Goal: Task Accomplishment & Management: Manage account settings

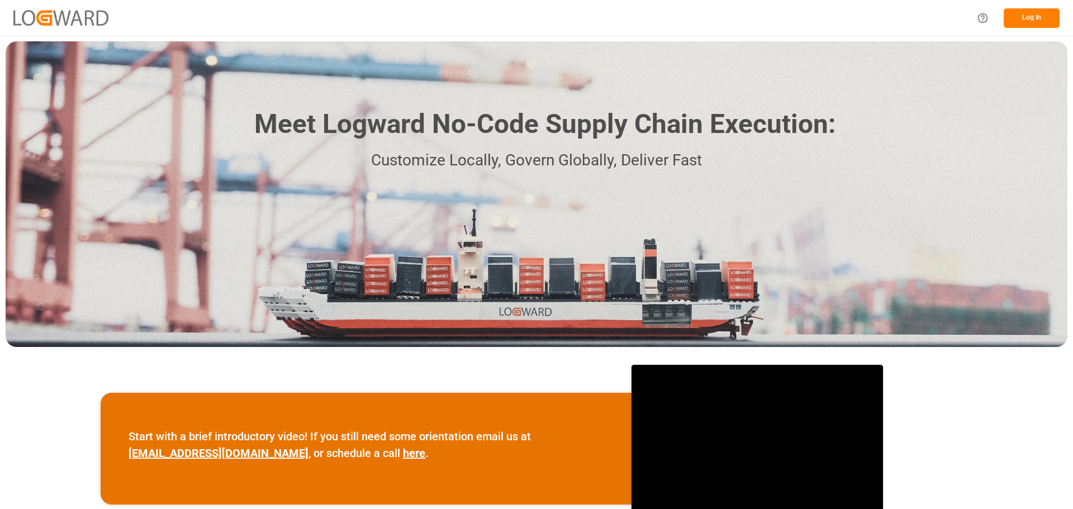
click at [1015, 13] on button "Log In" at bounding box center [1032, 18] width 56 height 20
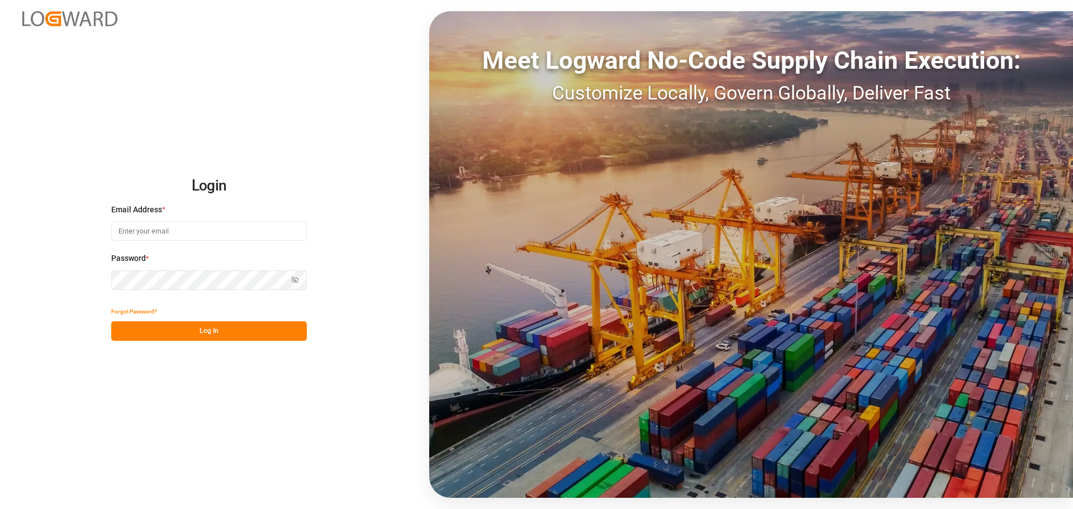
type input "a.stan@nothegger.at"
click at [196, 329] on button "Log In" at bounding box center [209, 331] width 196 height 20
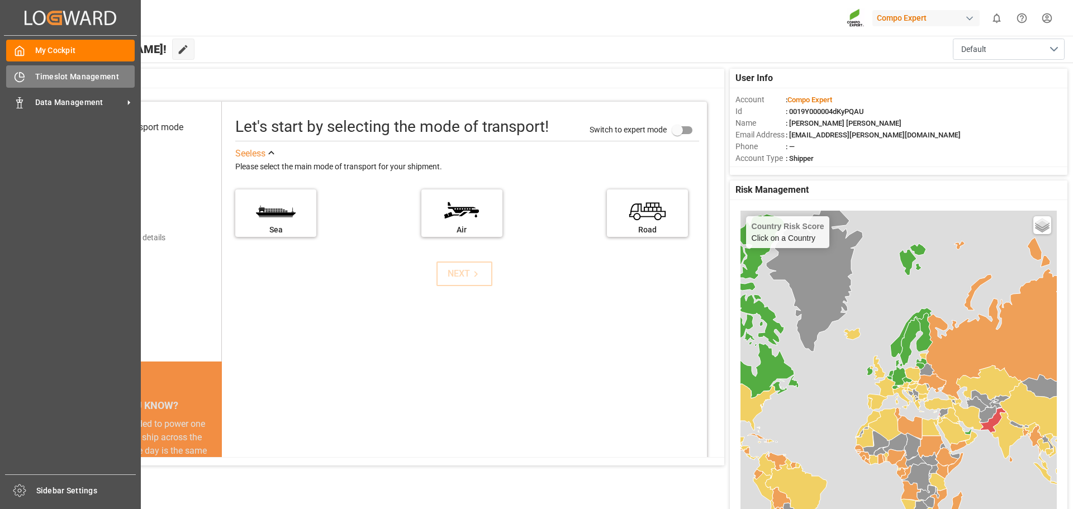
click at [45, 78] on span "Timeslot Management" at bounding box center [85, 77] width 100 height 12
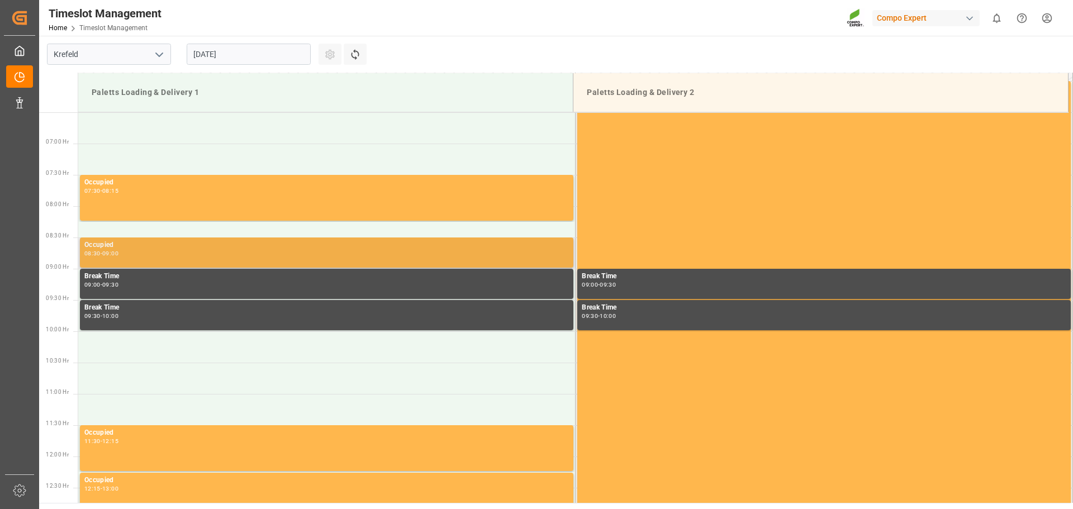
scroll to position [431, 0]
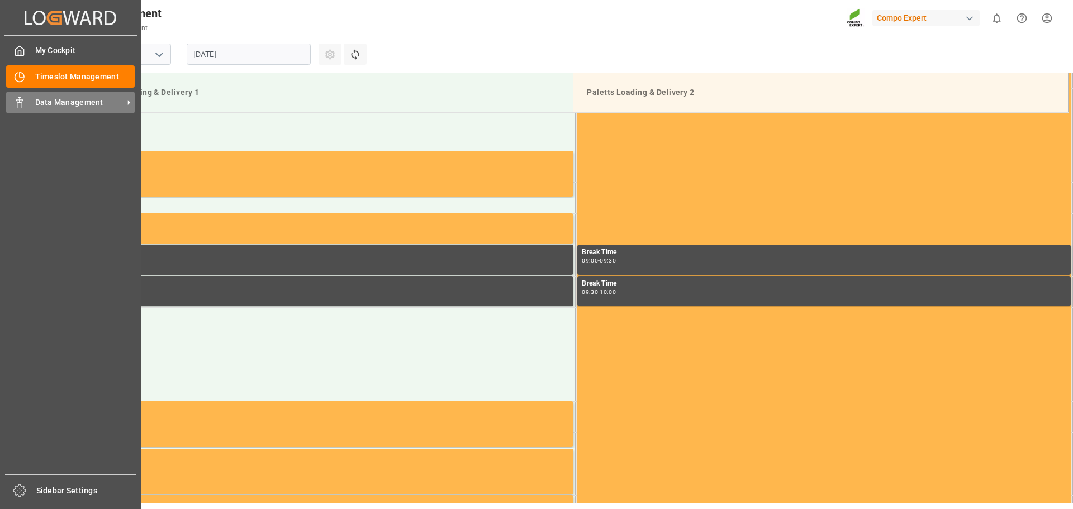
click at [68, 93] on div "Data Management Data Management" at bounding box center [70, 103] width 129 height 22
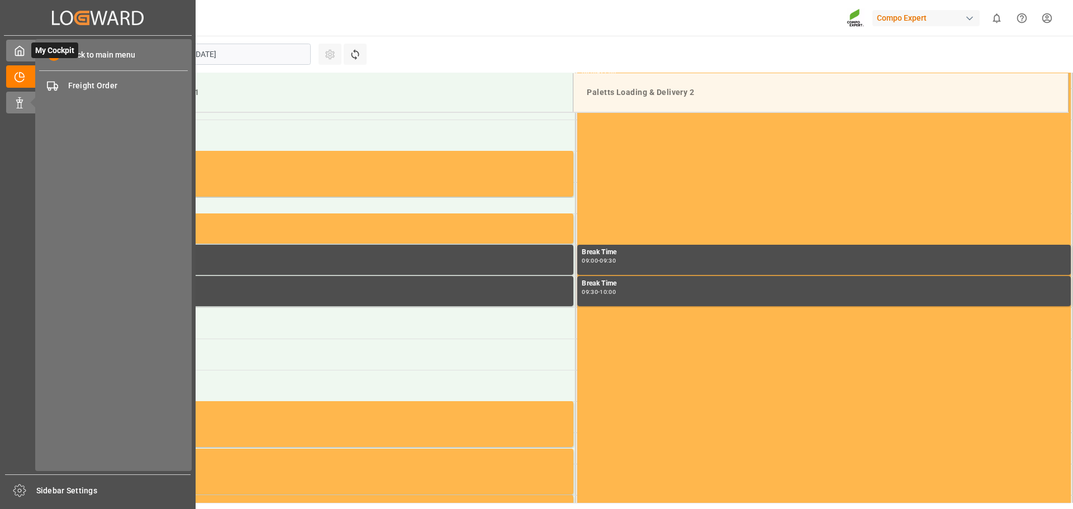
click at [25, 49] on div "My Cockpit My Cockpit" at bounding box center [97, 51] width 183 height 22
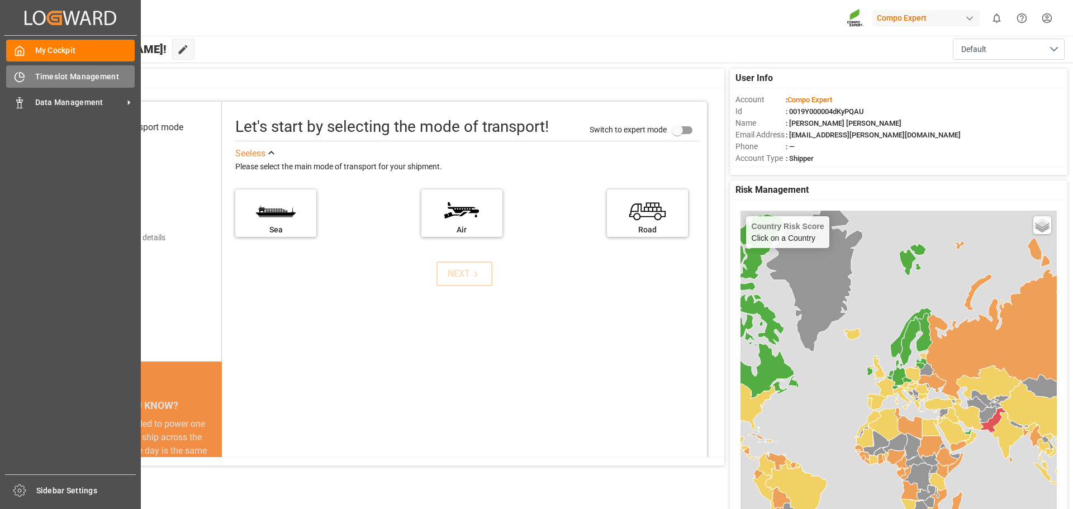
click at [32, 73] on div "Timeslot Management Timeslot Management" at bounding box center [70, 76] width 129 height 22
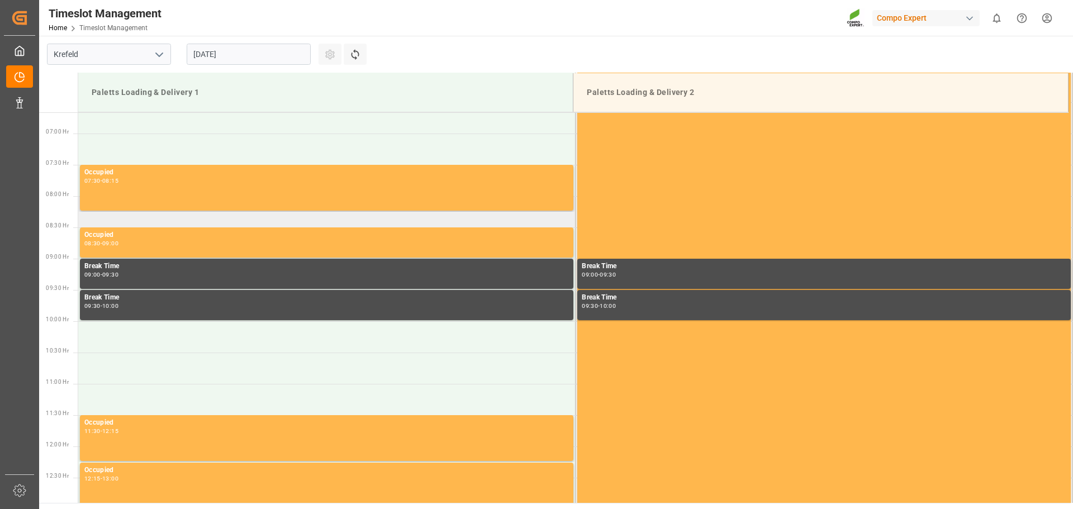
scroll to position [431, 0]
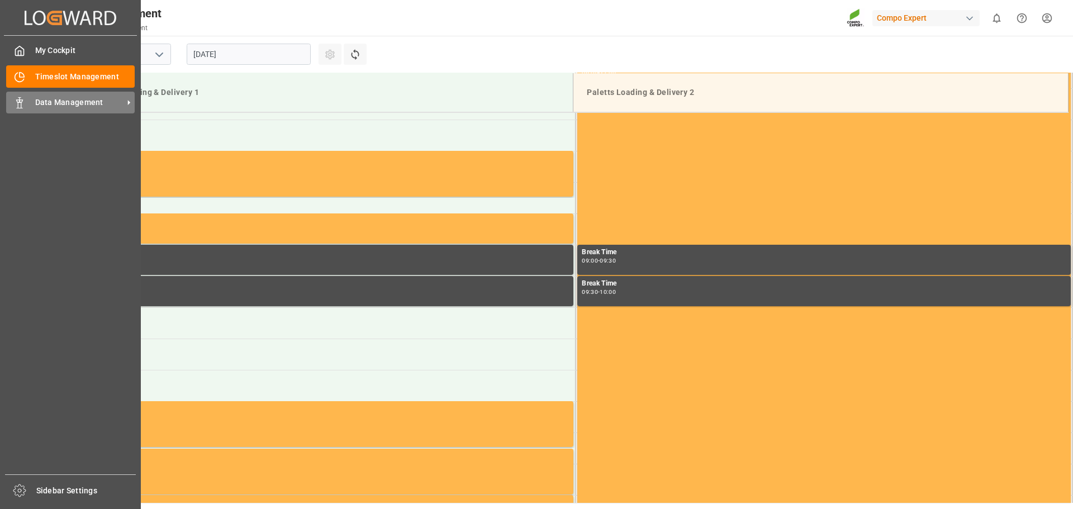
click at [61, 97] on span "Data Management" at bounding box center [79, 103] width 88 height 12
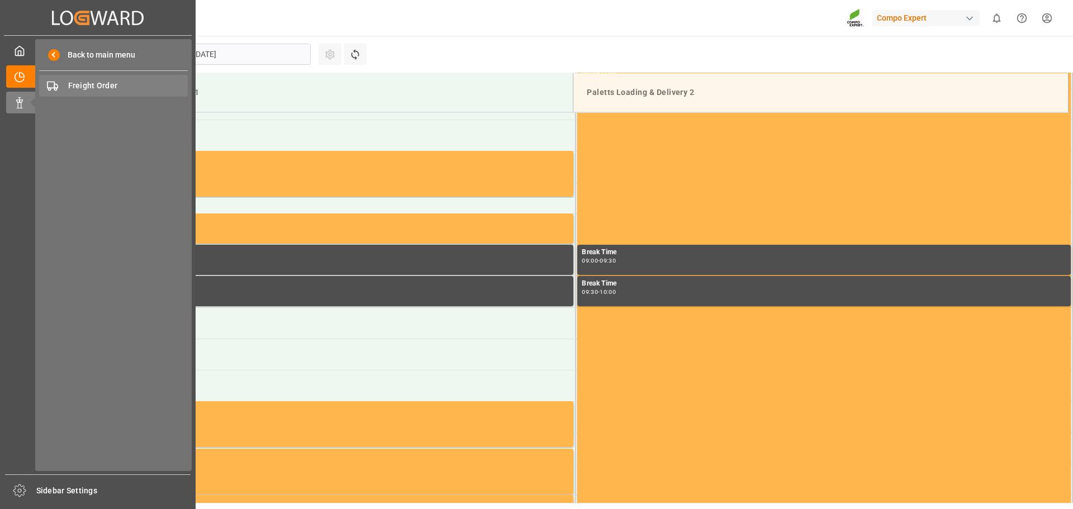
click at [107, 84] on span "Freight Order" at bounding box center [128, 86] width 120 height 12
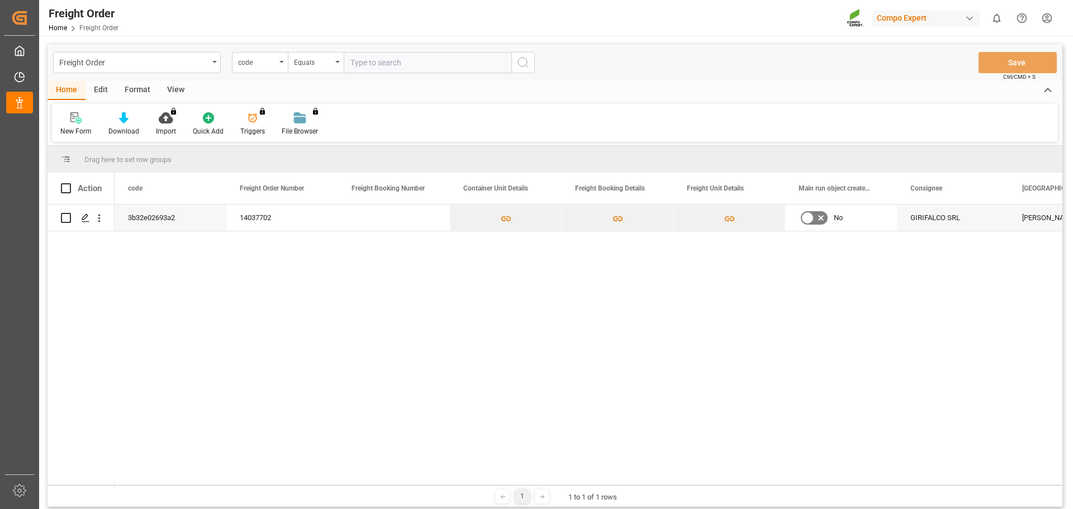
click at [439, 63] on input "text" at bounding box center [428, 62] width 168 height 21
paste input "5745473"
type input "5745473"
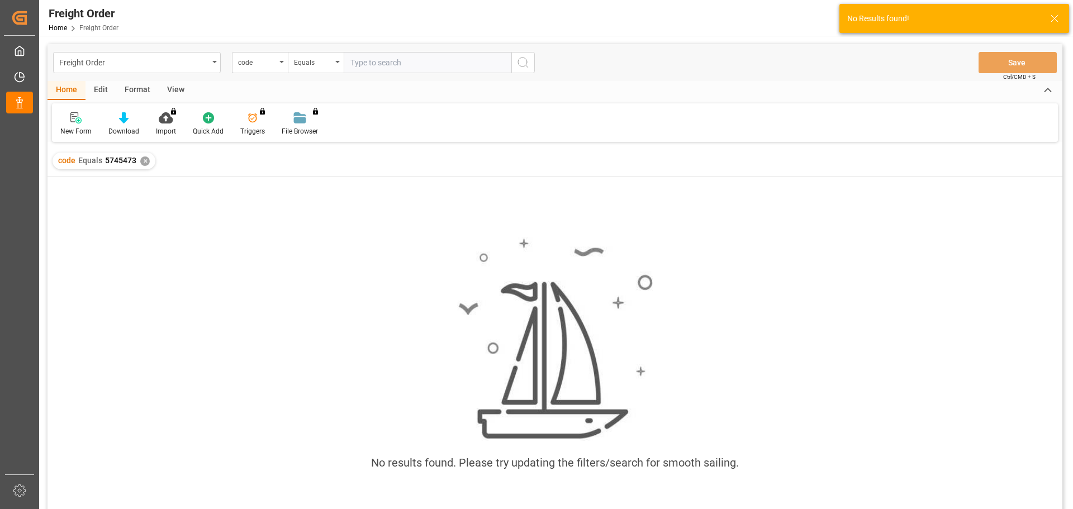
click at [109, 88] on div "Edit" at bounding box center [101, 90] width 31 height 19
click at [82, 89] on div "Home" at bounding box center [67, 90] width 38 height 19
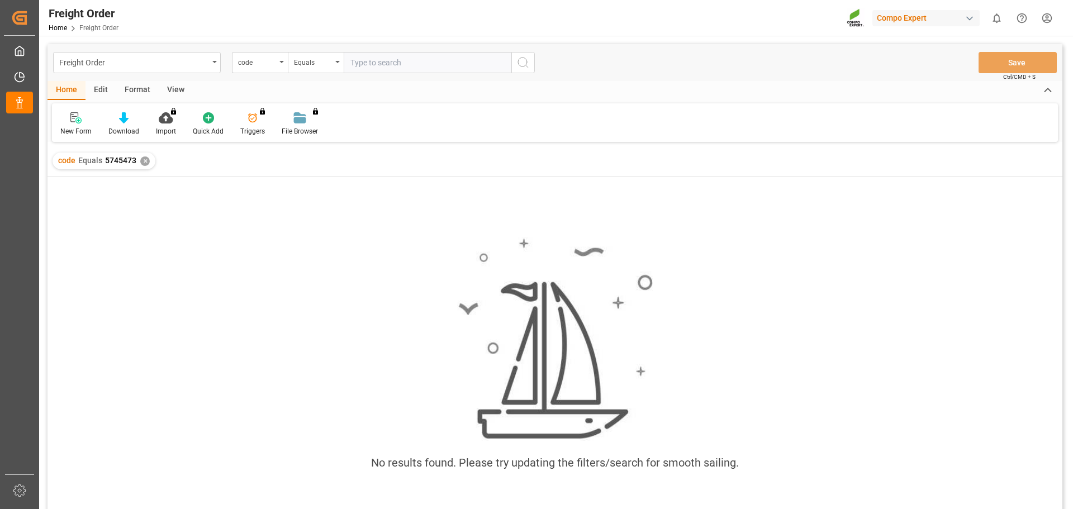
click at [381, 69] on input "text" at bounding box center [428, 62] width 168 height 21
click at [148, 163] on div "✕" at bounding box center [145, 161] width 10 height 10
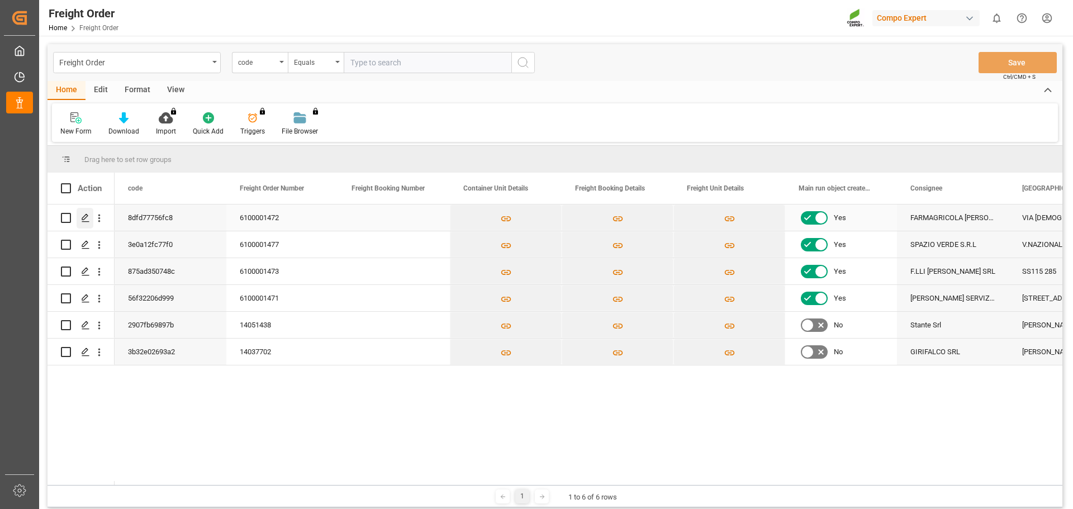
click at [84, 219] on icon "Press SPACE to select this row." at bounding box center [85, 217] width 9 height 9
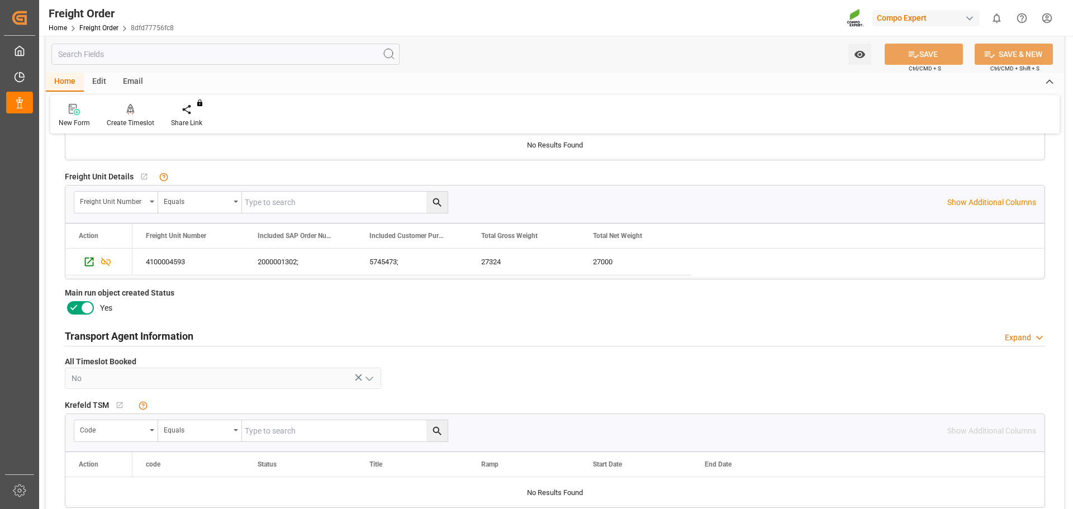
scroll to position [335, 0]
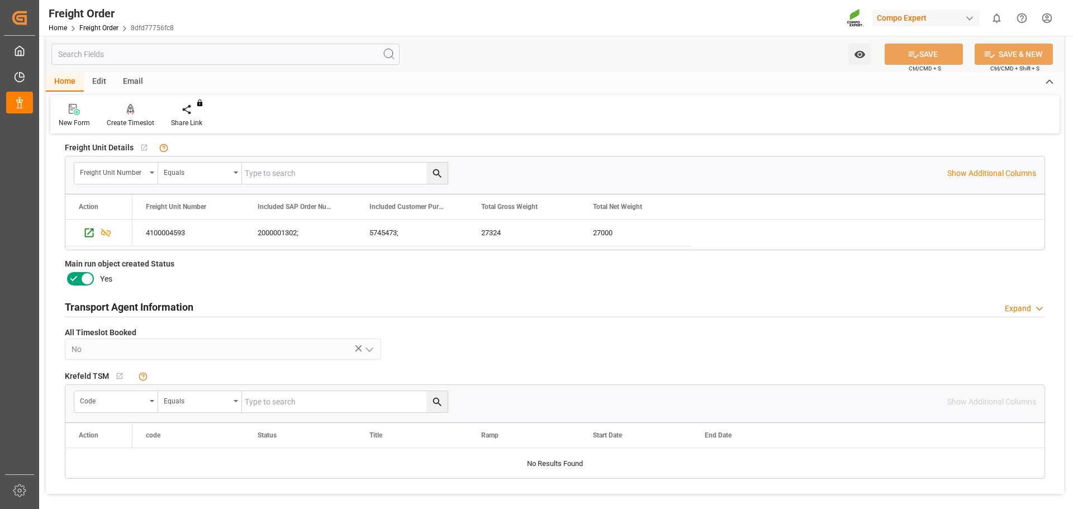
click at [125, 111] on div at bounding box center [131, 109] width 48 height 12
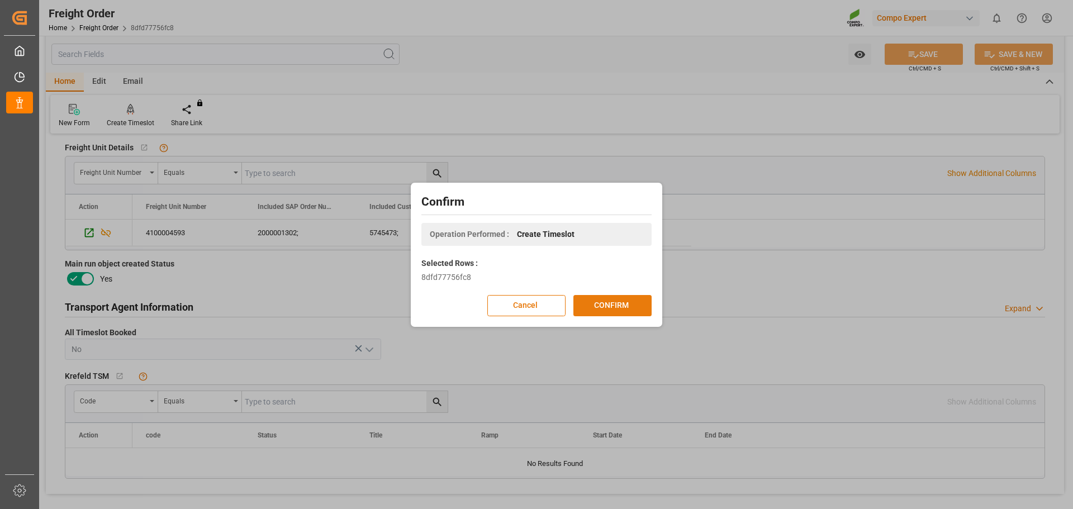
click at [591, 304] on button "CONFIRM" at bounding box center [612, 305] width 78 height 21
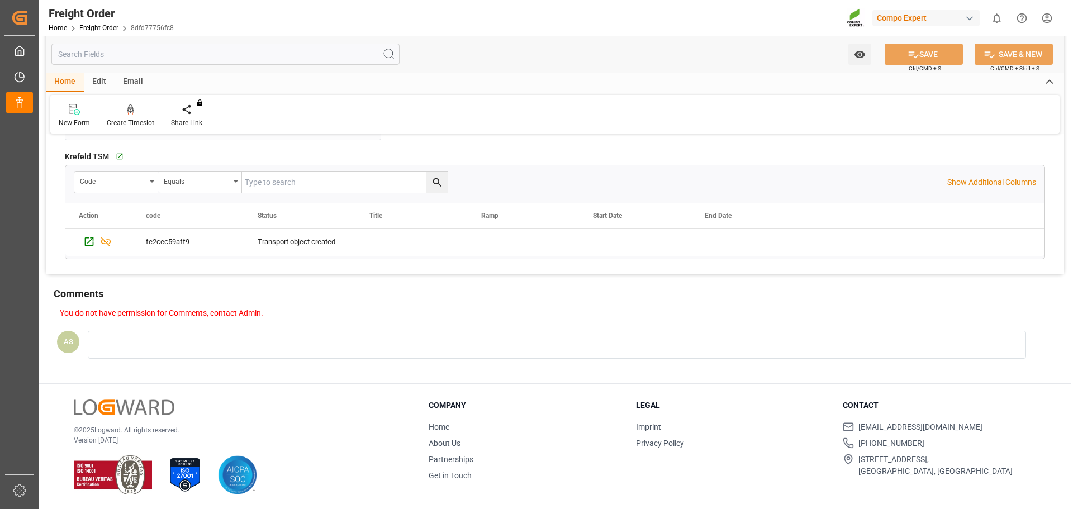
scroll to position [556, 0]
click at [152, 335] on div "You do not have permission for Comments, contact Admin. AS" at bounding box center [555, 341] width 1018 height 69
click at [152, 342] on div "You do not have permission for Comments, contact Admin. AS" at bounding box center [555, 341] width 1018 height 69
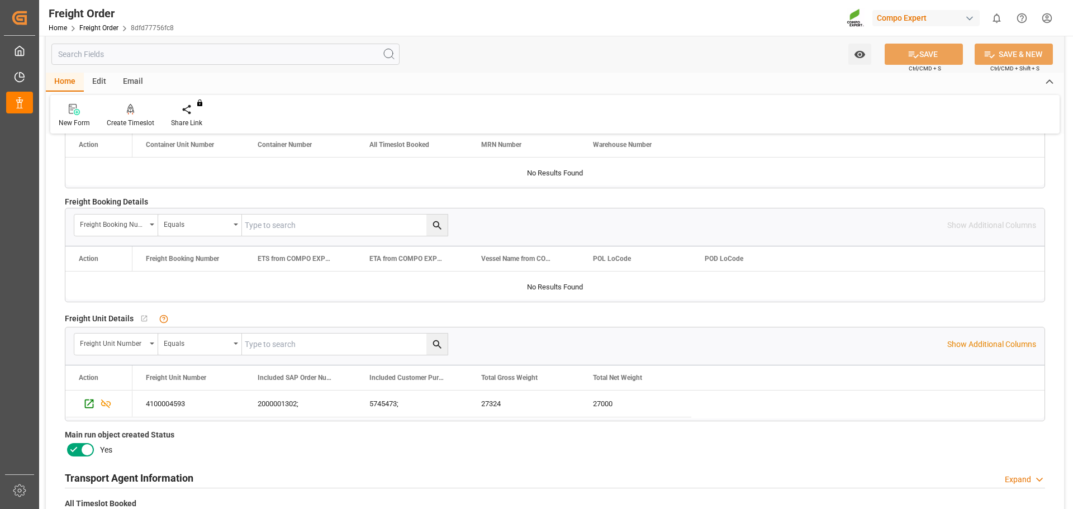
scroll to position [0, 0]
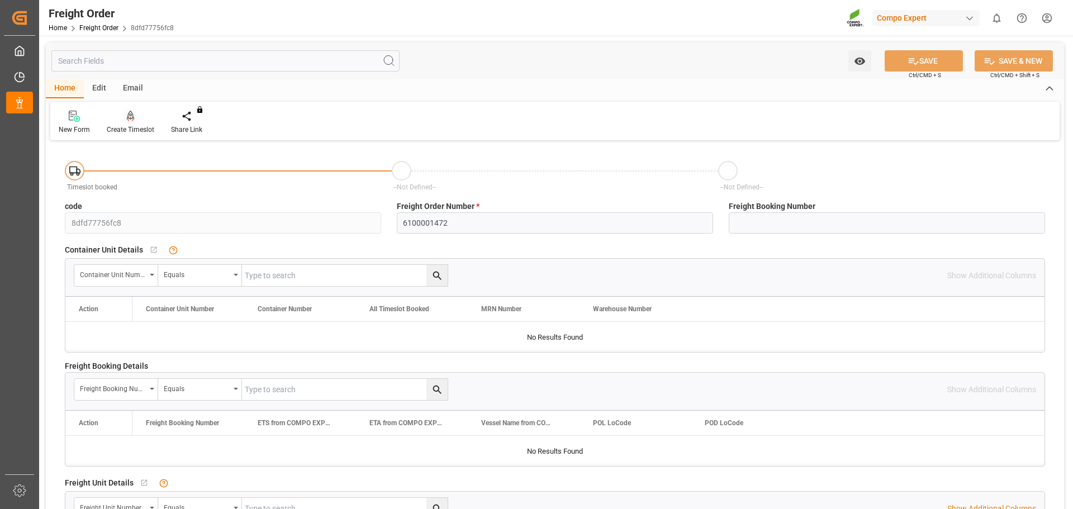
click at [127, 120] on icon at bounding box center [131, 116] width 8 height 11
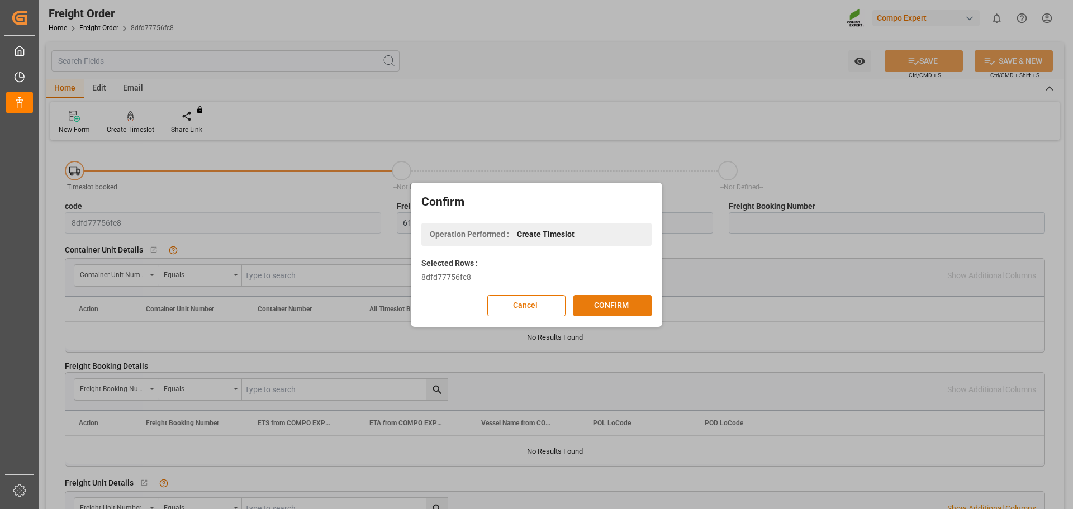
click at [597, 300] on button "CONFIRM" at bounding box center [612, 305] width 78 height 21
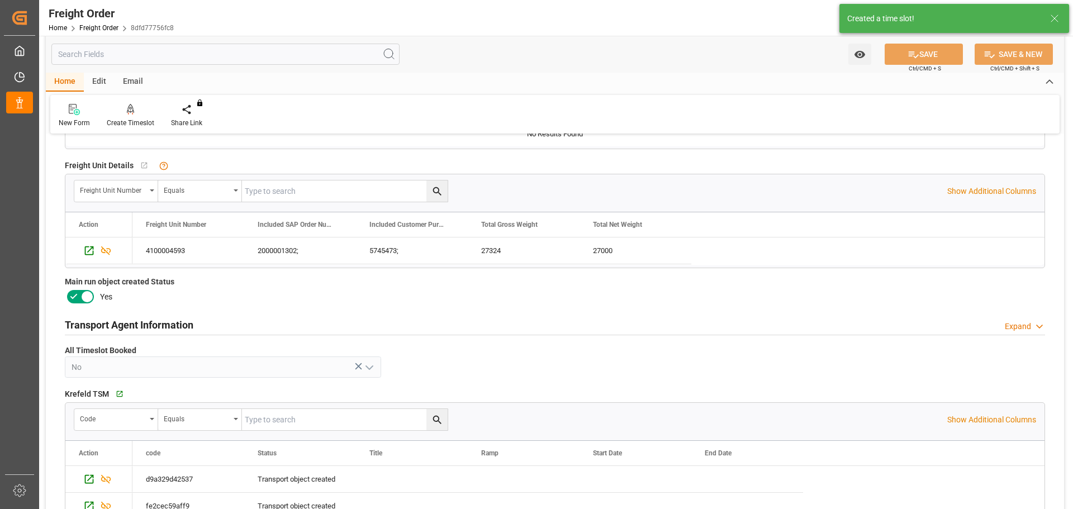
scroll to position [335, 0]
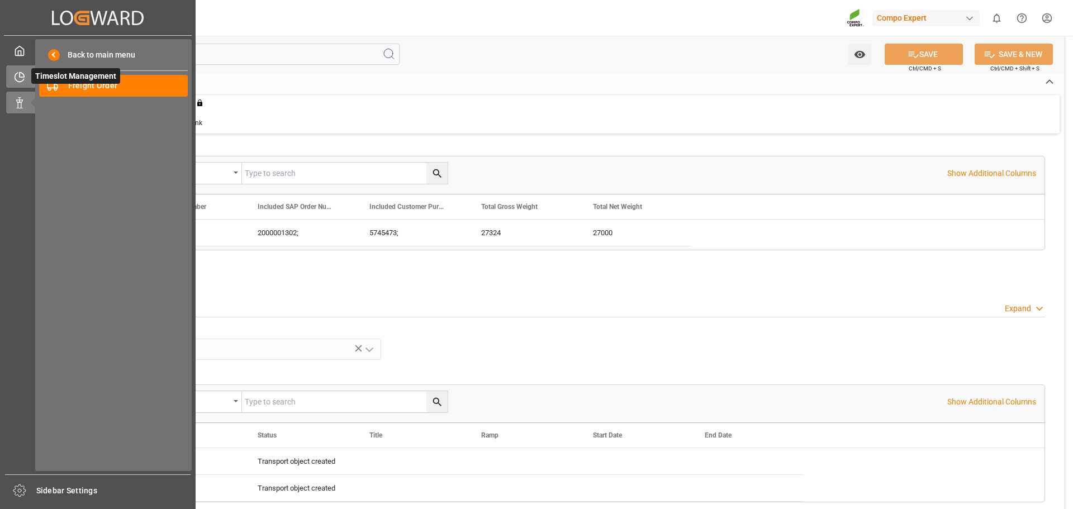
click at [23, 72] on icon at bounding box center [19, 77] width 11 height 11
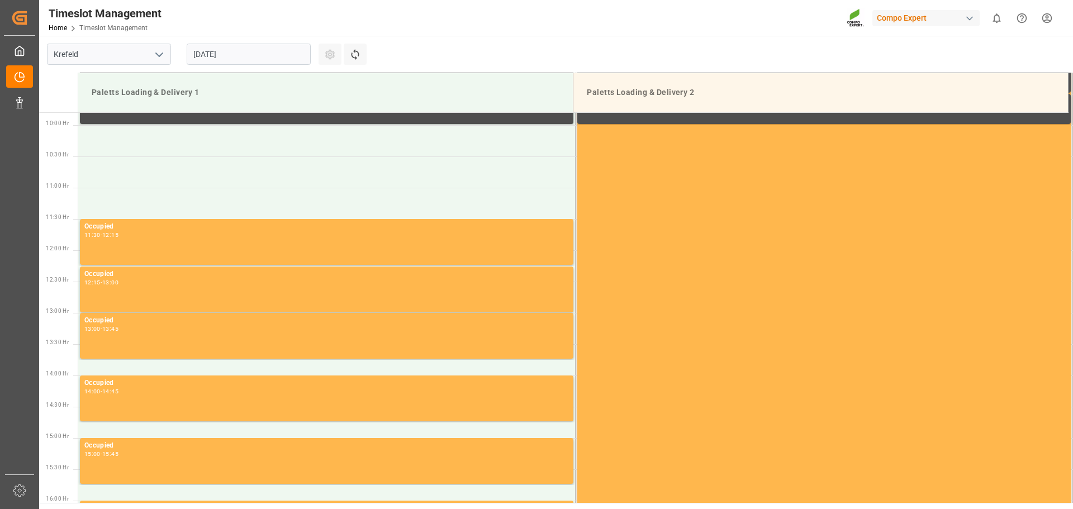
scroll to position [619, 0]
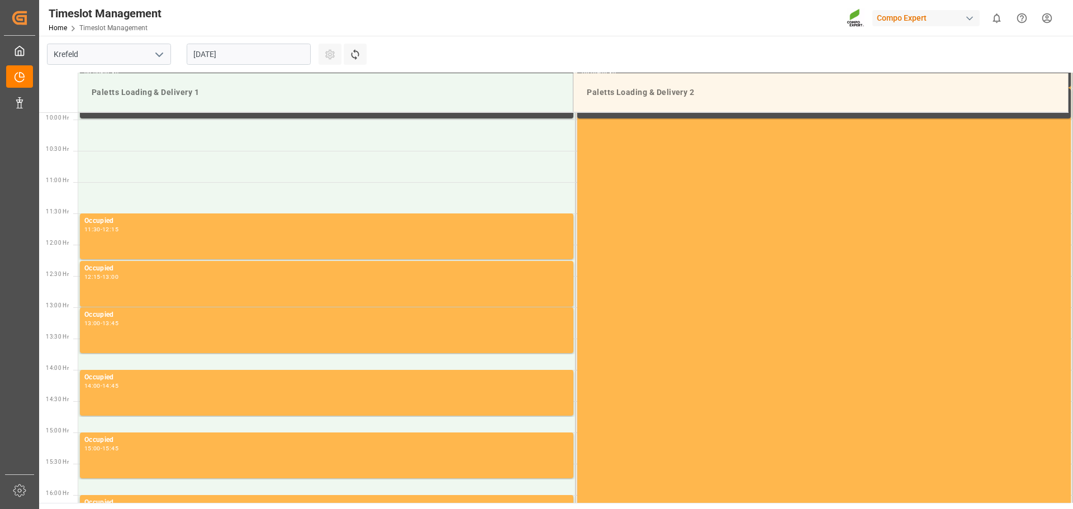
click at [257, 55] on input "[DATE]" at bounding box center [249, 54] width 124 height 21
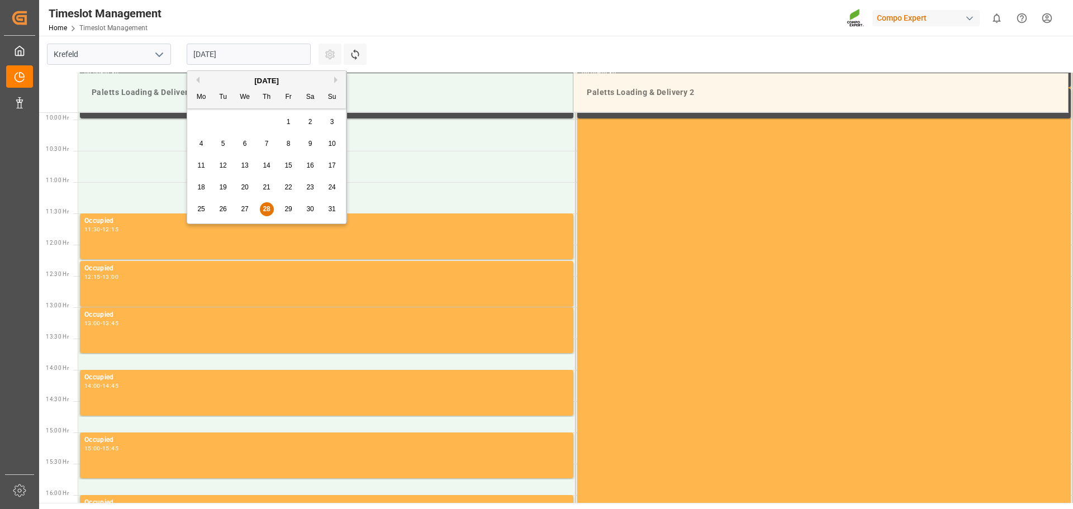
click at [286, 209] on span "29" at bounding box center [287, 209] width 7 height 8
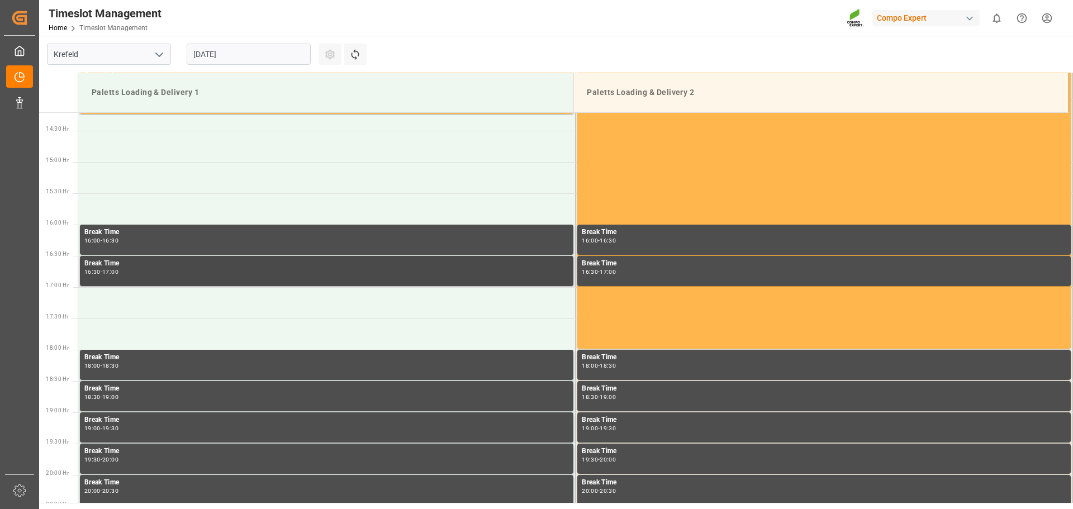
scroll to position [889, 0]
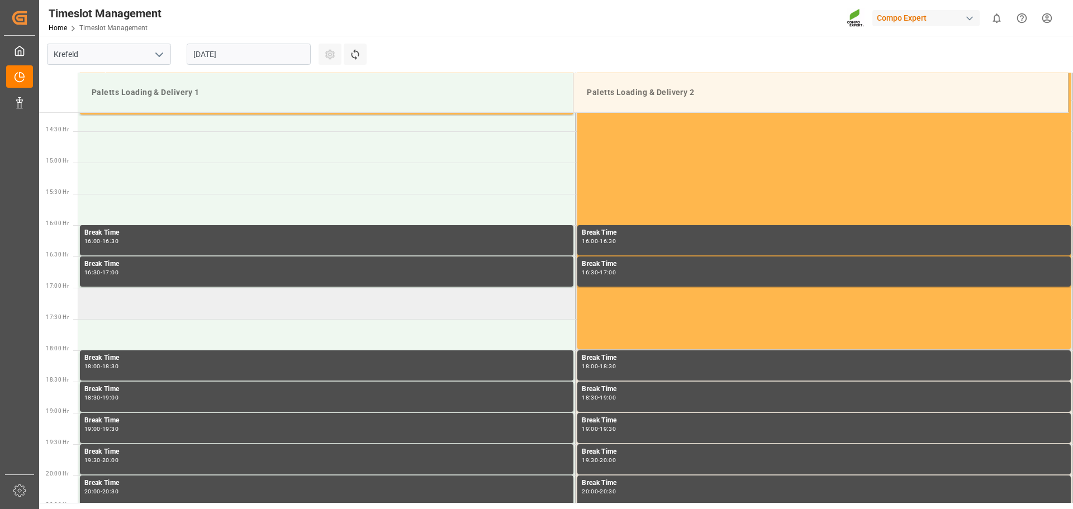
click at [122, 307] on td at bounding box center [326, 303] width 497 height 31
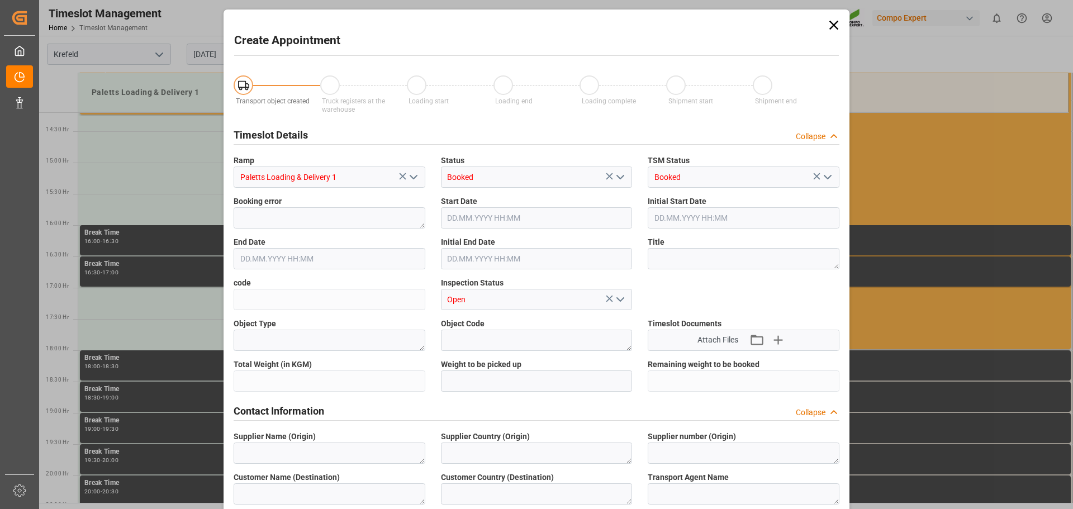
type input "29.08.2025 17:00"
type input "29.08.2025 17:30"
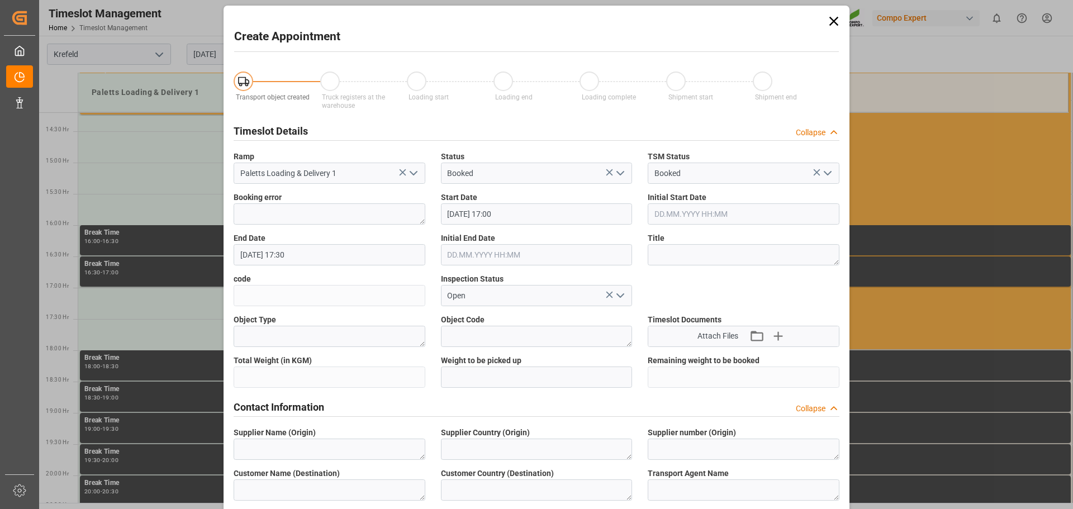
scroll to position [0, 0]
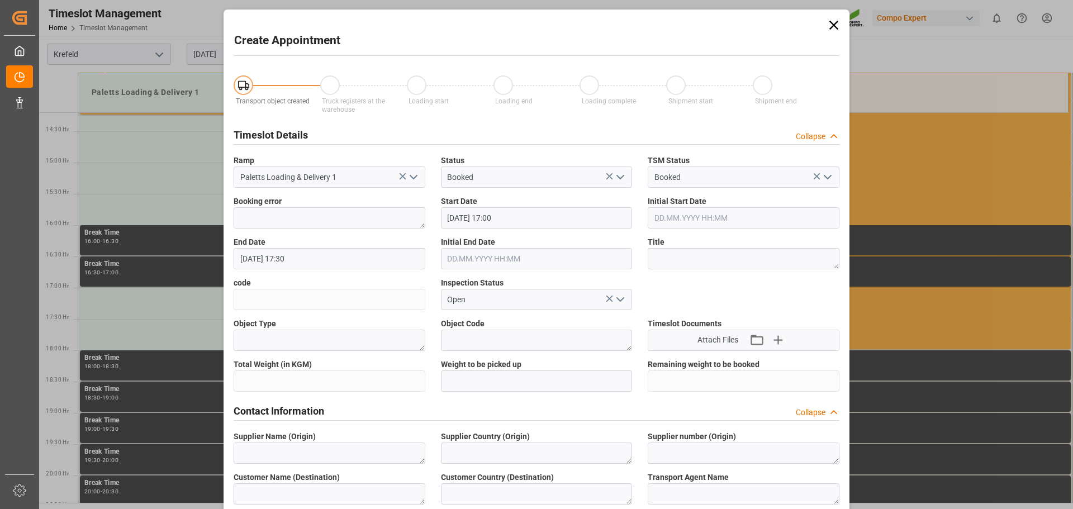
drag, startPoint x: 830, startPoint y: 23, endPoint x: 782, endPoint y: 41, distance: 51.3
click at [830, 24] on icon at bounding box center [834, 25] width 16 height 16
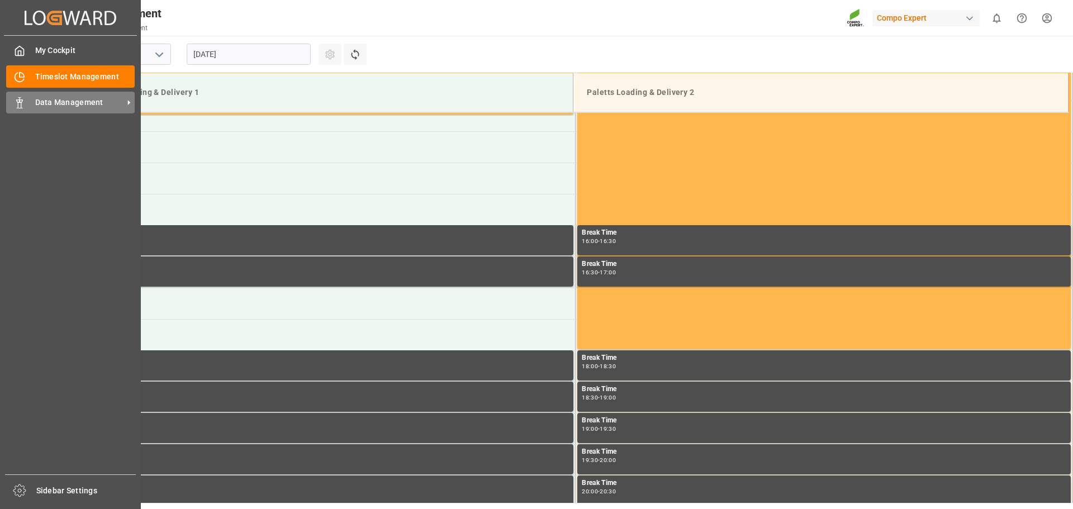
drag, startPoint x: 45, startPoint y: 97, endPoint x: 64, endPoint y: 97, distance: 19.0
click at [45, 97] on span "Data Management" at bounding box center [79, 103] width 88 height 12
click at [87, 98] on span "Data Management" at bounding box center [79, 103] width 88 height 12
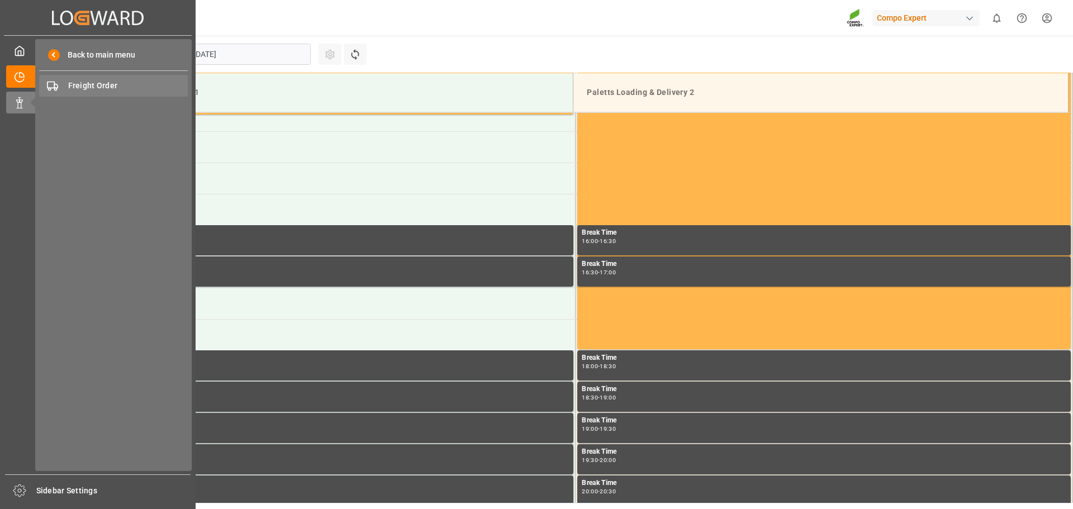
click at [112, 84] on span "Freight Order" at bounding box center [128, 86] width 120 height 12
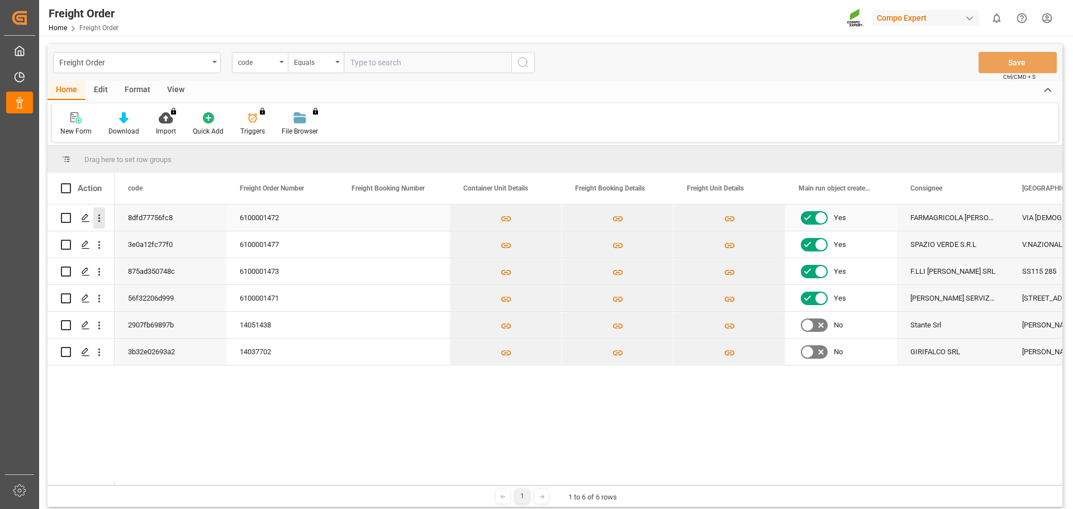
click at [99, 218] on icon "open menu" at bounding box center [99, 219] width 2 height 8
click at [82, 216] on icon "Press SPACE to select this row." at bounding box center [85, 217] width 9 height 9
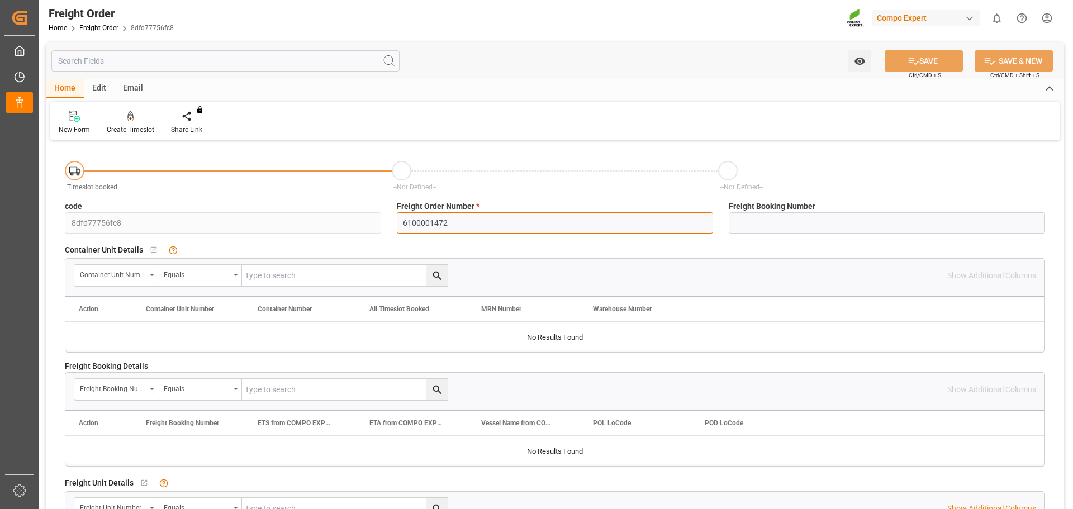
click at [456, 221] on input "6100001472" at bounding box center [555, 222] width 316 height 21
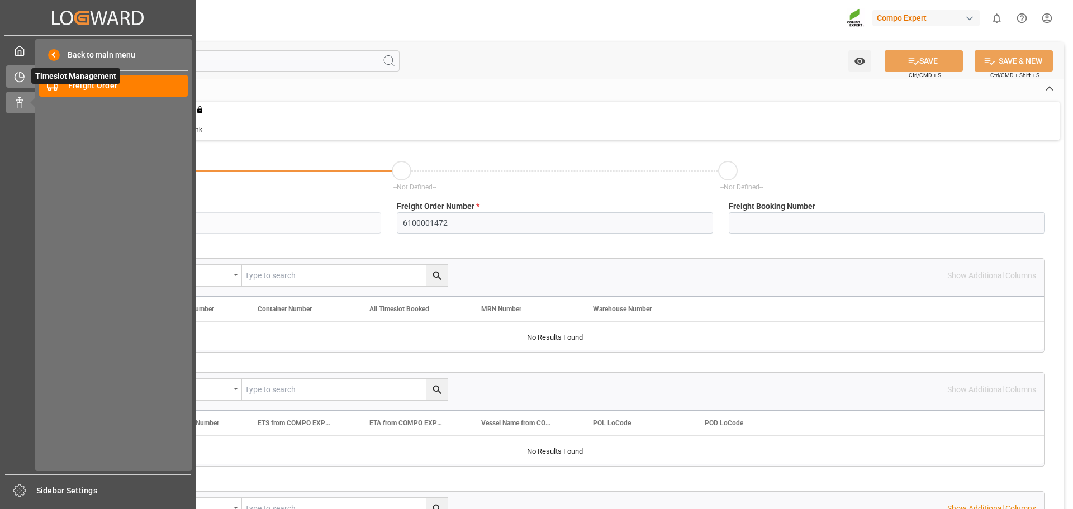
click at [25, 72] on icon at bounding box center [19, 77] width 11 height 11
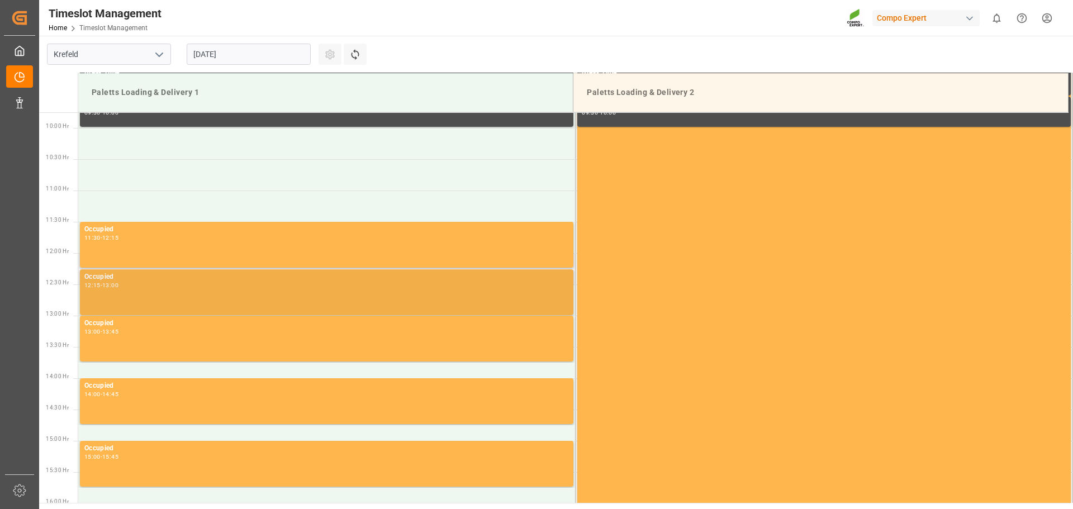
scroll to position [619, 0]
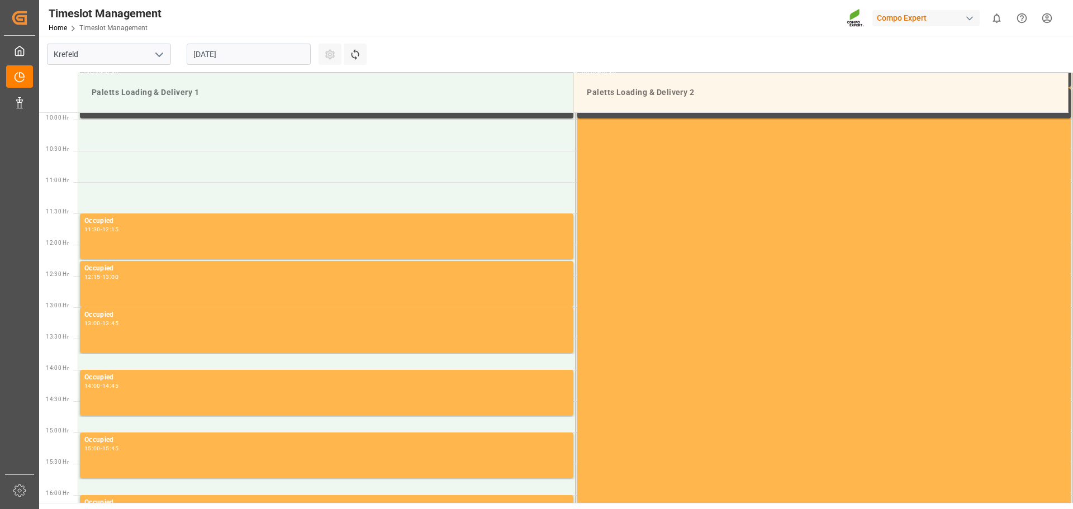
click at [260, 65] on div "[DATE]" at bounding box center [249, 54] width 140 height 37
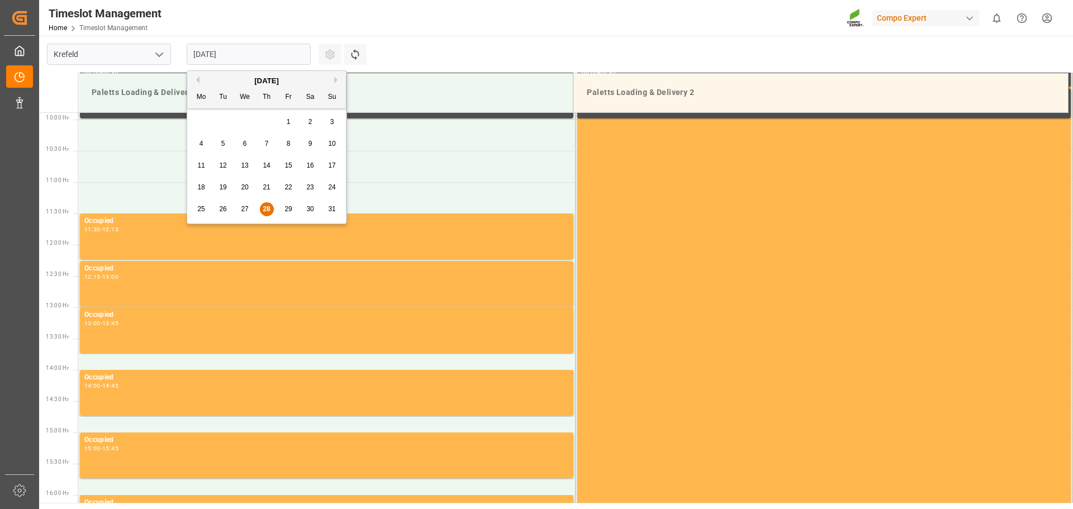
click at [293, 207] on div "29" at bounding box center [289, 209] width 14 height 13
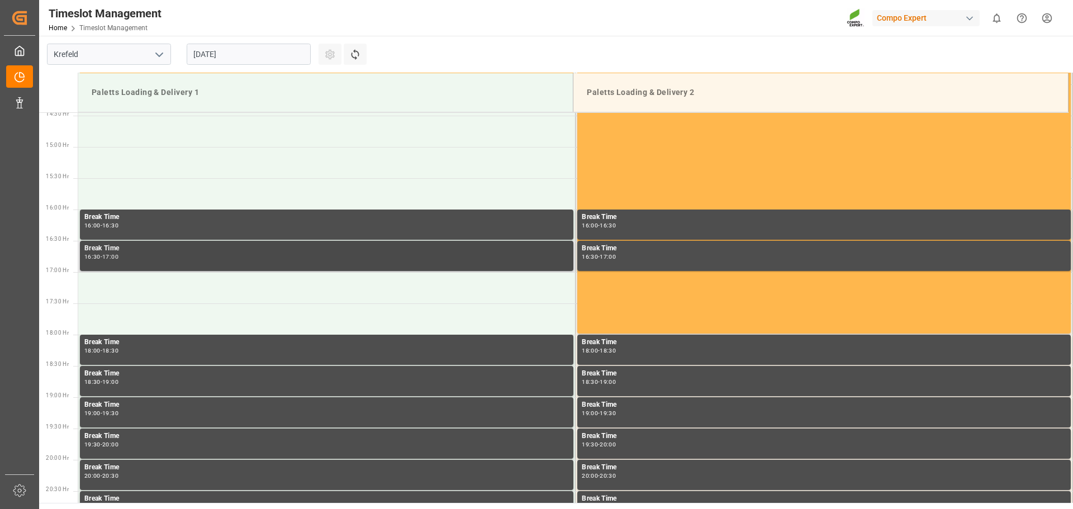
scroll to position [1010, 0]
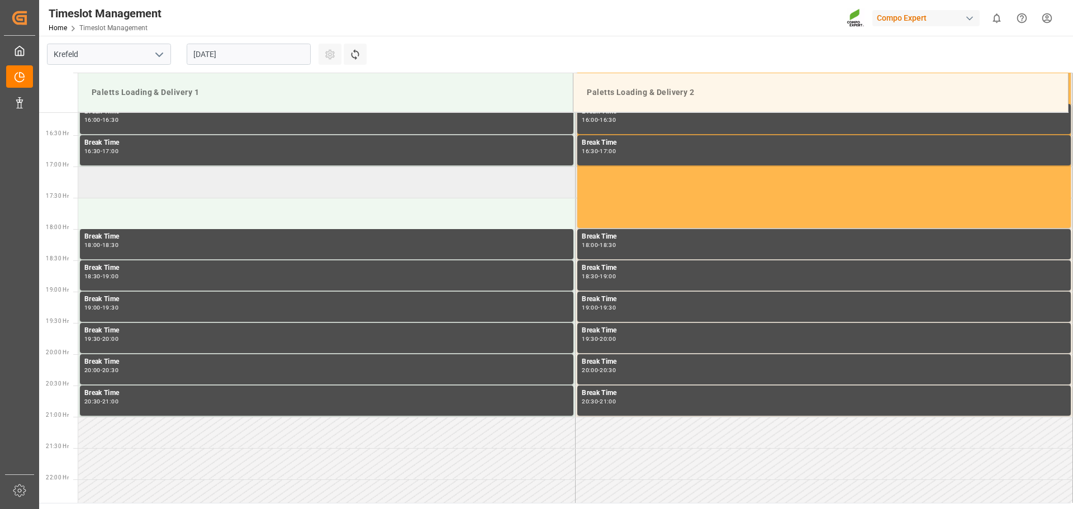
click at [121, 193] on td at bounding box center [326, 182] width 497 height 31
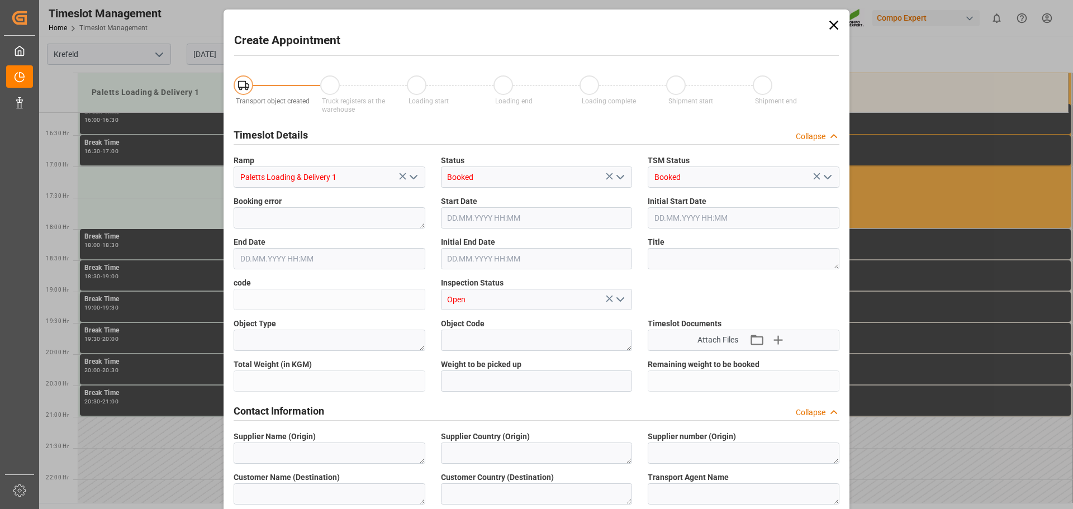
type input "29.08.2025 17:00"
type input "29.08.2025 17:30"
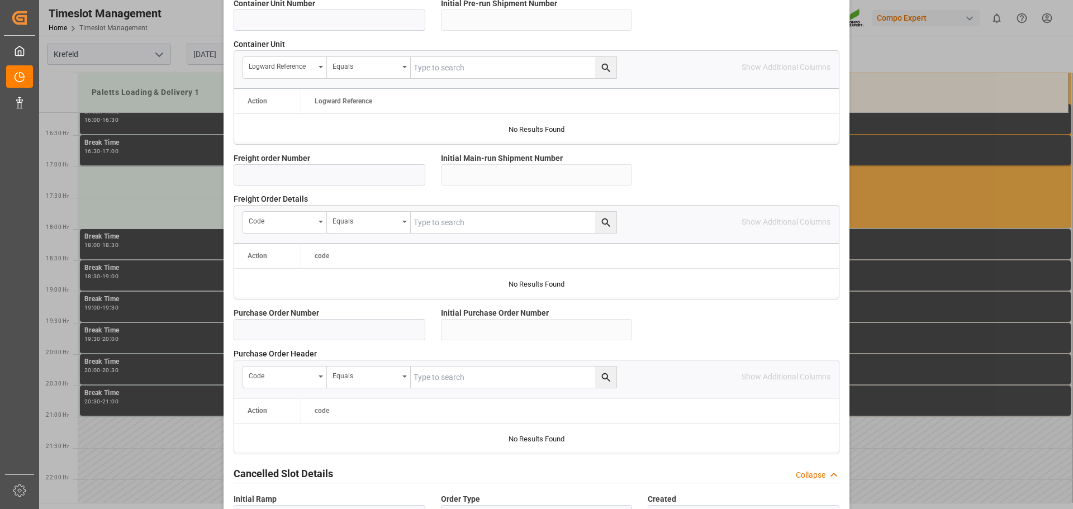
scroll to position [967, 0]
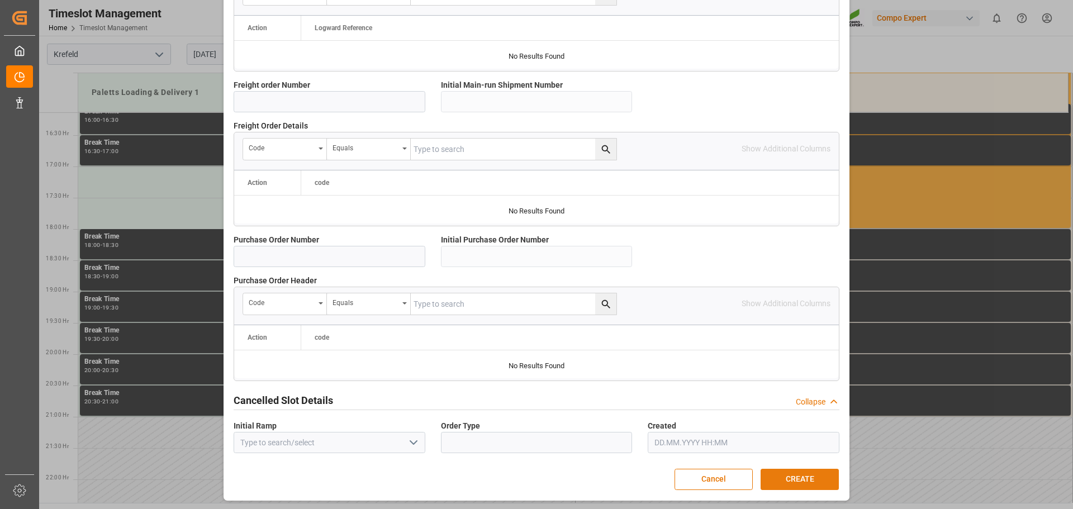
click at [796, 476] on button "CREATE" at bounding box center [800, 479] width 78 height 21
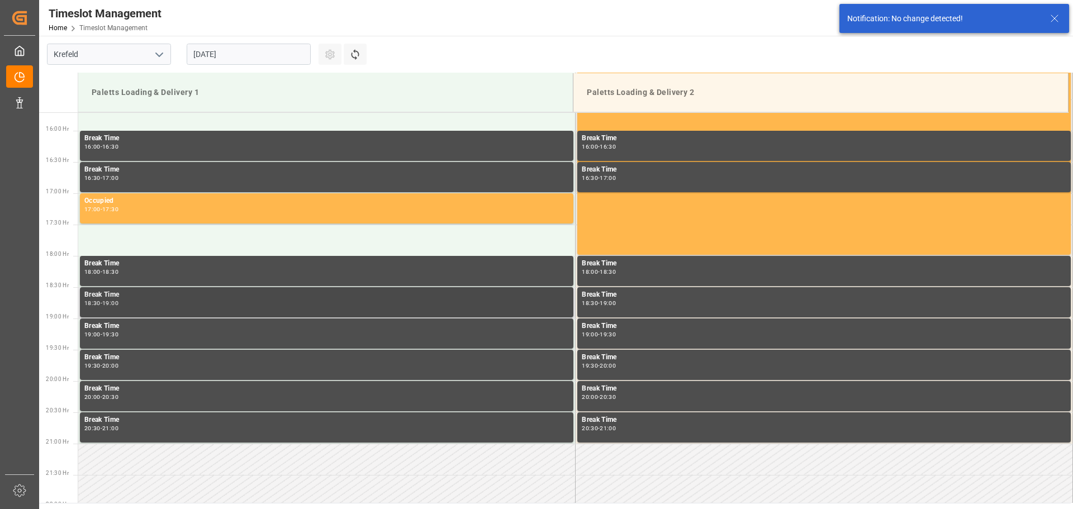
scroll to position [994, 0]
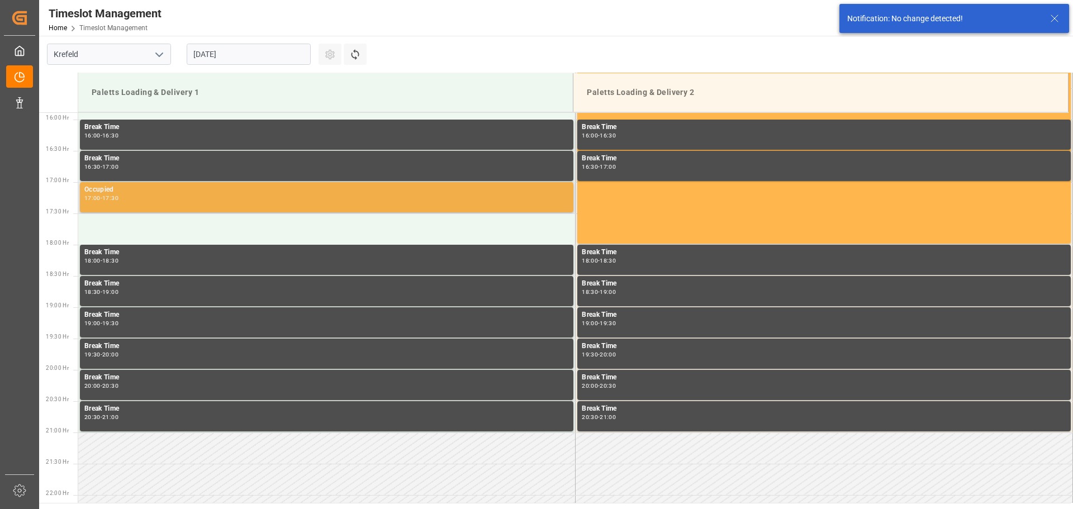
click at [150, 197] on div "17:00 - 17:30" at bounding box center [326, 199] width 485 height 6
click at [102, 196] on div "-" at bounding box center [102, 198] width 2 height 5
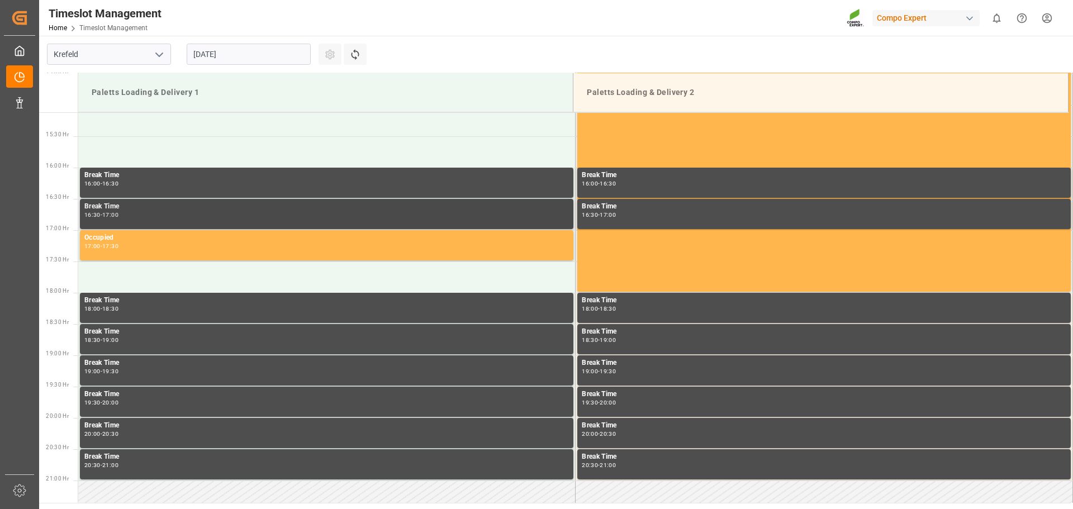
scroll to position [882, 0]
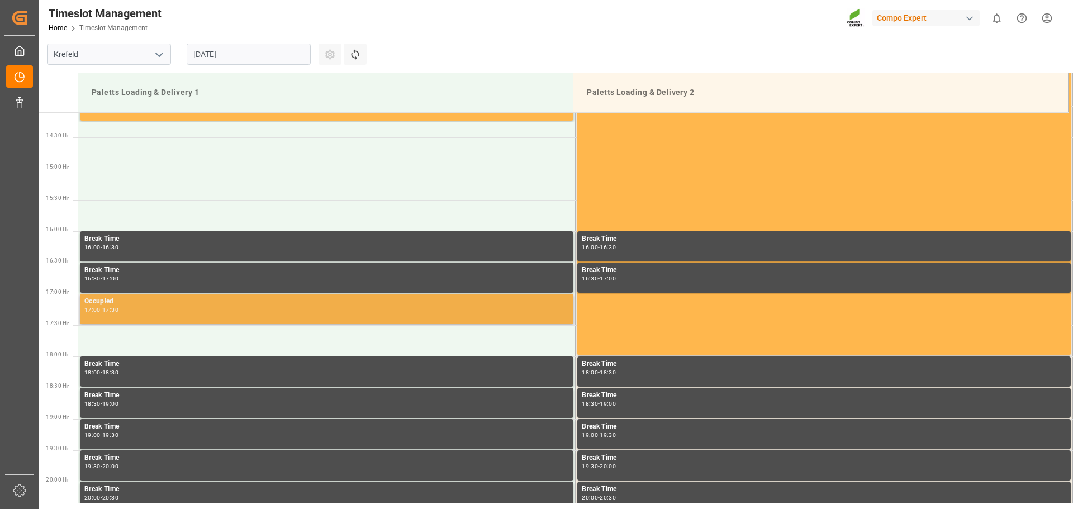
click at [111, 309] on div "17:30" at bounding box center [110, 309] width 16 height 5
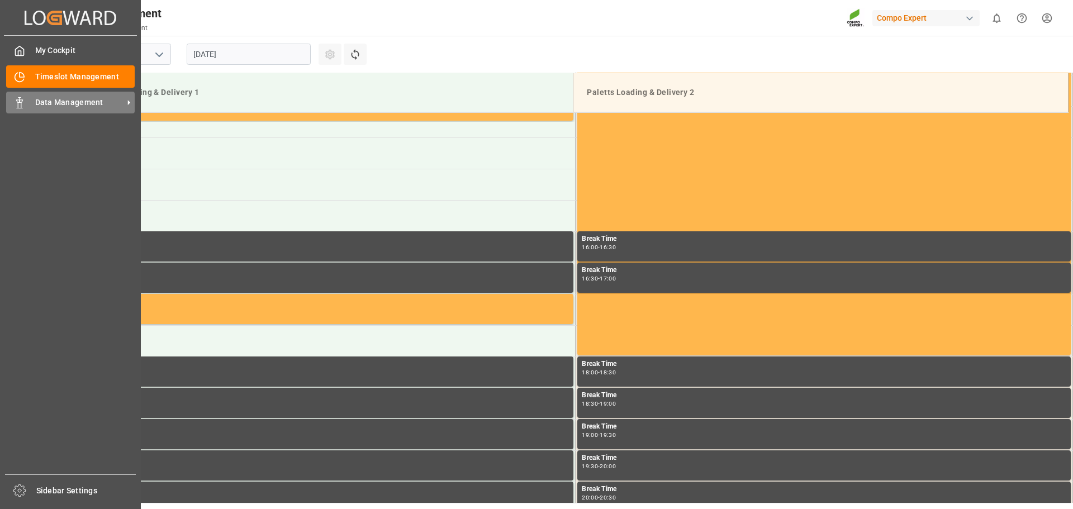
click at [48, 106] on span "Data Management" at bounding box center [79, 103] width 88 height 12
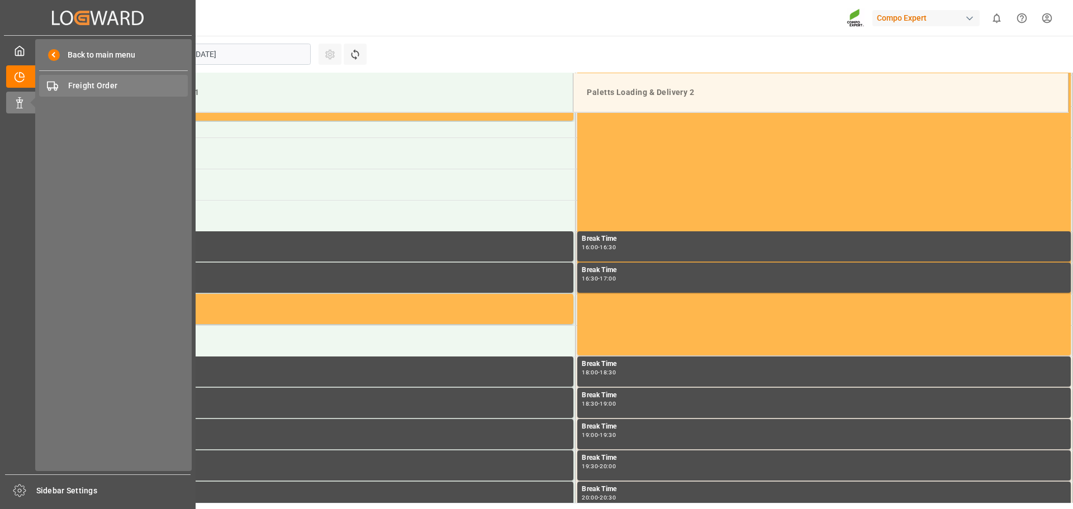
click at [79, 87] on span "Freight Order" at bounding box center [128, 86] width 120 height 12
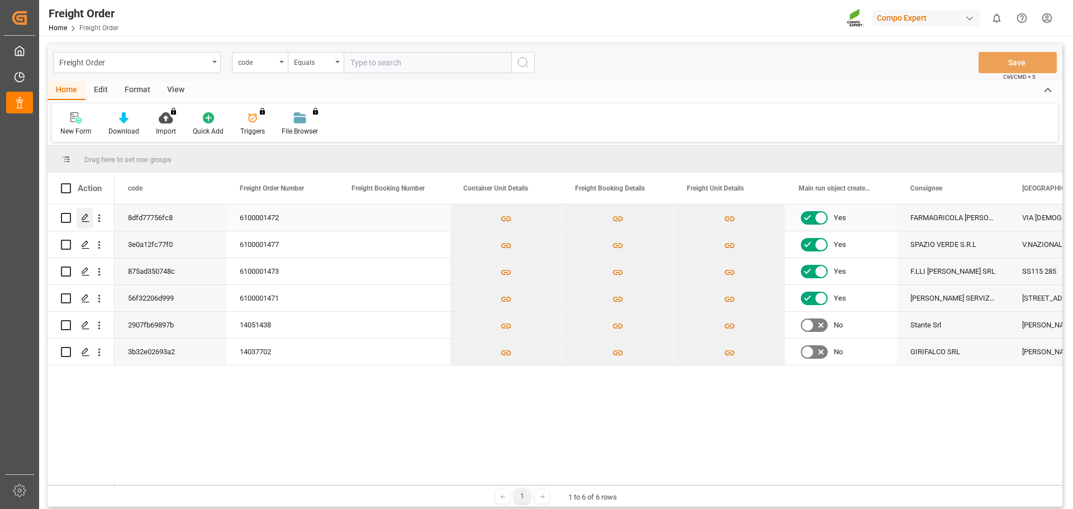
click at [85, 219] on polygon "Press SPACE to select this row." at bounding box center [85, 218] width 6 height 6
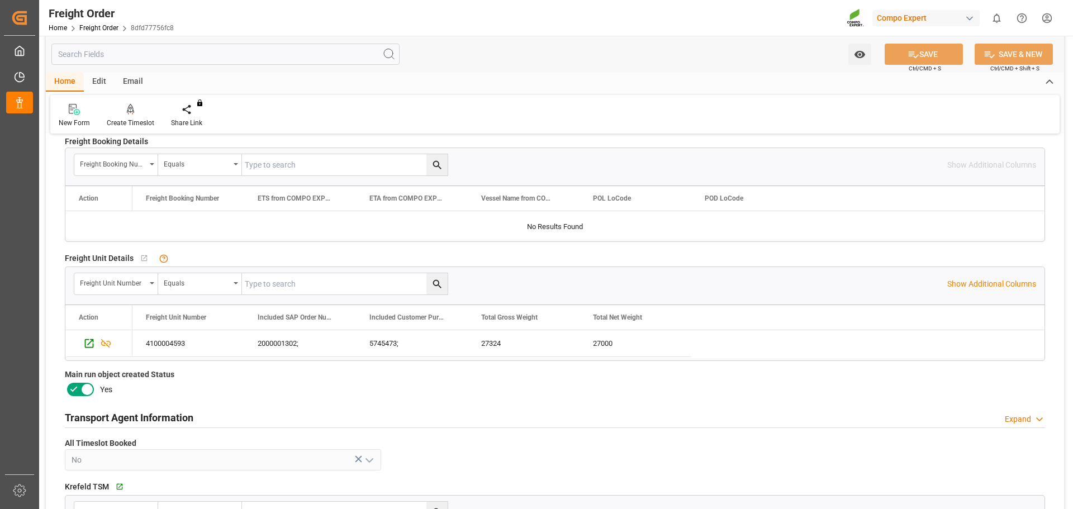
scroll to position [279, 0]
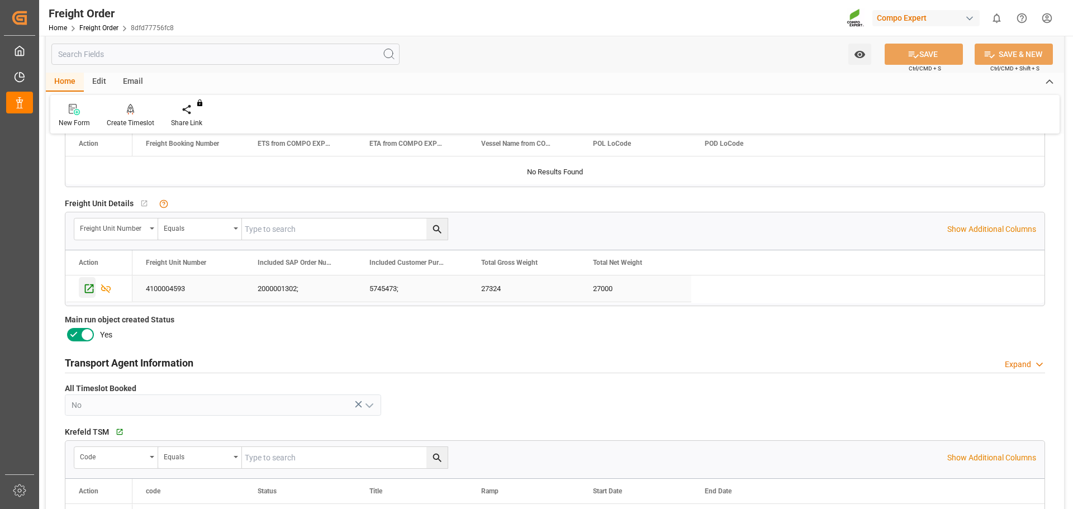
click at [86, 288] on icon "Press SPACE to select this row." at bounding box center [89, 288] width 9 height 9
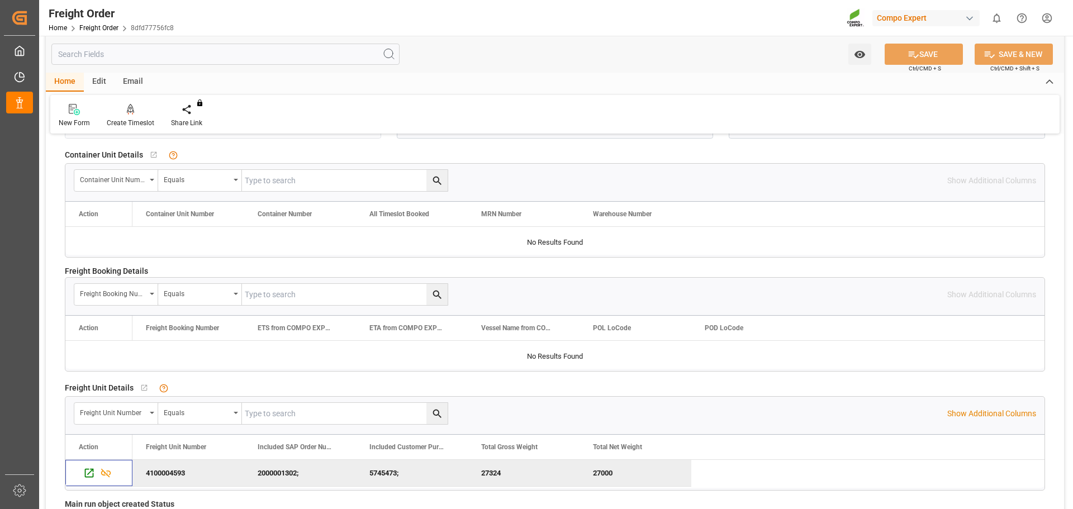
scroll to position [76, 0]
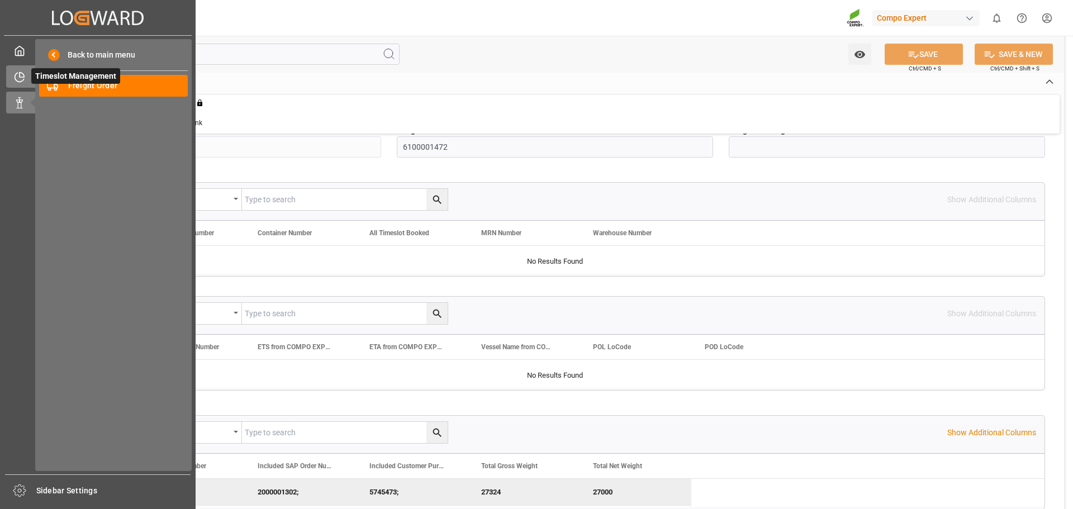
click at [29, 73] on div "Timeslot Management Timeslot Management" at bounding box center [97, 76] width 183 height 22
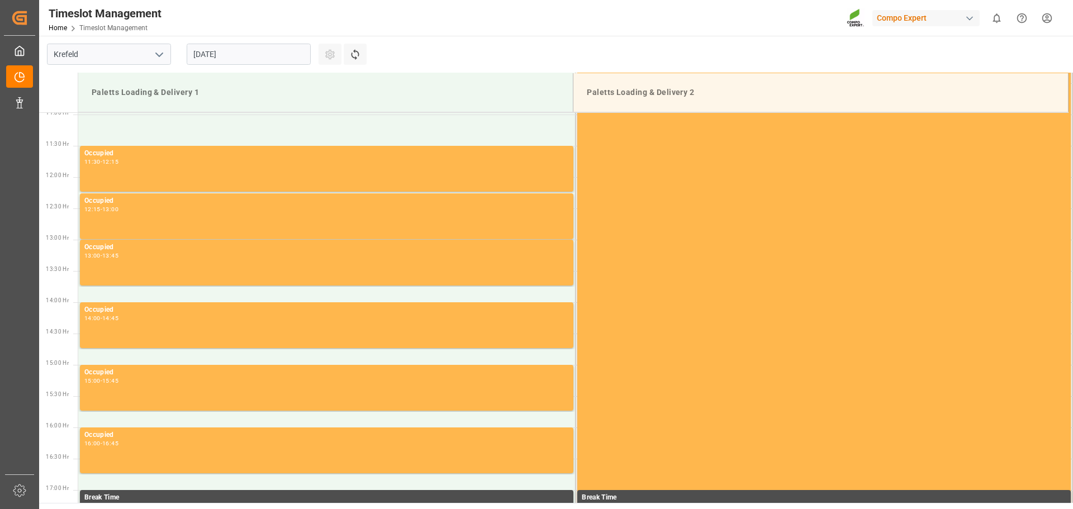
scroll to position [786, 0]
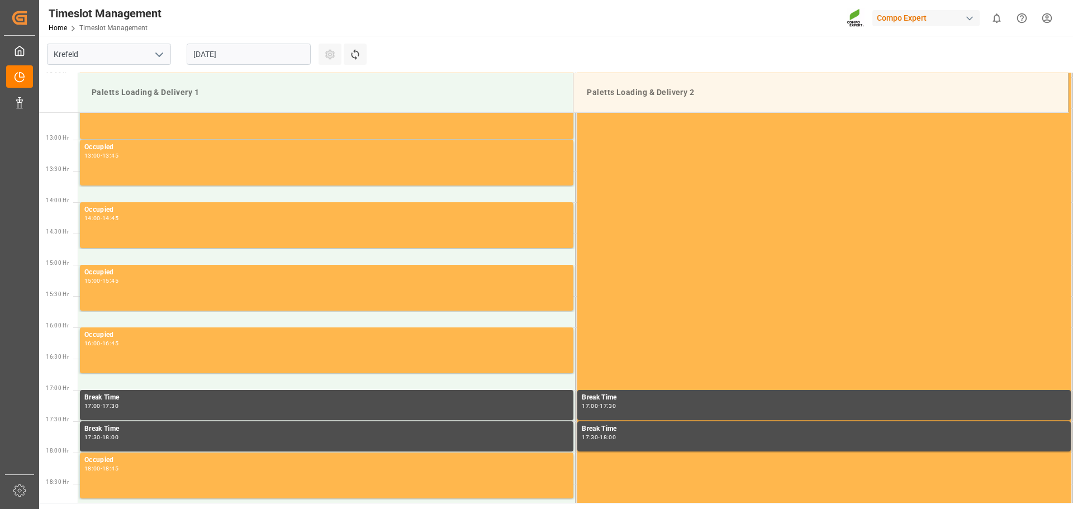
click at [217, 59] on input "[DATE]" at bounding box center [249, 54] width 124 height 21
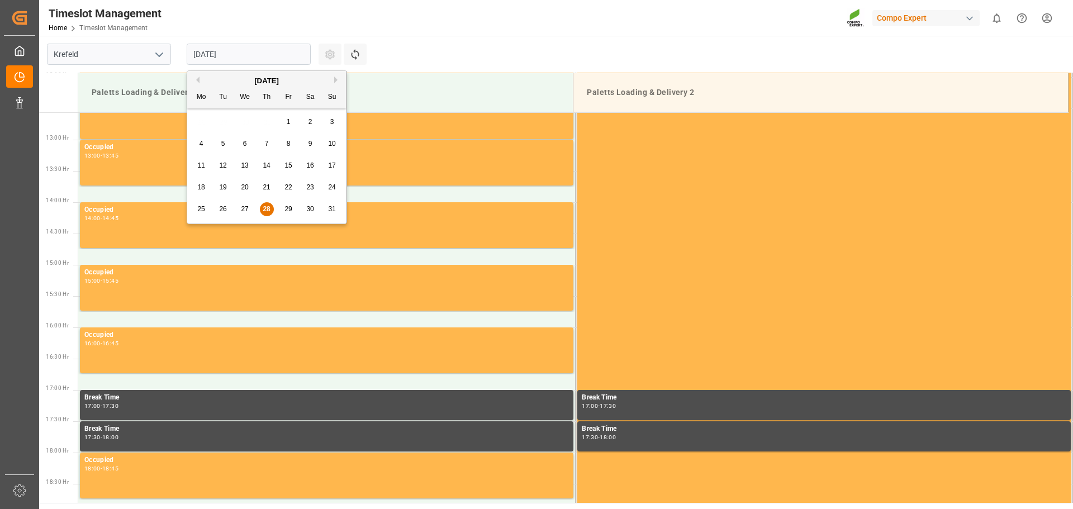
click at [284, 205] on span "29" at bounding box center [287, 209] width 7 height 8
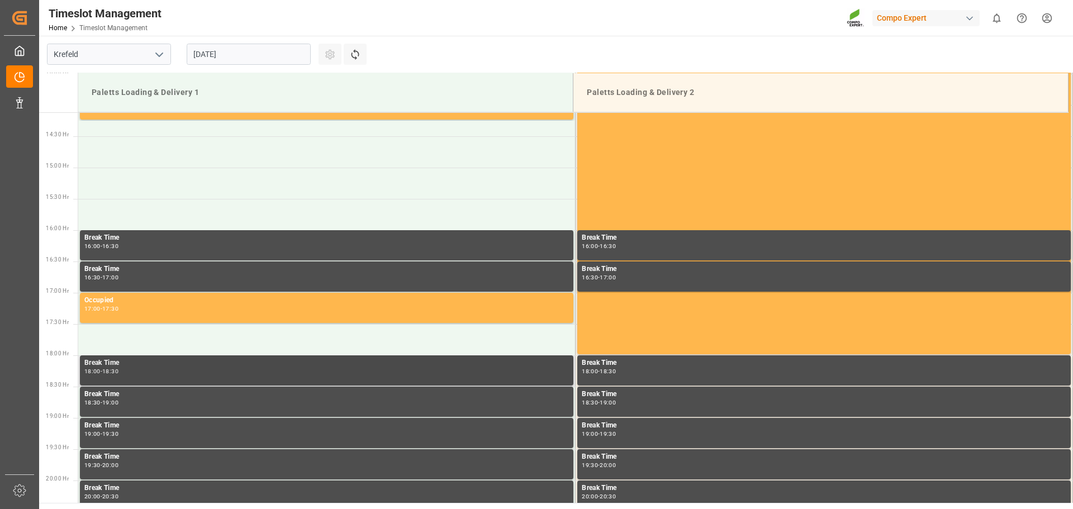
scroll to position [954, 0]
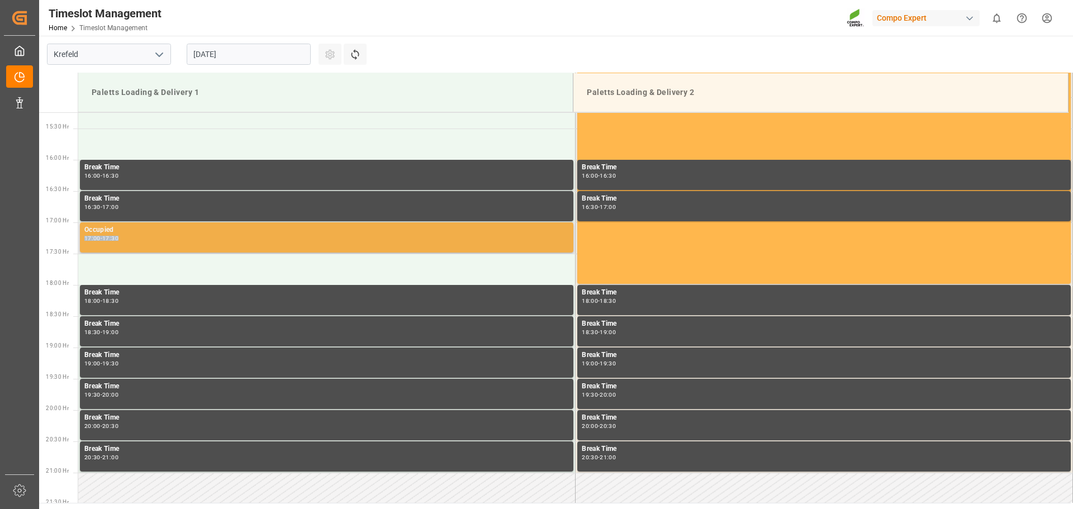
click at [175, 235] on div "Occupied 17:00 - 17:30" at bounding box center [326, 238] width 485 height 26
click at [118, 240] on div "17:30" at bounding box center [110, 238] width 16 height 5
drag, startPoint x: 109, startPoint y: 238, endPoint x: 99, endPoint y: 231, distance: 12.0
click at [99, 231] on div "Occupied" at bounding box center [326, 230] width 485 height 11
click at [99, 232] on div "Occupied" at bounding box center [326, 230] width 485 height 11
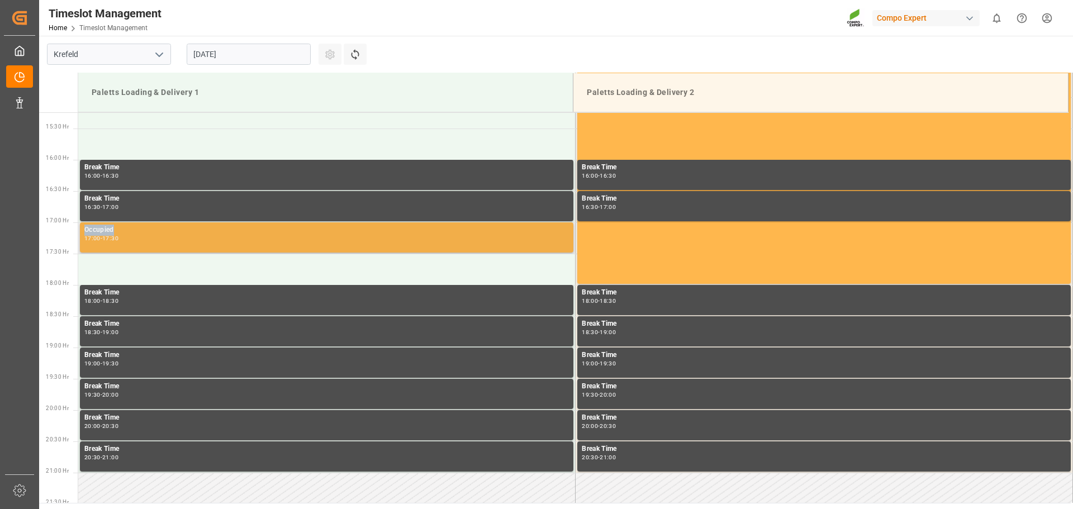
click at [156, 235] on div "Occupied 17:00 - 17:30" at bounding box center [326, 238] width 485 height 26
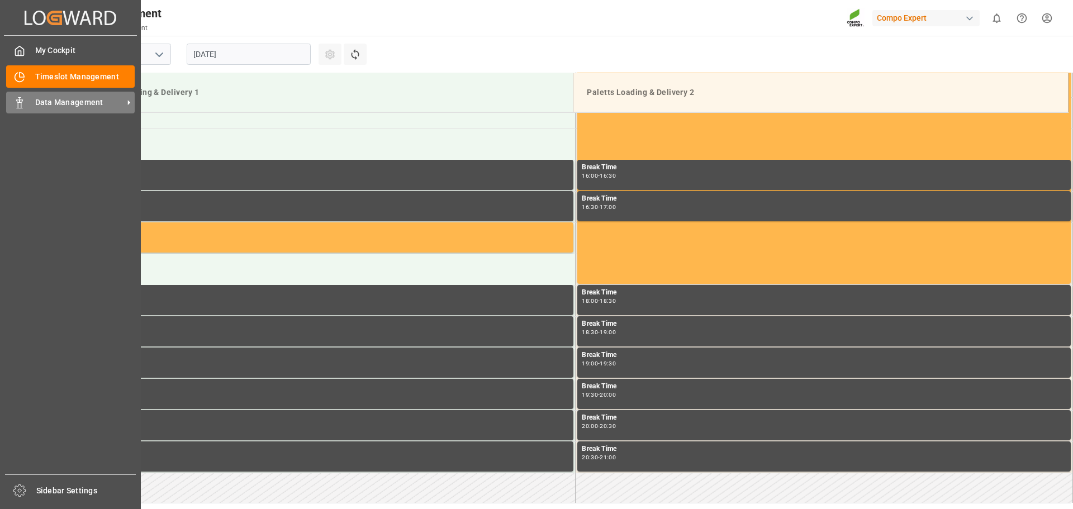
click at [50, 106] on span "Data Management" at bounding box center [79, 103] width 88 height 12
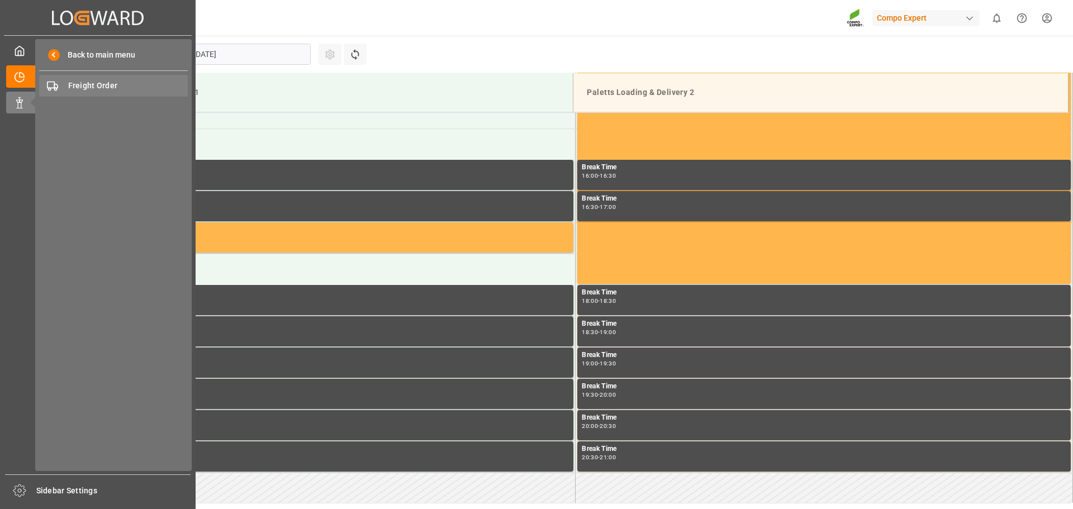
click at [94, 82] on span "Freight Order" at bounding box center [128, 86] width 120 height 12
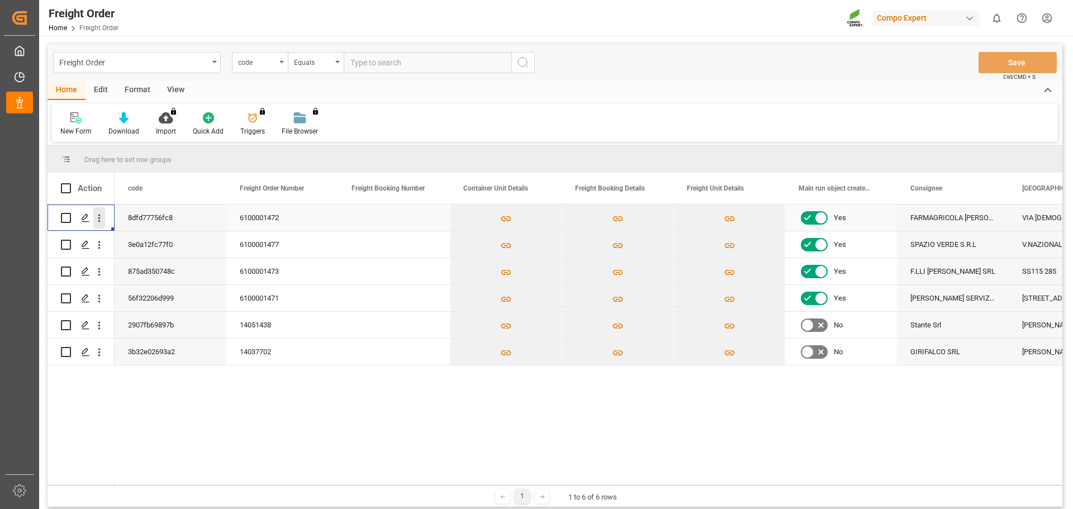
click at [101, 221] on icon "open menu" at bounding box center [99, 218] width 12 height 12
click at [172, 407] on div "8dfd77756fc8 6100001472 Yes FARMAGRICOLA BELLO CARMELA SRL VIA VESCOVO FAGGIANO…" at bounding box center [589, 345] width 948 height 281
click at [86, 219] on polygon "Press SPACE to select this row." at bounding box center [85, 218] width 6 height 6
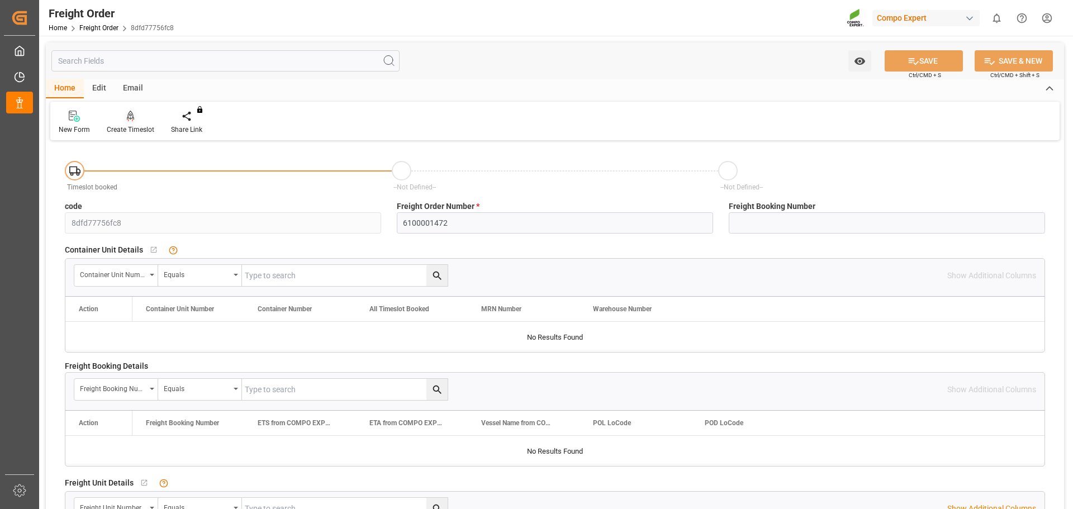
click at [121, 124] on div "Create Timeslot" at bounding box center [130, 122] width 64 height 25
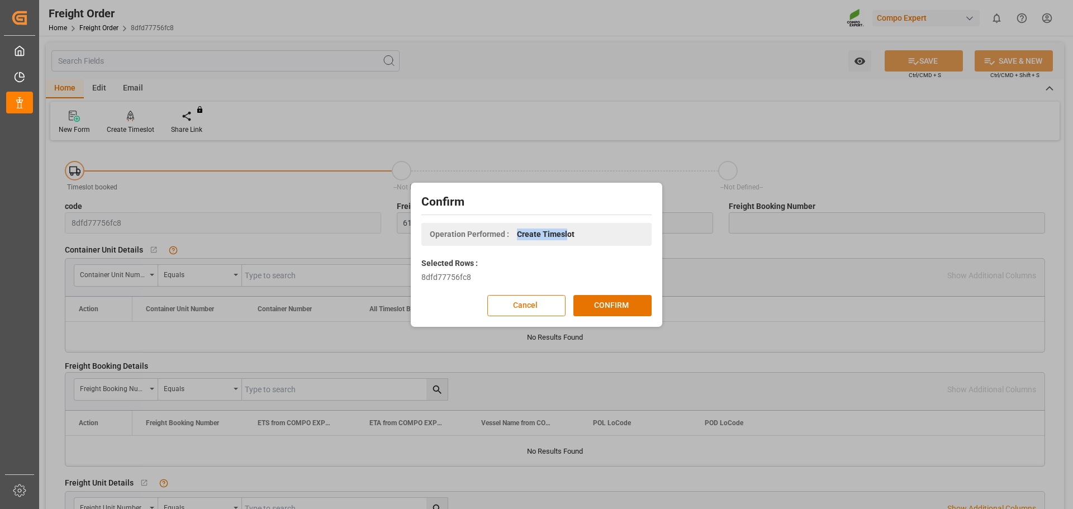
drag, startPoint x: 519, startPoint y: 232, endPoint x: 566, endPoint y: 235, distance: 47.0
click at [566, 235] on span "Create Timeslot" at bounding box center [546, 235] width 58 height 12
click at [576, 243] on div "Operation Performed : Create Timeslot" at bounding box center [536, 234] width 230 height 23
click at [534, 305] on button "Cancel" at bounding box center [526, 305] width 78 height 21
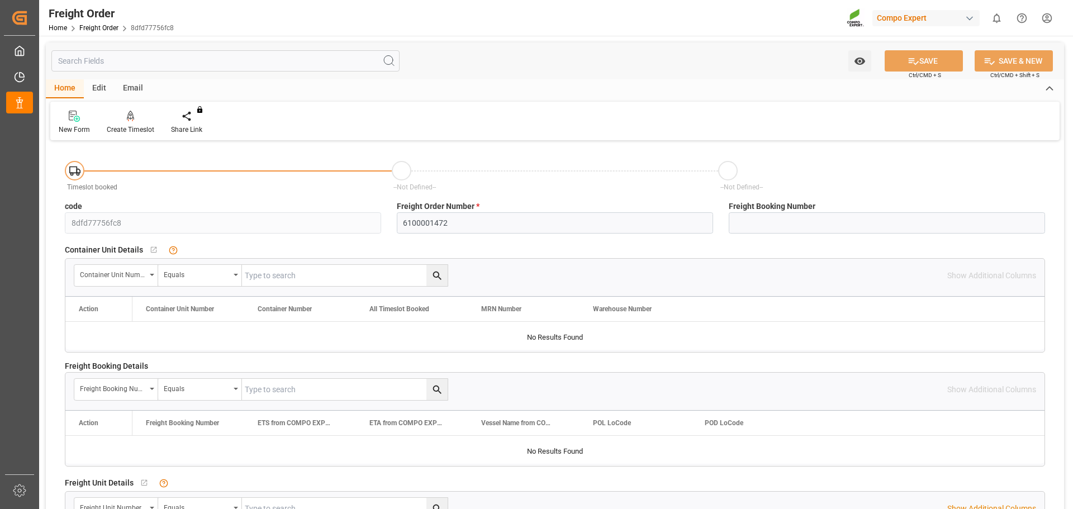
click at [101, 84] on div "Edit" at bounding box center [99, 88] width 31 height 19
click at [122, 86] on div "Email" at bounding box center [133, 88] width 37 height 19
click at [96, 88] on div "Edit" at bounding box center [99, 88] width 31 height 19
click at [72, 89] on div "Home" at bounding box center [65, 88] width 38 height 19
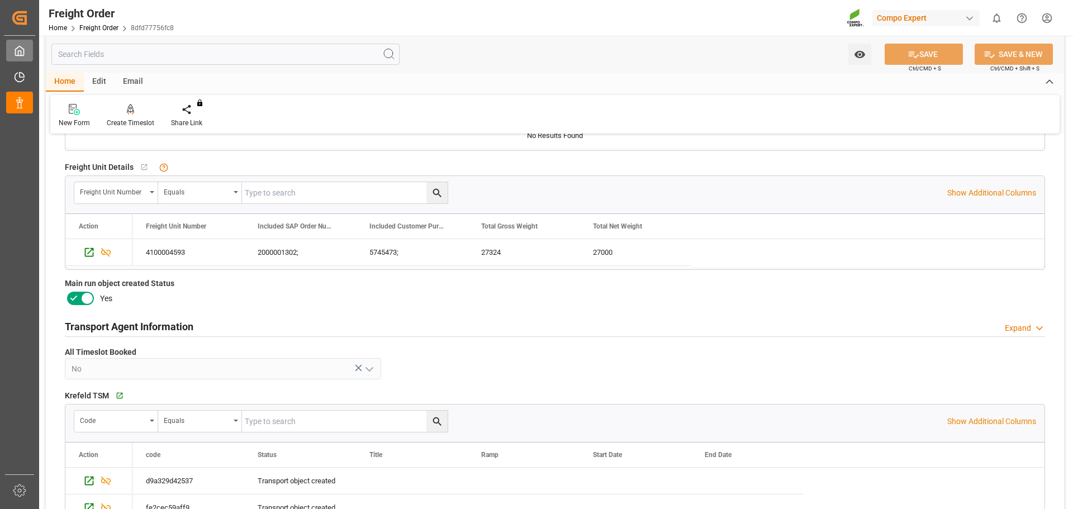
scroll to position [300, 0]
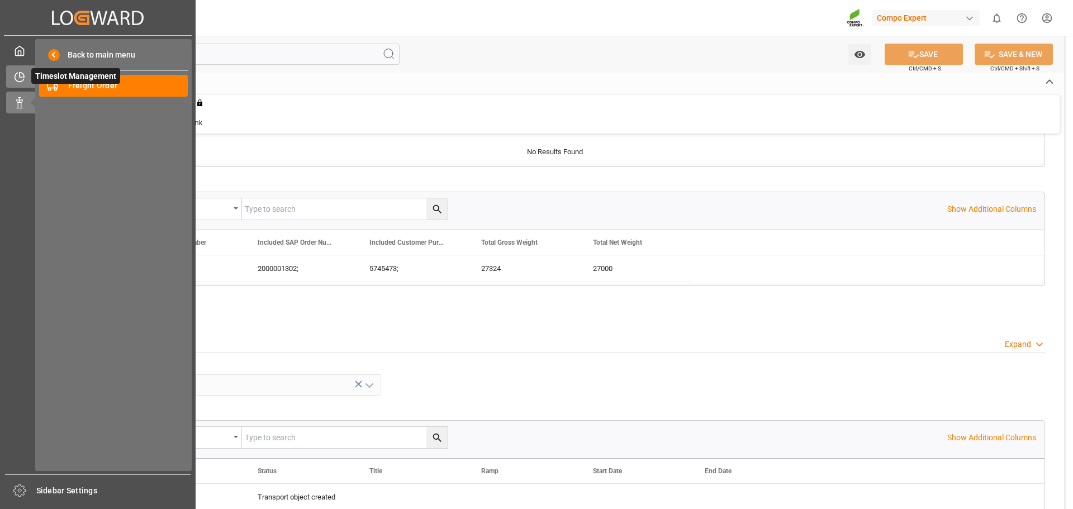
click at [29, 75] on div "Timeslot Management Timeslot Management" at bounding box center [97, 76] width 183 height 22
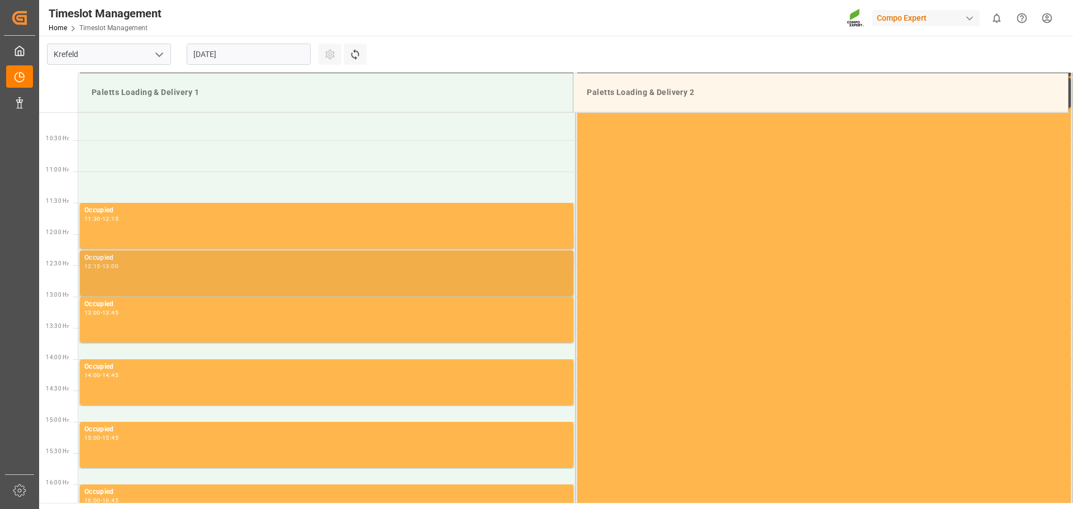
scroll to position [681, 0]
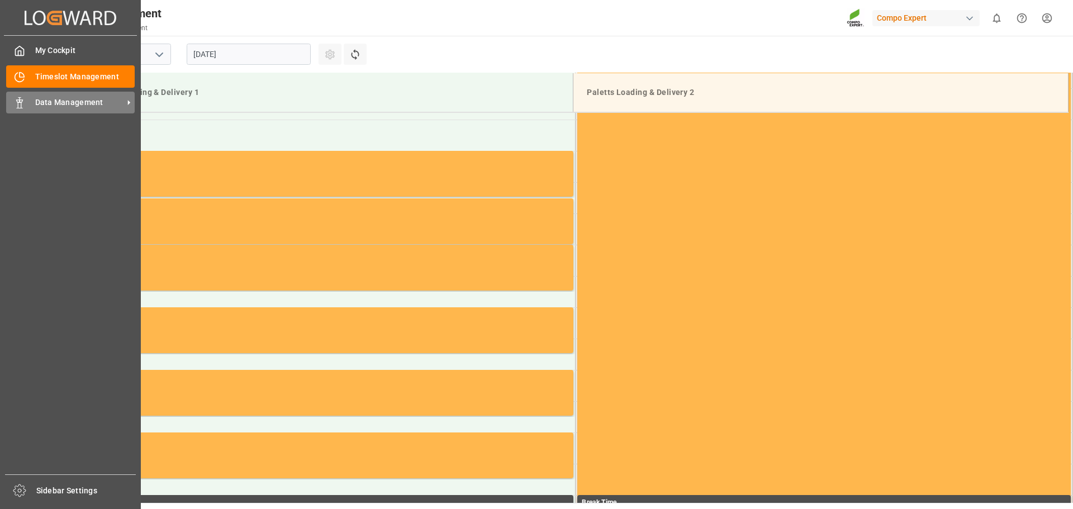
click at [59, 103] on span "Data Management" at bounding box center [79, 103] width 88 height 12
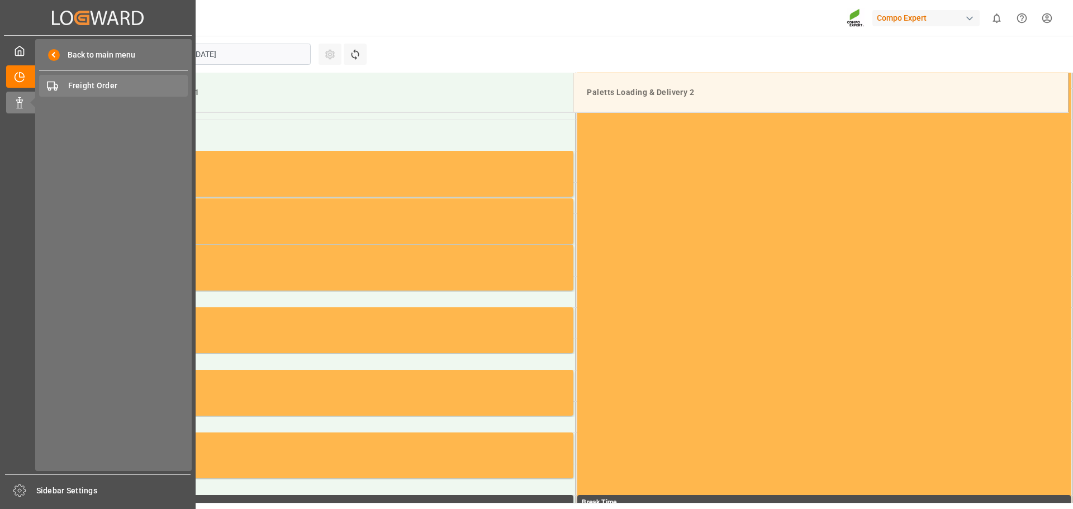
click at [87, 87] on span "Freight Order" at bounding box center [128, 86] width 120 height 12
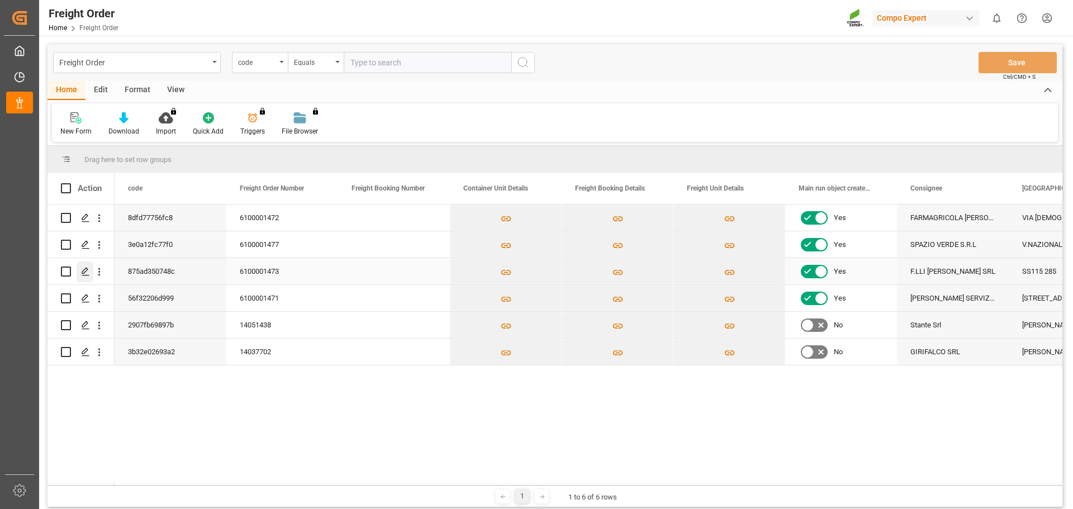
click at [88, 271] on icon "Press SPACE to select this row." at bounding box center [85, 271] width 9 height 9
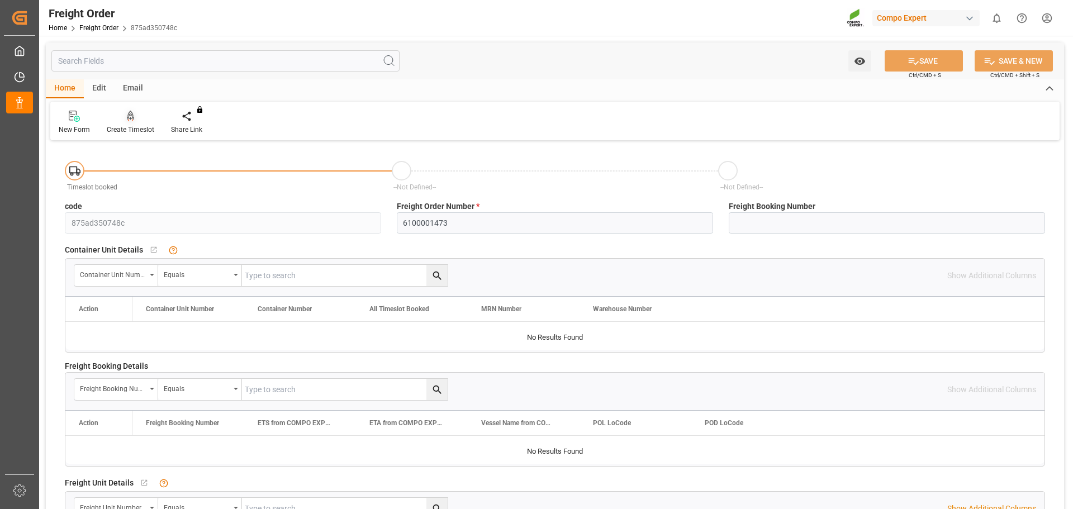
click at [134, 127] on div "Create Timeslot" at bounding box center [131, 130] width 48 height 10
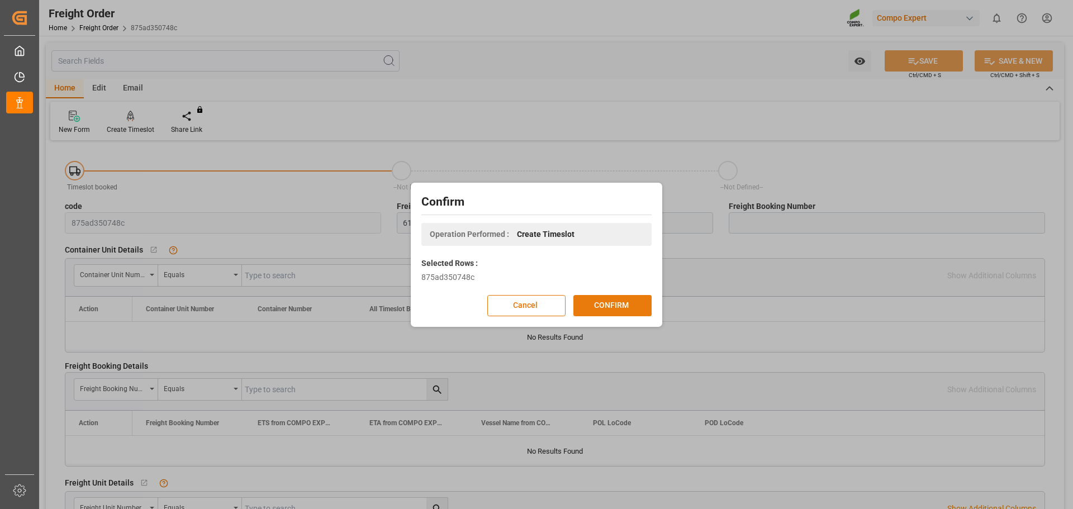
click at [619, 309] on button "CONFIRM" at bounding box center [612, 305] width 78 height 21
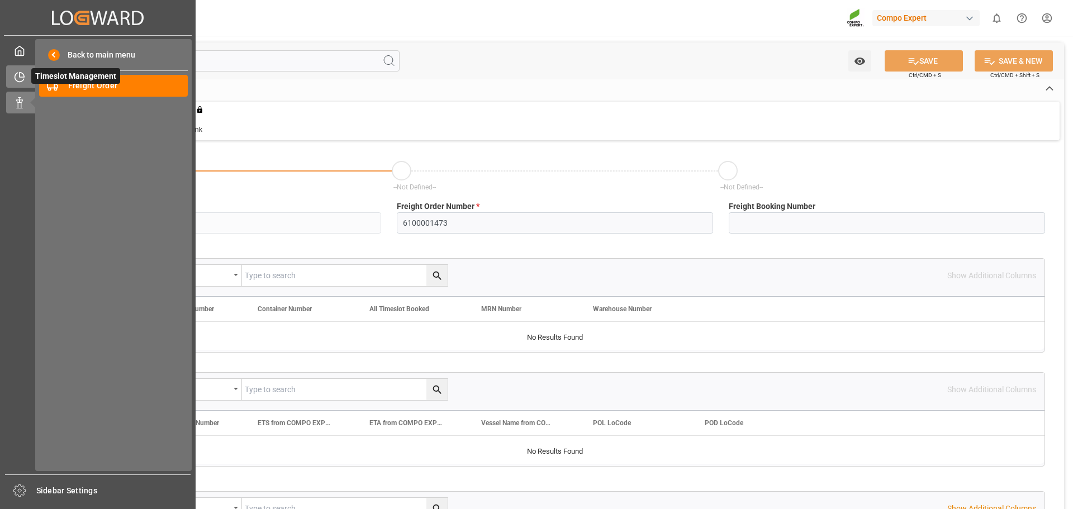
click at [20, 74] on icon at bounding box center [22, 75] width 4 height 4
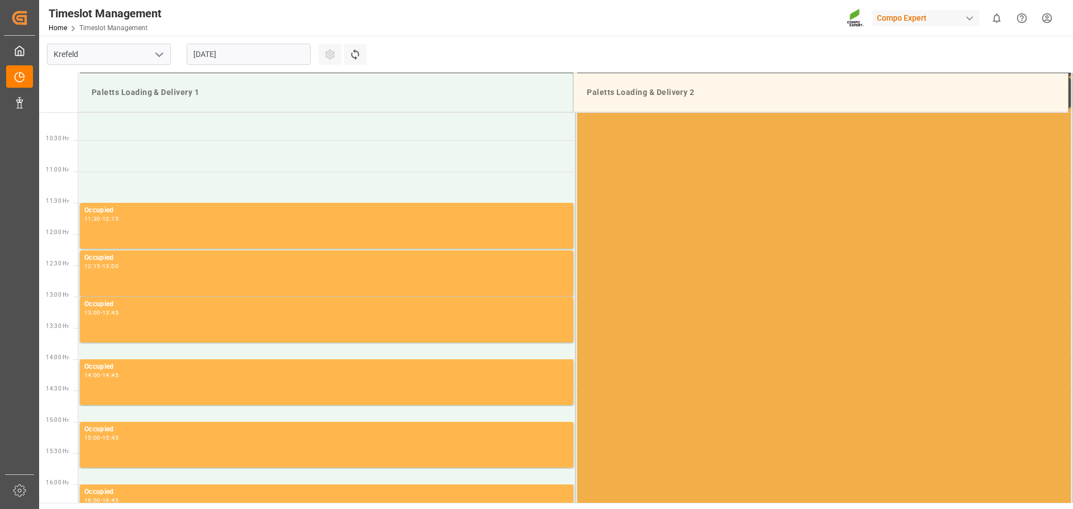
scroll to position [681, 0]
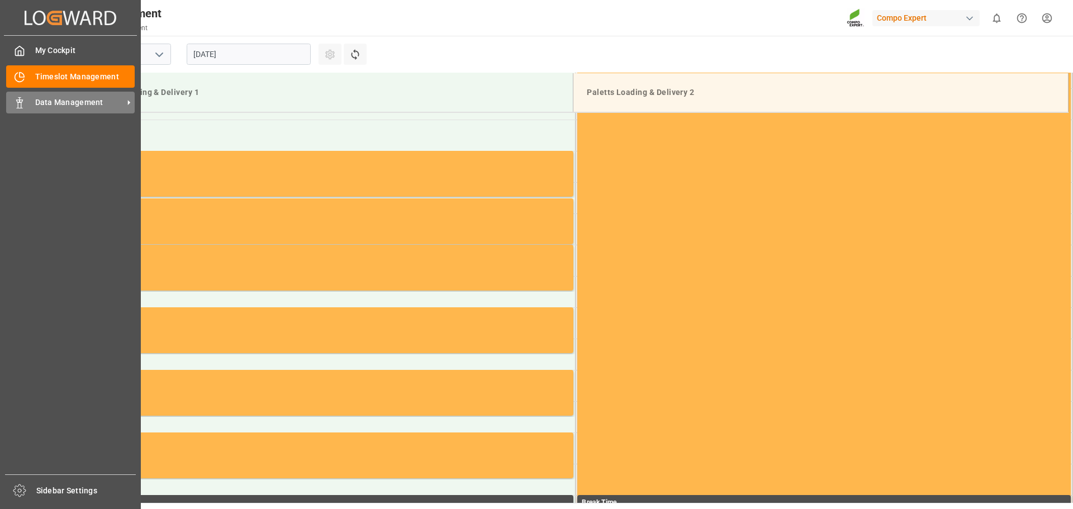
click at [60, 103] on span "Data Management" at bounding box center [79, 103] width 88 height 12
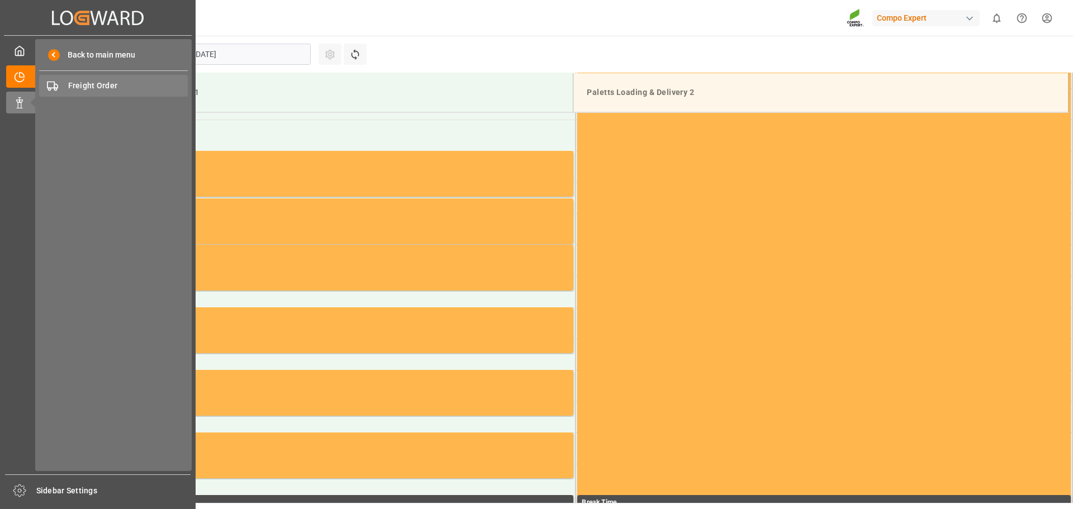
click at [99, 92] on span "Freight Order" at bounding box center [128, 86] width 120 height 12
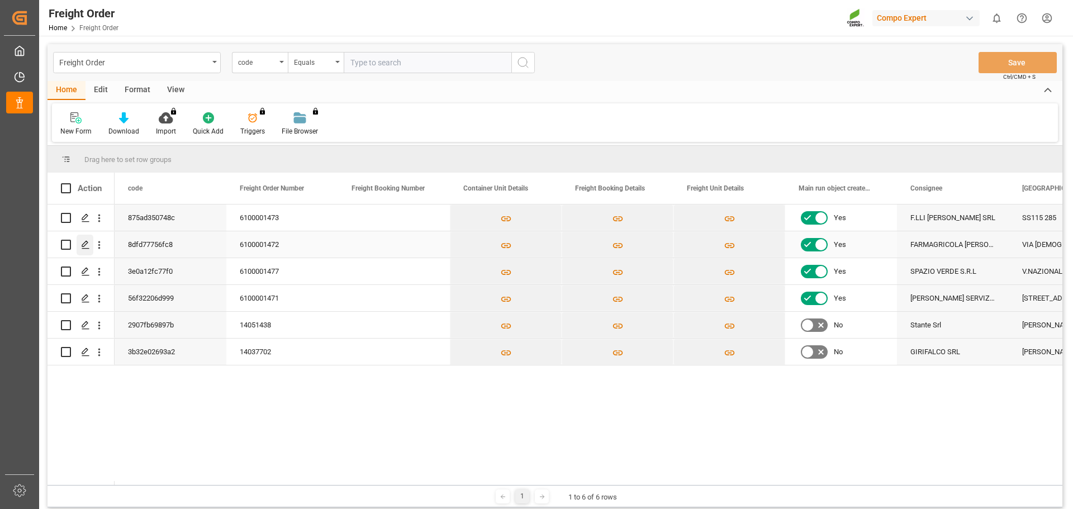
click at [83, 247] on polygon "Press SPACE to select this row." at bounding box center [85, 244] width 6 height 6
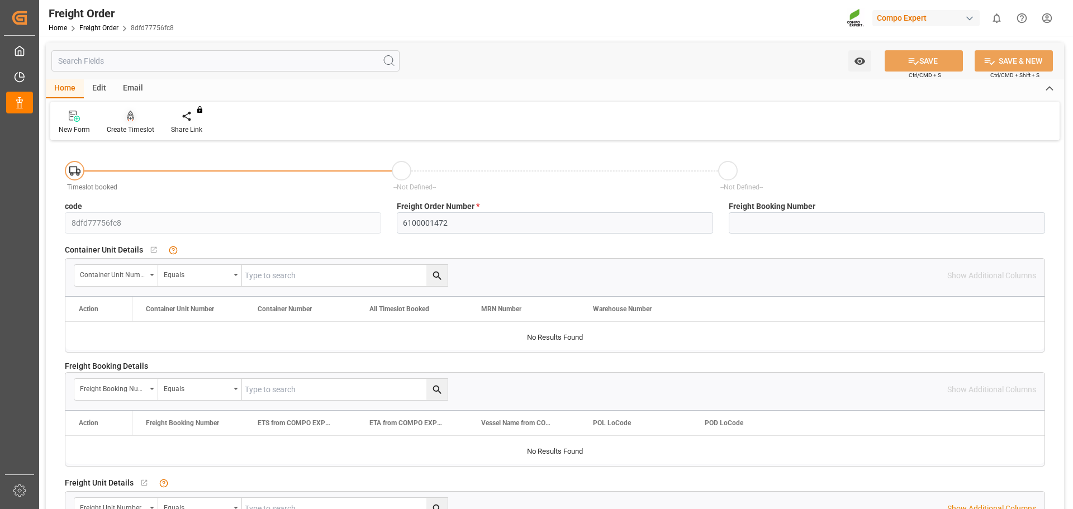
click at [137, 121] on div at bounding box center [131, 116] width 48 height 12
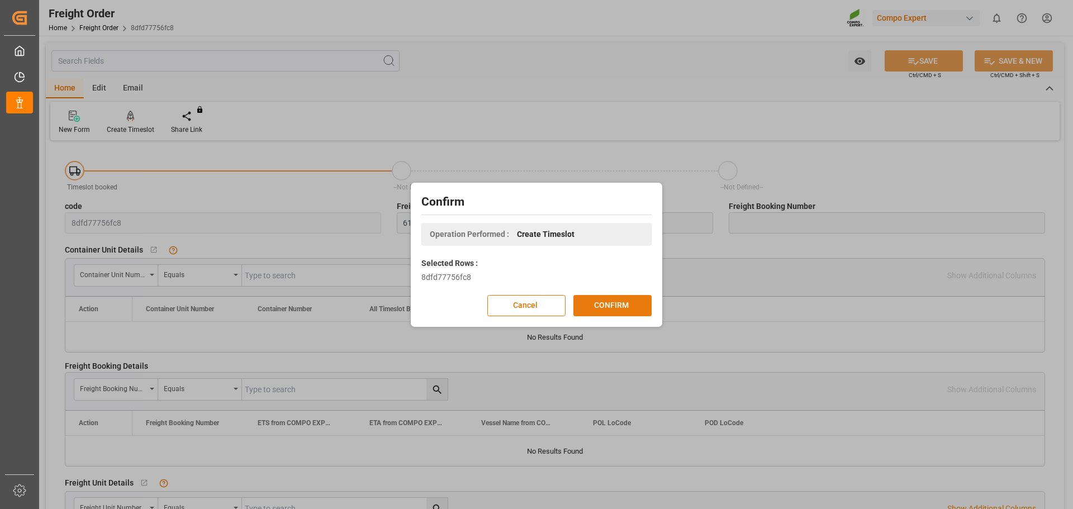
click at [590, 296] on button "CONFIRM" at bounding box center [612, 305] width 78 height 21
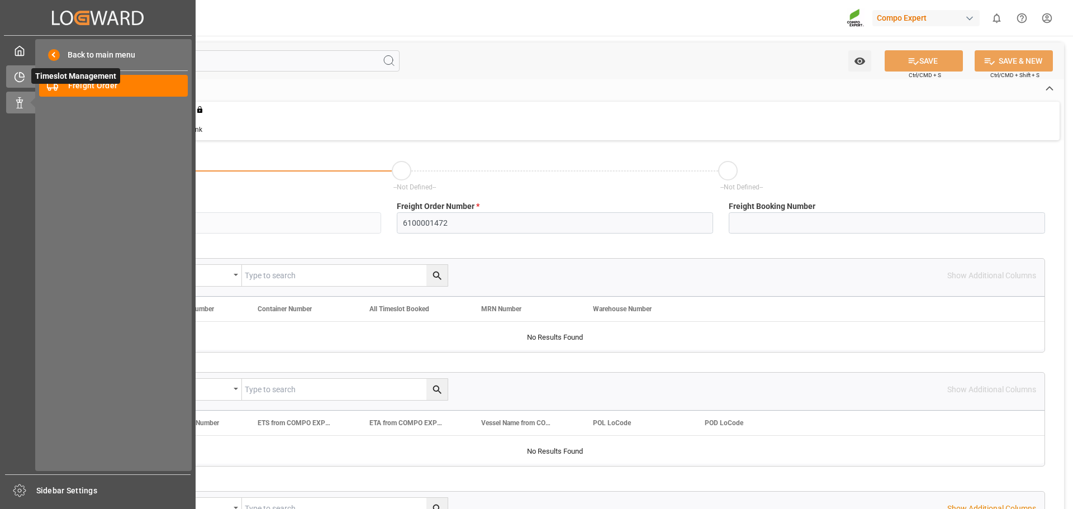
click at [26, 73] on div "Timeslot Management Timeslot Management" at bounding box center [97, 76] width 183 height 22
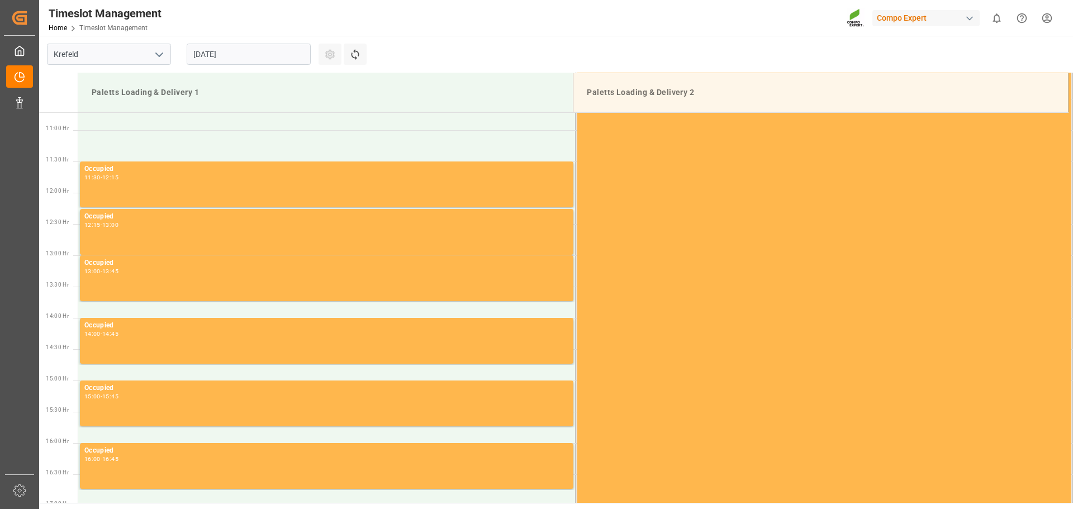
scroll to position [681, 0]
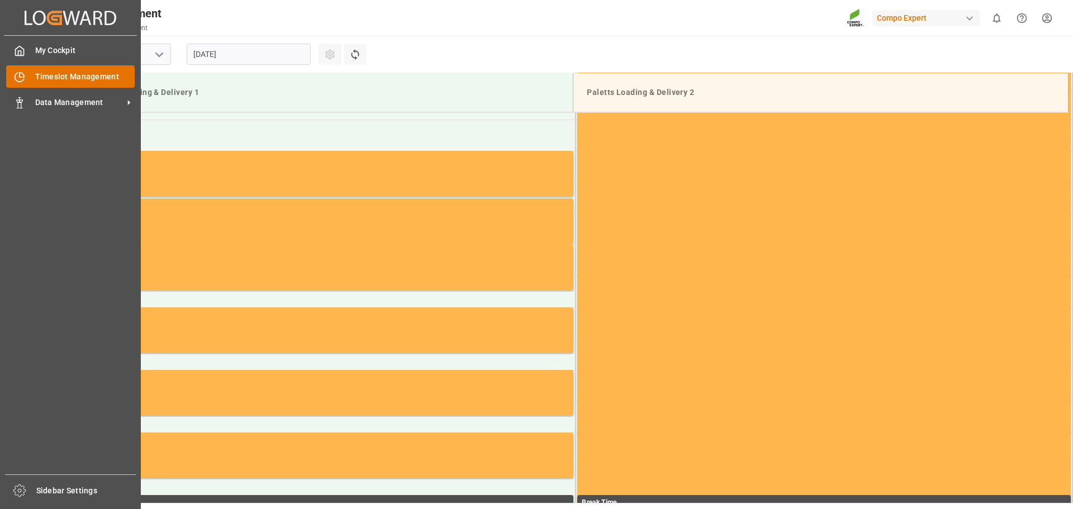
click at [43, 79] on span "Timeslot Management" at bounding box center [85, 77] width 100 height 12
click at [40, 98] on span "Data Management" at bounding box center [79, 103] width 88 height 12
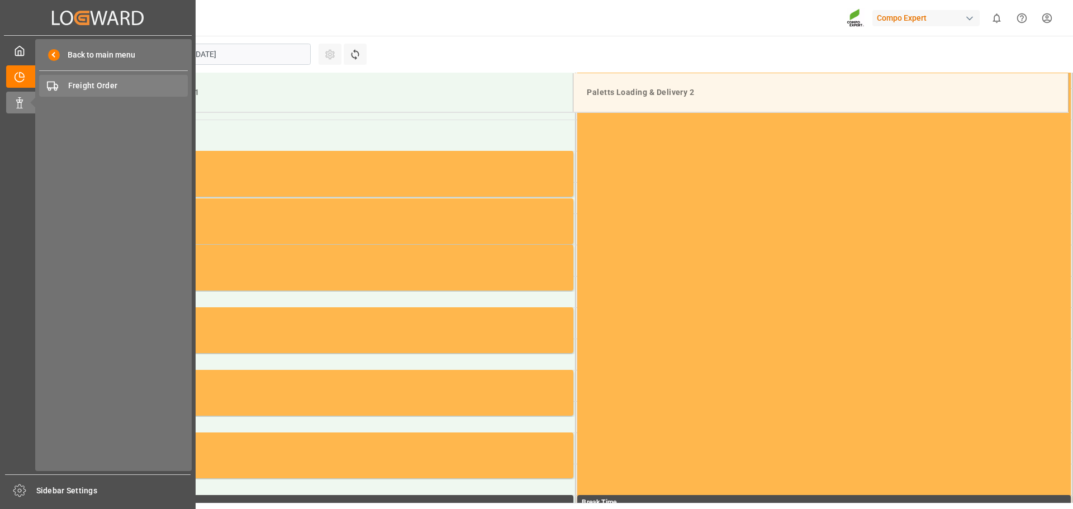
click at [89, 76] on div "Freight Order Freight Order" at bounding box center [113, 86] width 149 height 22
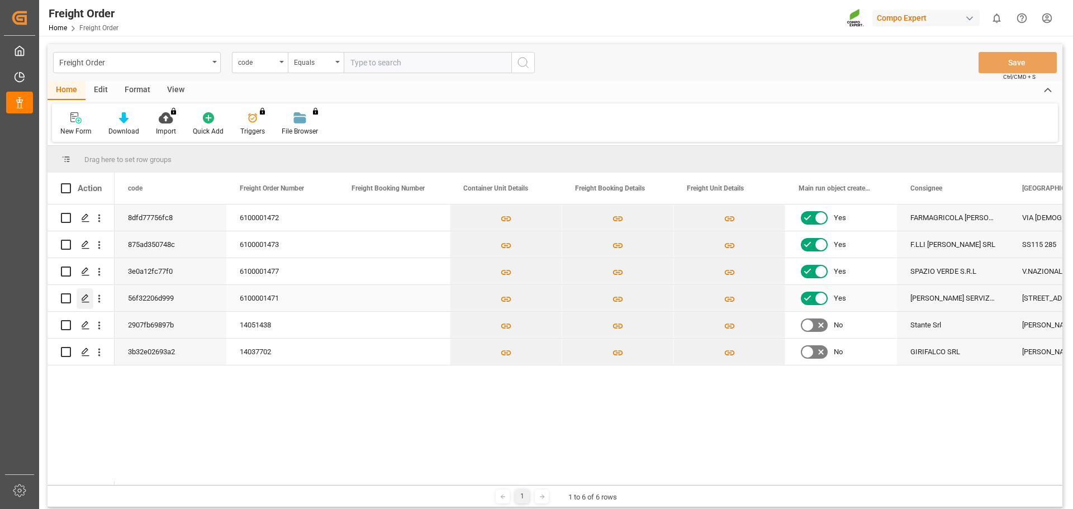
click at [86, 297] on icon "Press SPACE to select this row." at bounding box center [85, 298] width 9 height 9
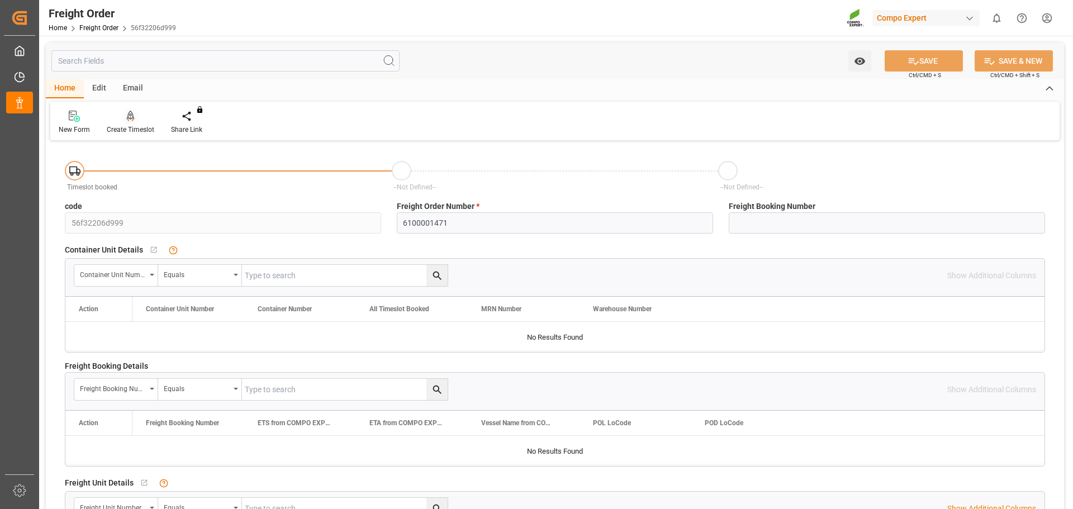
click at [127, 124] on div "Create Timeslot" at bounding box center [130, 122] width 64 height 25
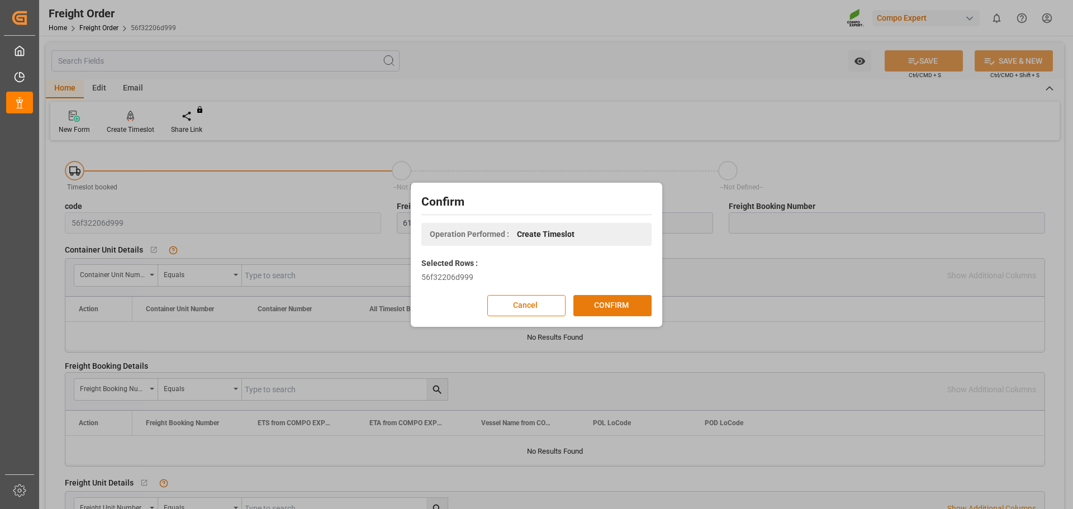
click at [588, 300] on button "CONFIRM" at bounding box center [612, 305] width 78 height 21
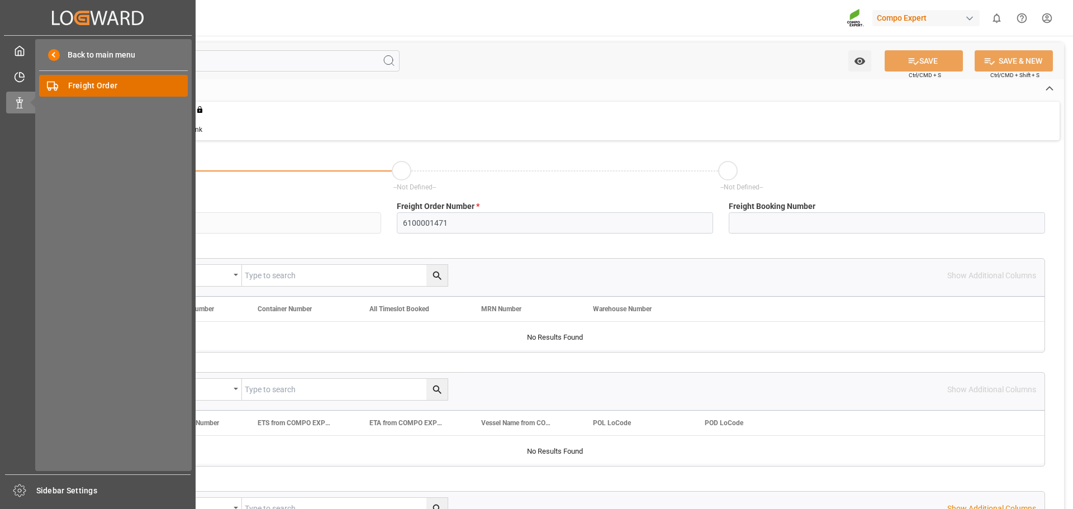
click at [69, 89] on span "Freight Order" at bounding box center [128, 86] width 120 height 12
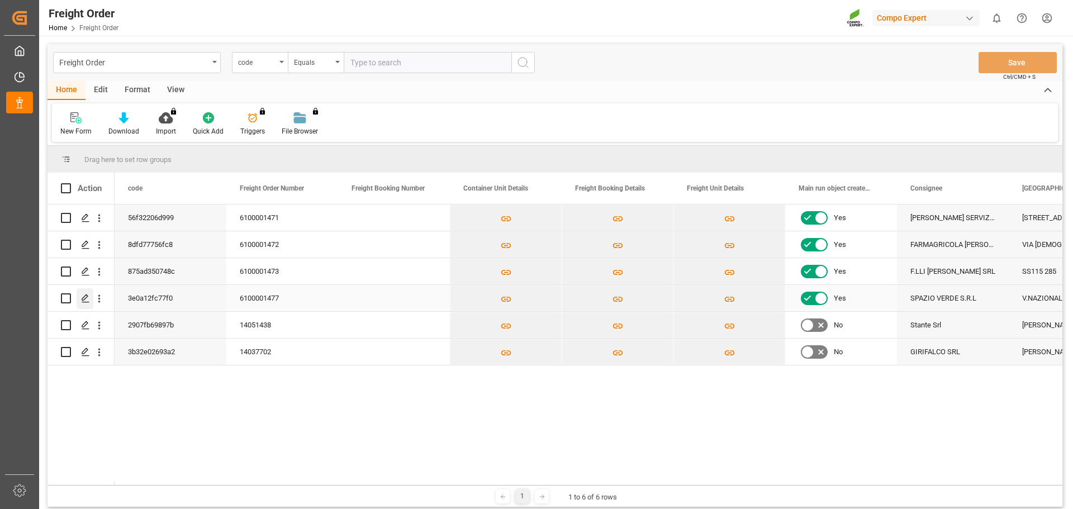
click at [86, 297] on icon "Press SPACE to select this row." at bounding box center [85, 298] width 9 height 9
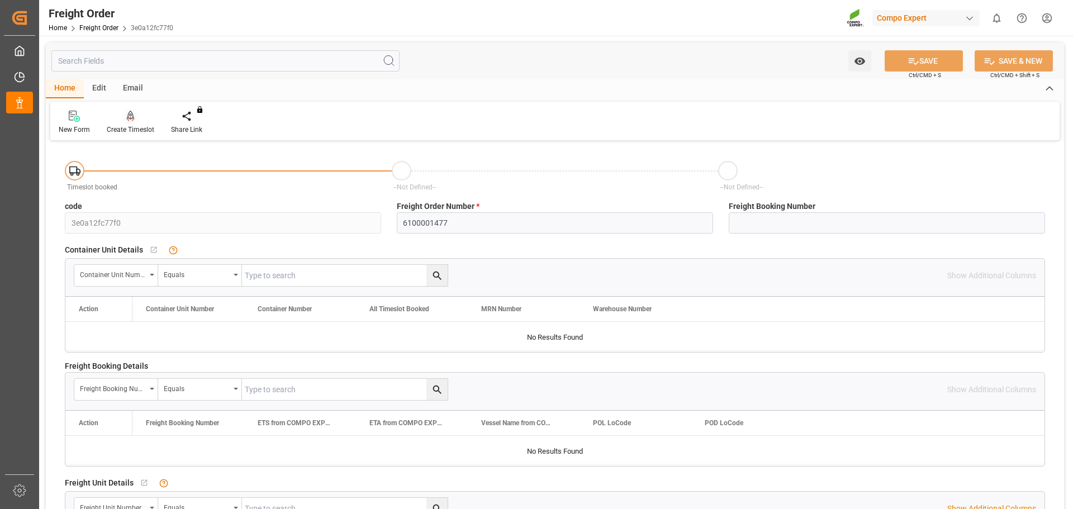
click at [130, 128] on div "Create Timeslot" at bounding box center [131, 130] width 48 height 10
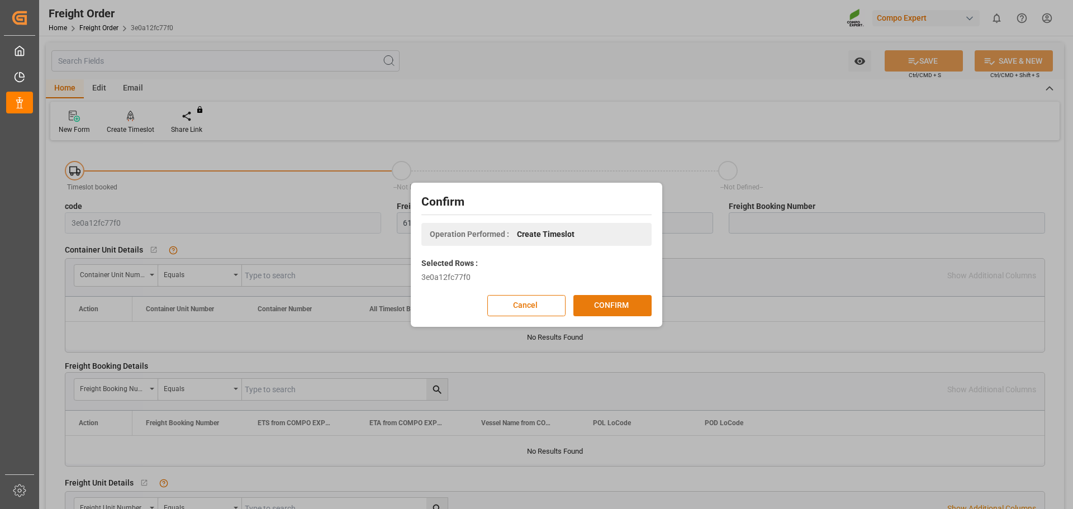
click at [592, 307] on button "CONFIRM" at bounding box center [612, 305] width 78 height 21
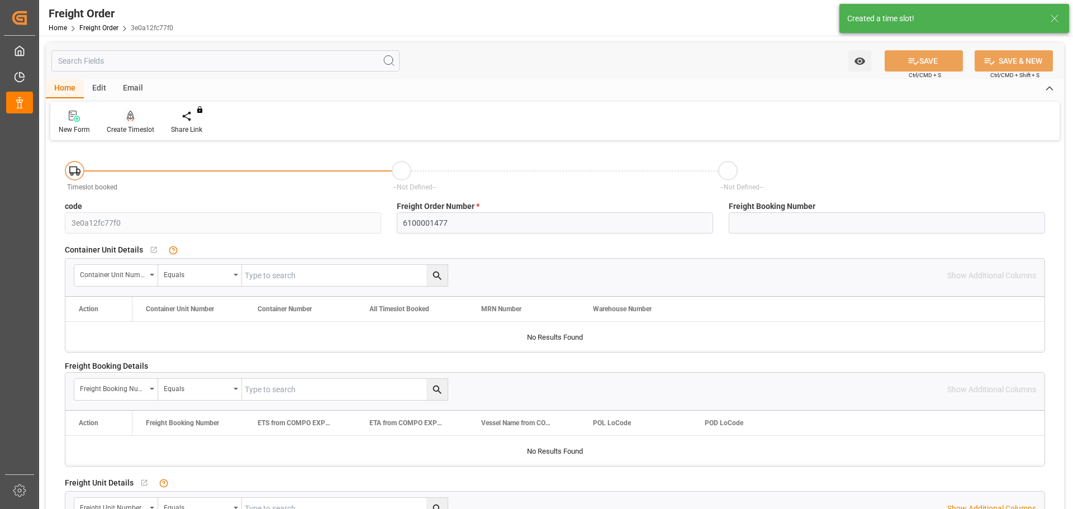
click at [133, 126] on div "Create Timeslot" at bounding box center [131, 130] width 48 height 10
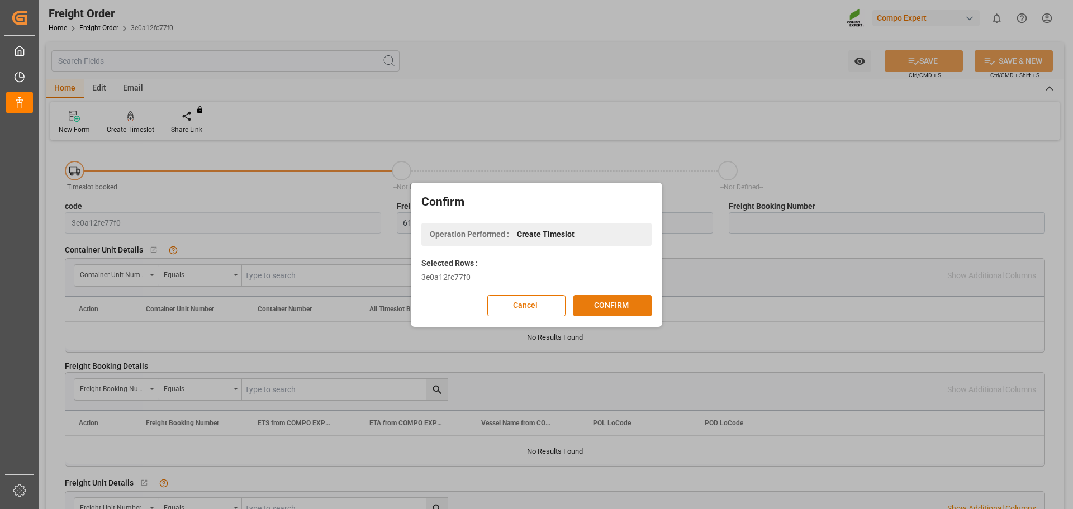
click at [605, 302] on button "CONFIRM" at bounding box center [612, 305] width 78 height 21
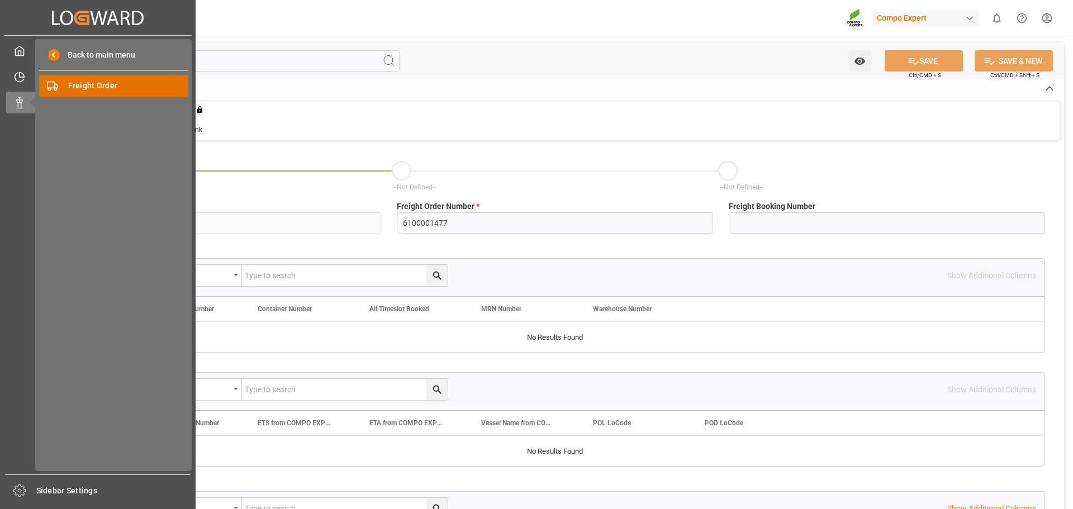
click at [91, 88] on span "Freight Order" at bounding box center [128, 86] width 120 height 12
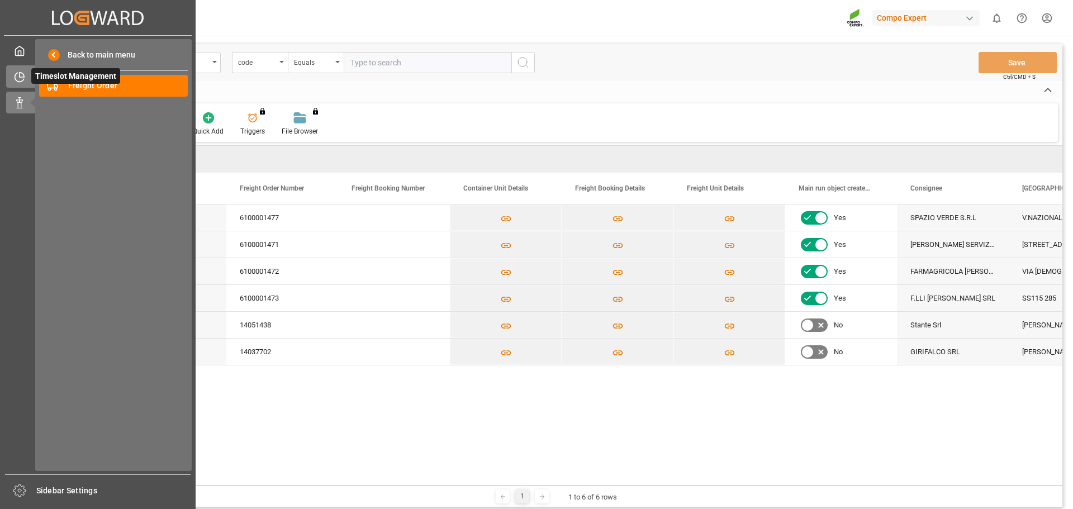
click at [22, 72] on icon at bounding box center [19, 77] width 11 height 11
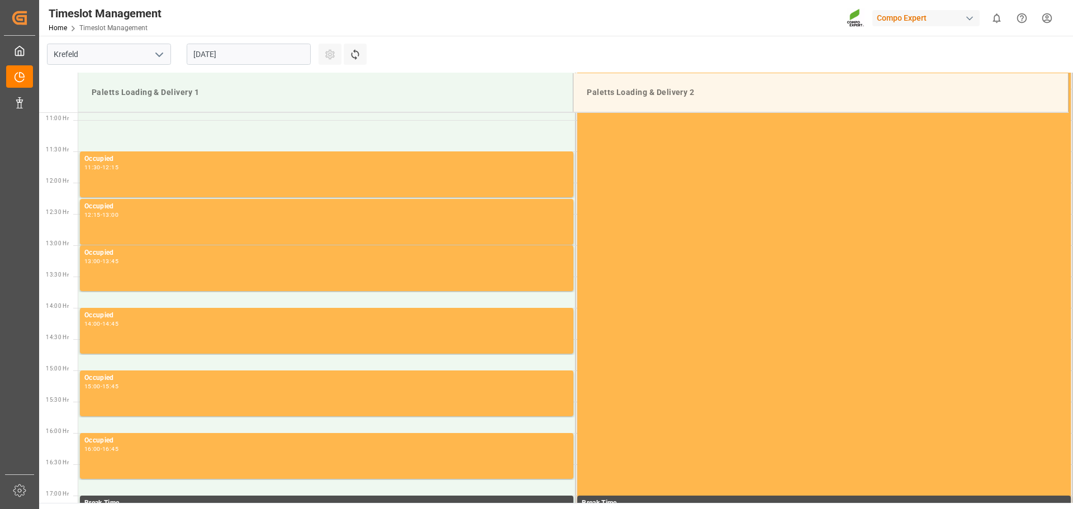
scroll to position [681, 0]
click at [266, 59] on input "[DATE]" at bounding box center [249, 54] width 124 height 21
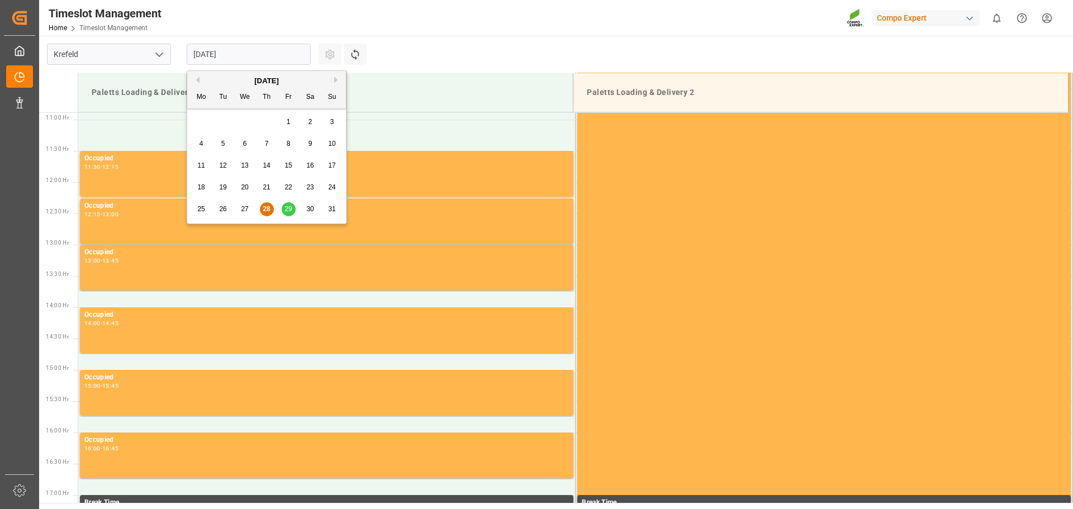
click at [292, 212] on span "29" at bounding box center [287, 209] width 7 height 8
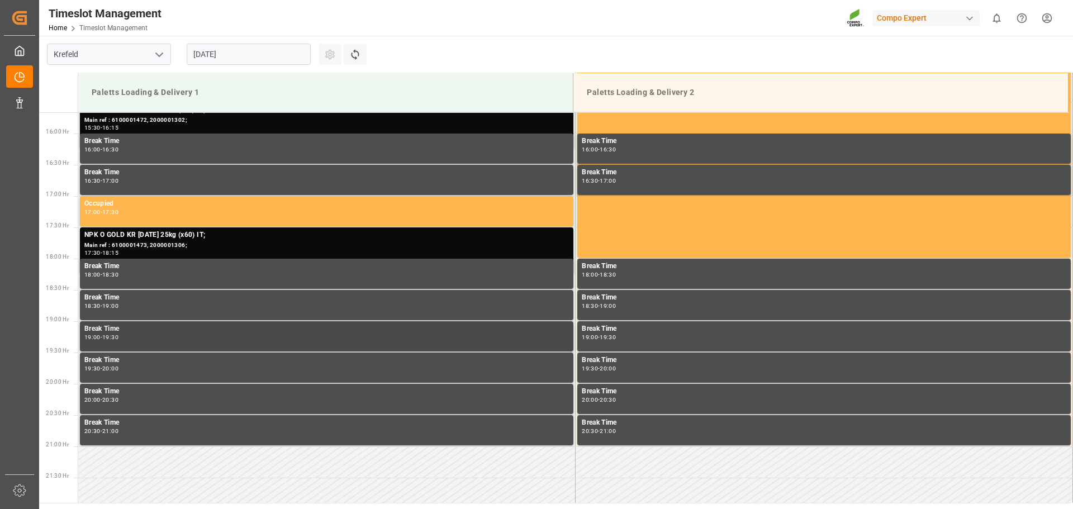
scroll to position [961, 0]
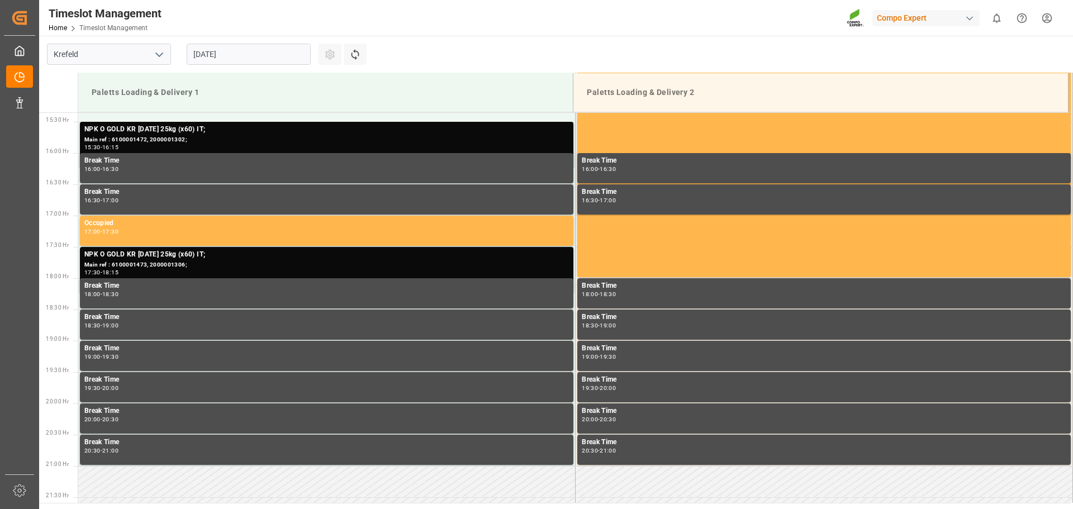
click at [267, 57] on input "29.08.2025" at bounding box center [249, 54] width 124 height 21
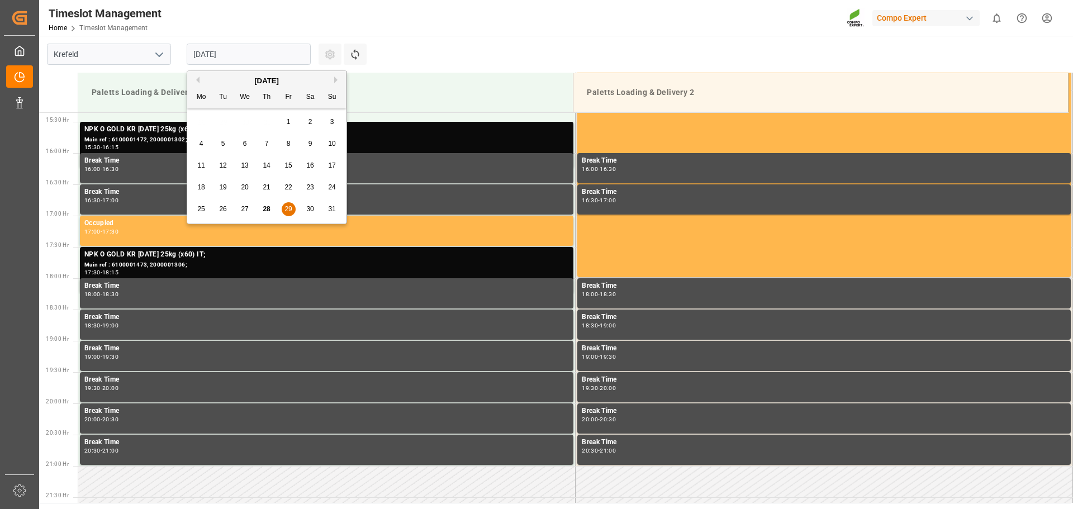
click at [334, 82] on div "Previous Month Next Month August 2025 Mo Tu We Th Fr Sa Su 28 29 30 31 1 2 3 4 …" at bounding box center [267, 147] width 160 height 154
click at [333, 82] on div "[DATE]" at bounding box center [266, 80] width 159 height 11
click at [340, 82] on button "Next Month" at bounding box center [337, 80] width 7 height 7
click at [206, 117] on div "1" at bounding box center [201, 122] width 14 height 13
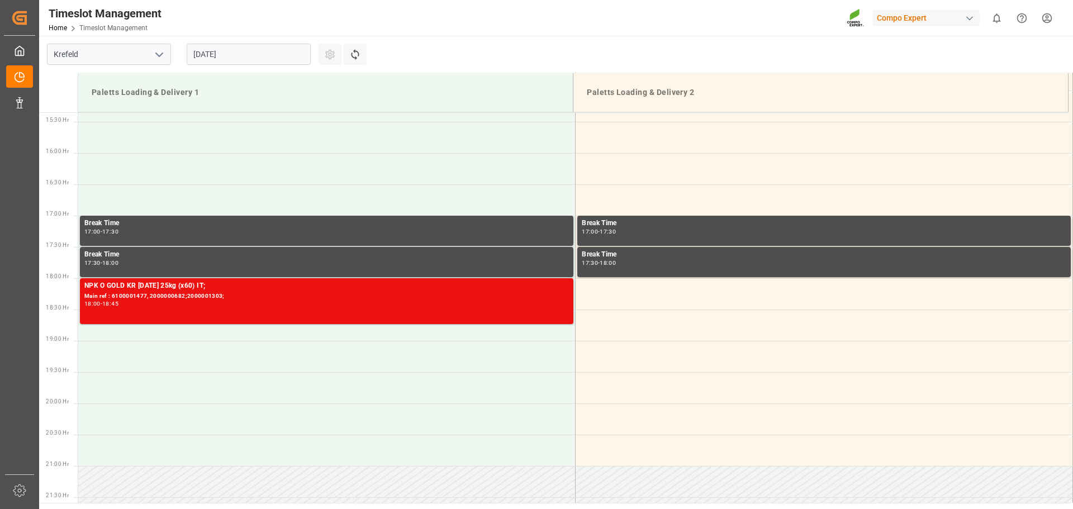
click at [267, 58] on input "[DATE]" at bounding box center [249, 54] width 124 height 21
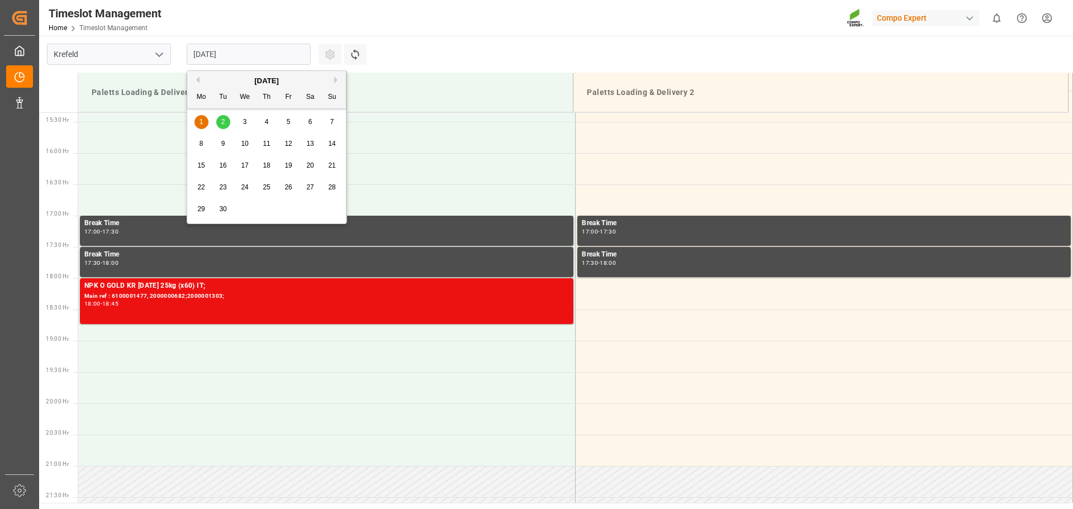
click at [199, 79] on button "Previous Month" at bounding box center [196, 80] width 7 height 7
click at [288, 207] on span "29" at bounding box center [287, 209] width 7 height 8
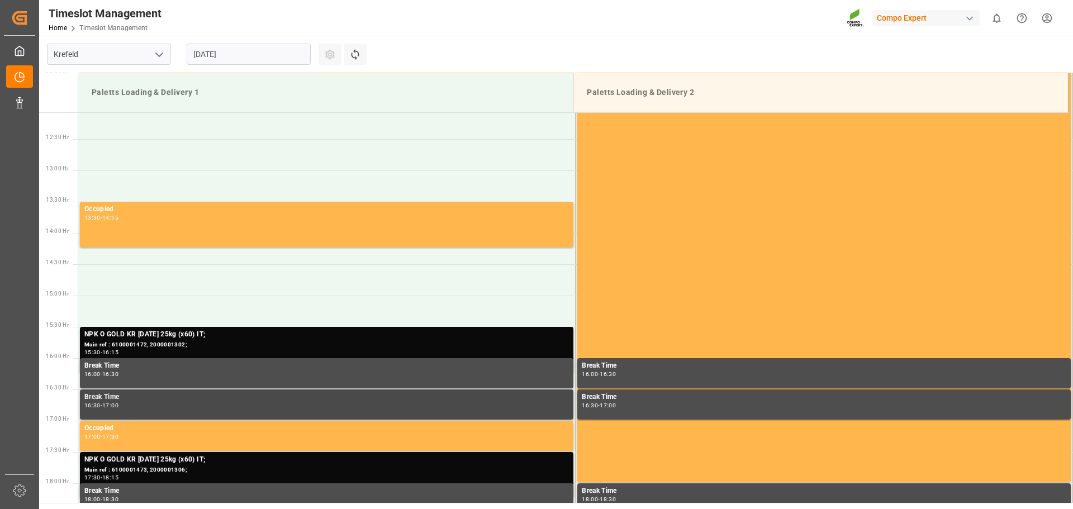
scroll to position [905, 0]
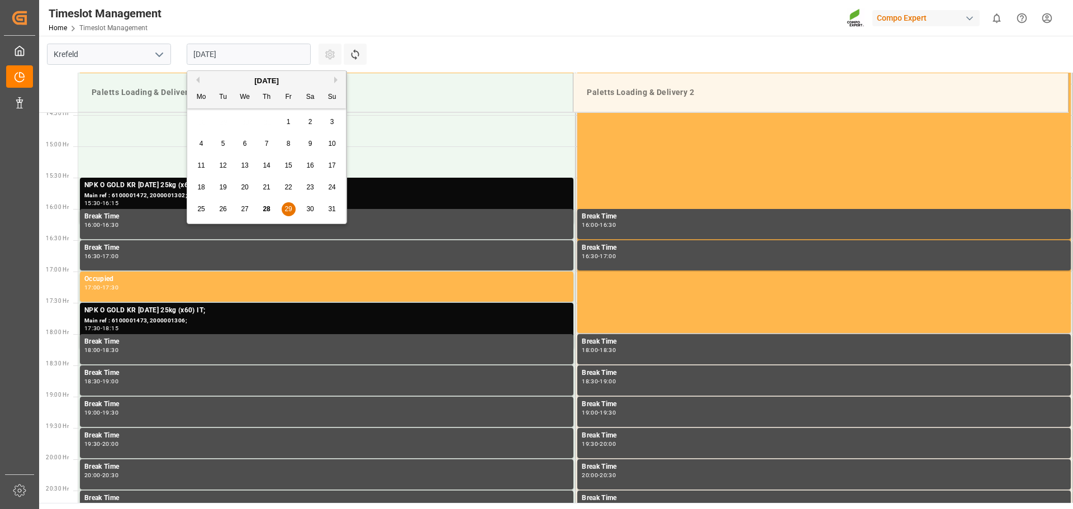
click at [238, 54] on input "29.08.2025" at bounding box center [249, 54] width 124 height 21
click at [333, 85] on div "[DATE]" at bounding box center [266, 80] width 159 height 11
click at [338, 79] on button "Next Month" at bounding box center [337, 80] width 7 height 7
click at [202, 118] on span "1" at bounding box center [202, 122] width 4 height 8
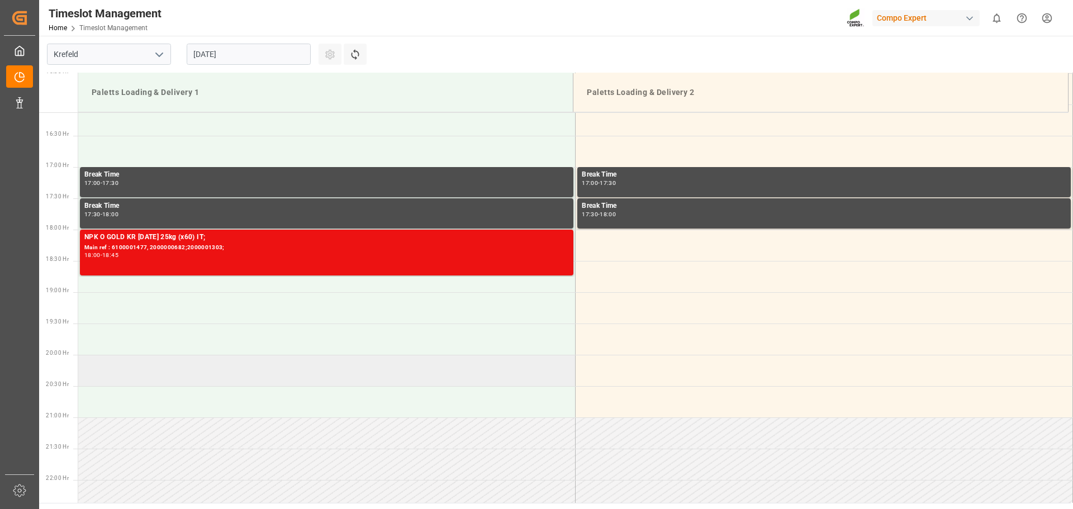
scroll to position [1112, 0]
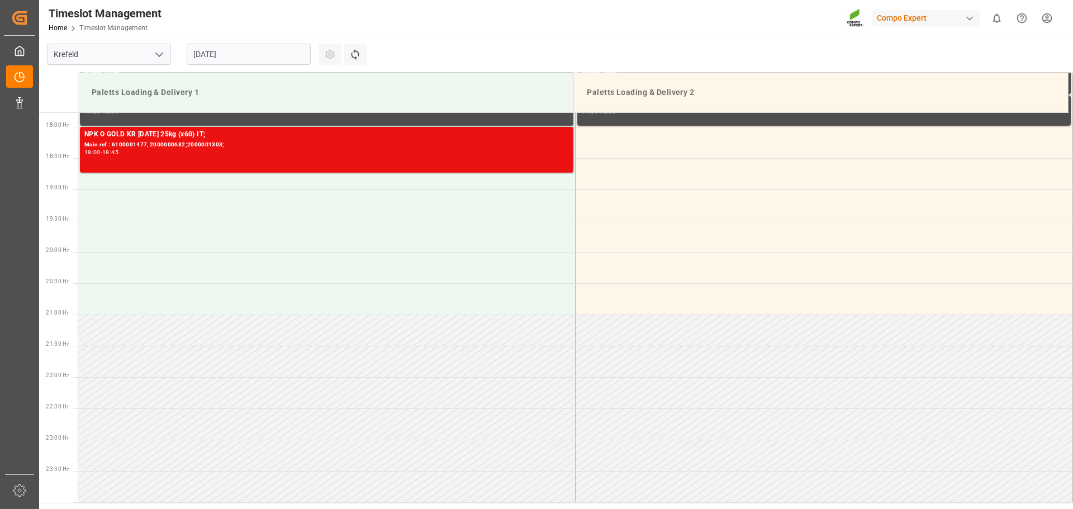
click at [264, 54] on input "[DATE]" at bounding box center [249, 54] width 124 height 21
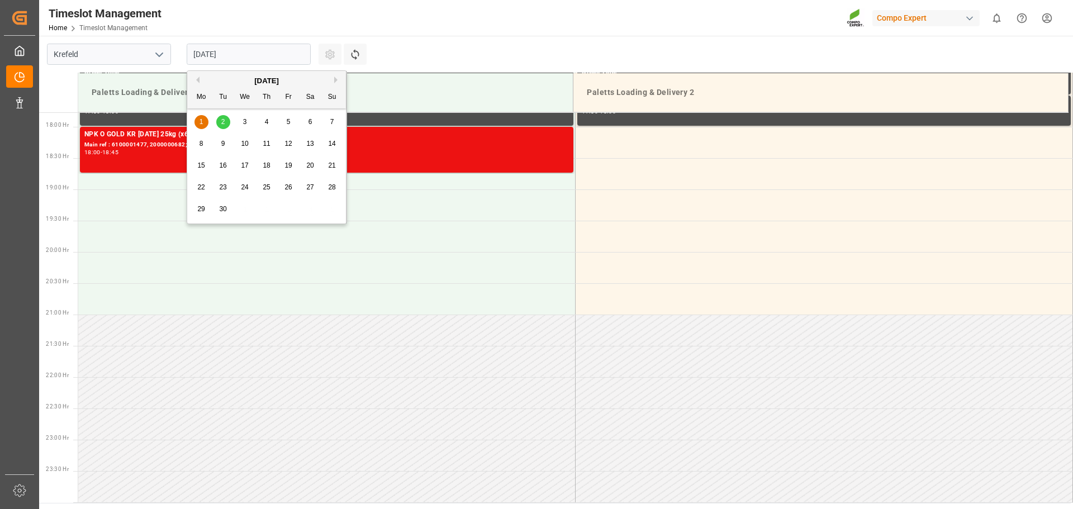
click at [222, 121] on span "2" at bounding box center [223, 122] width 4 height 8
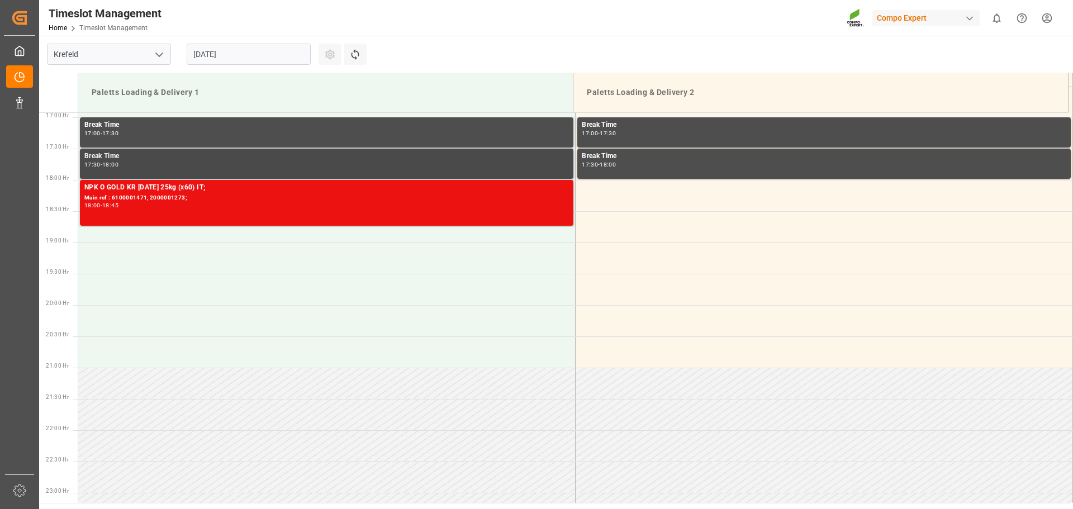
scroll to position [1000, 0]
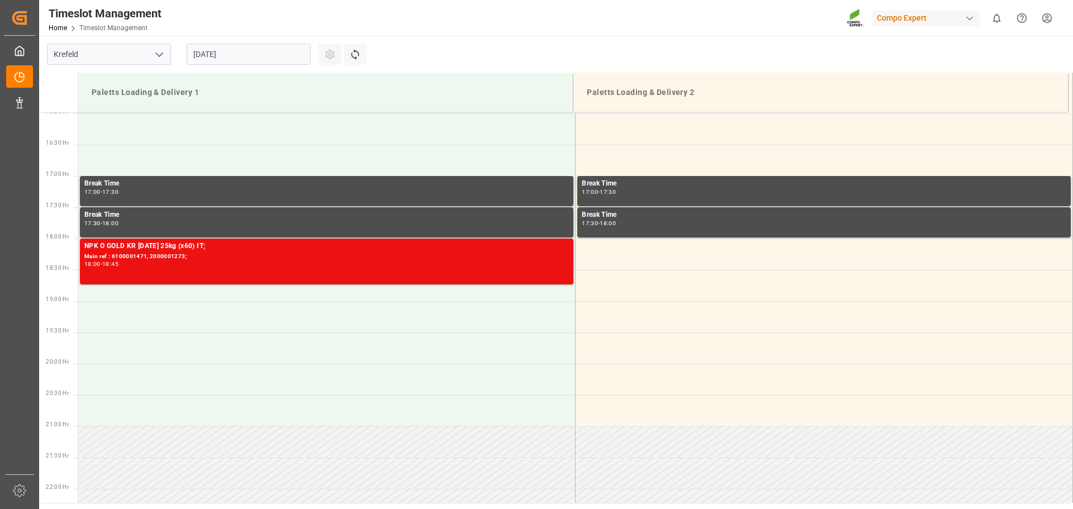
click at [260, 54] on input "02.09.2025" at bounding box center [249, 54] width 124 height 21
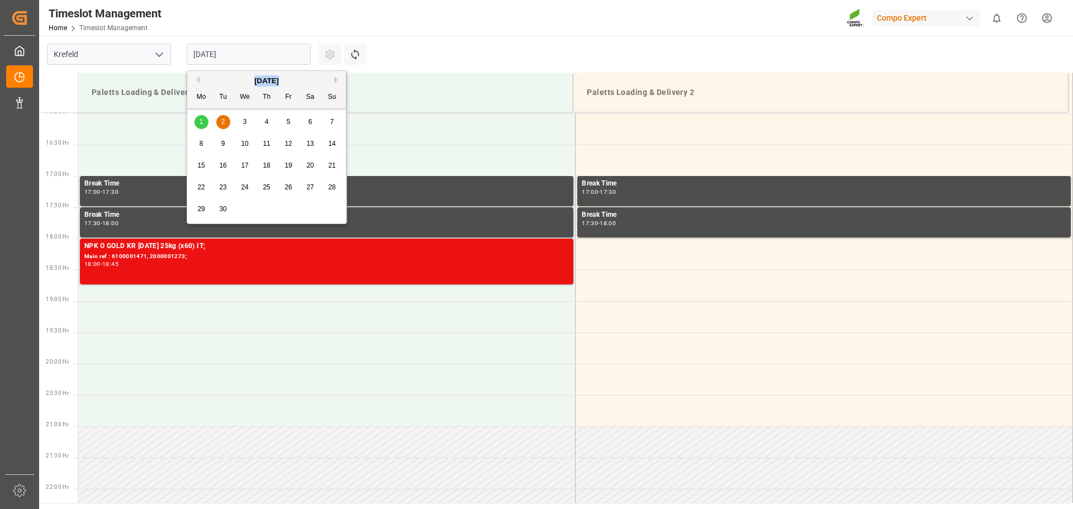
click at [199, 86] on div "September 2025 Mo Tu We Th Fr Sa Su" at bounding box center [266, 89] width 159 height 37
click at [196, 78] on button "Previous Month" at bounding box center [196, 80] width 7 height 7
click at [288, 211] on span "29" at bounding box center [287, 209] width 7 height 8
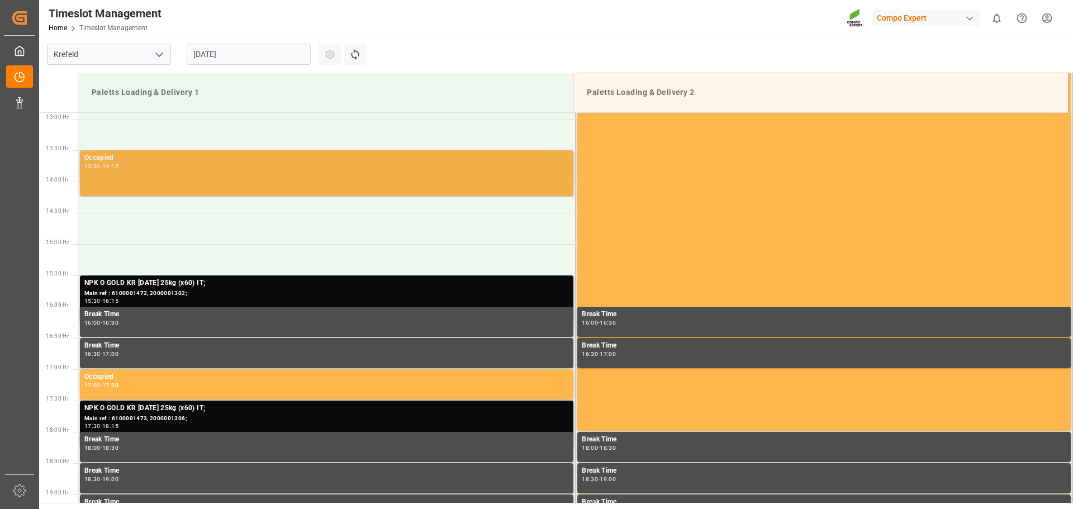
scroll to position [961, 0]
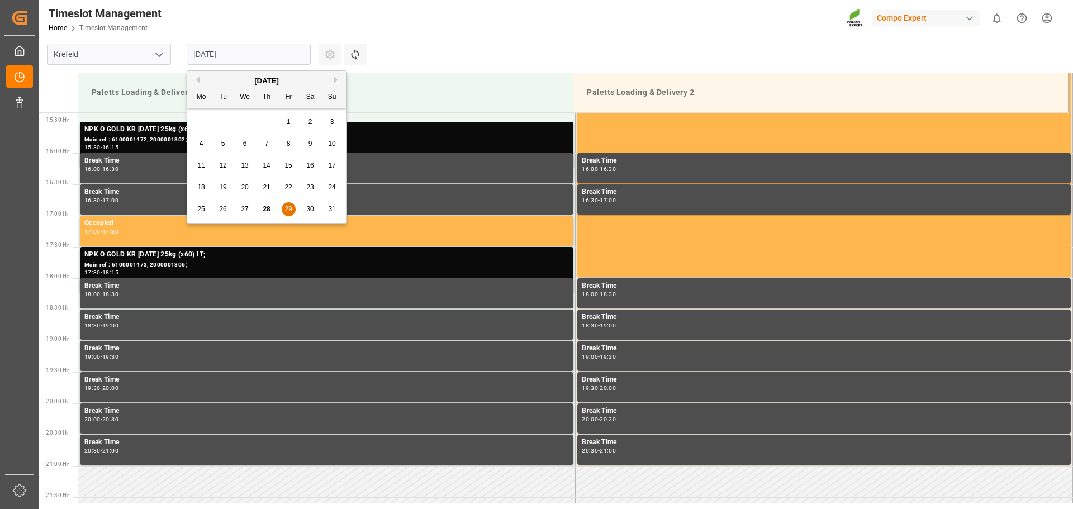
click at [269, 53] on input "29.08.2025" at bounding box center [249, 54] width 124 height 21
click at [336, 82] on button "Next Month" at bounding box center [337, 80] width 7 height 7
click at [203, 118] on span "1" at bounding box center [202, 122] width 4 height 8
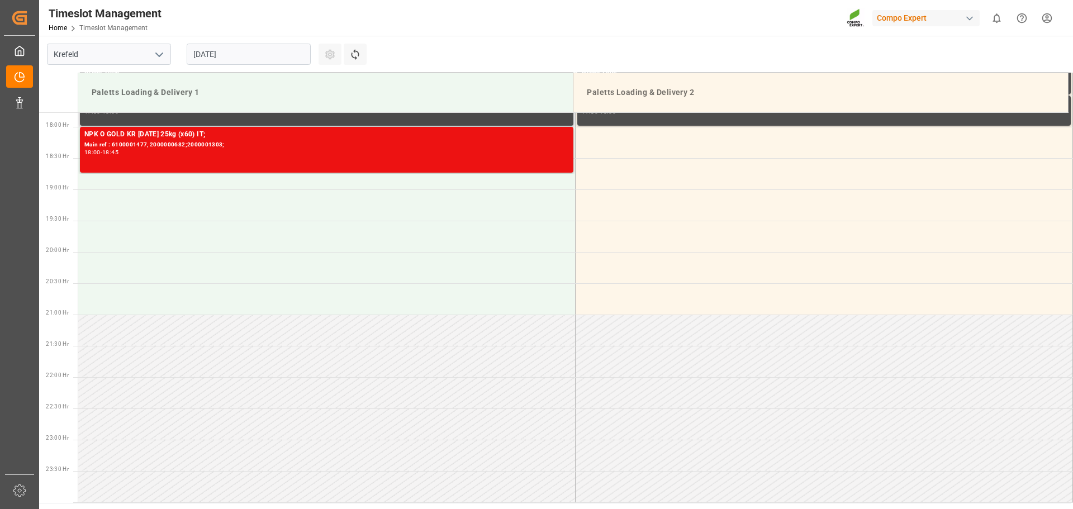
scroll to position [1000, 0]
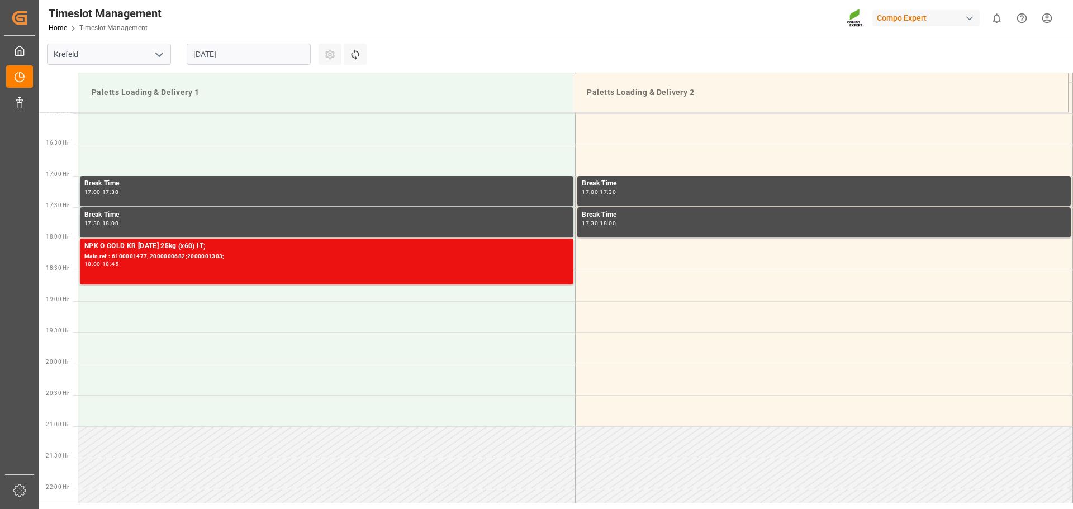
click at [279, 49] on input "[DATE]" at bounding box center [249, 54] width 124 height 21
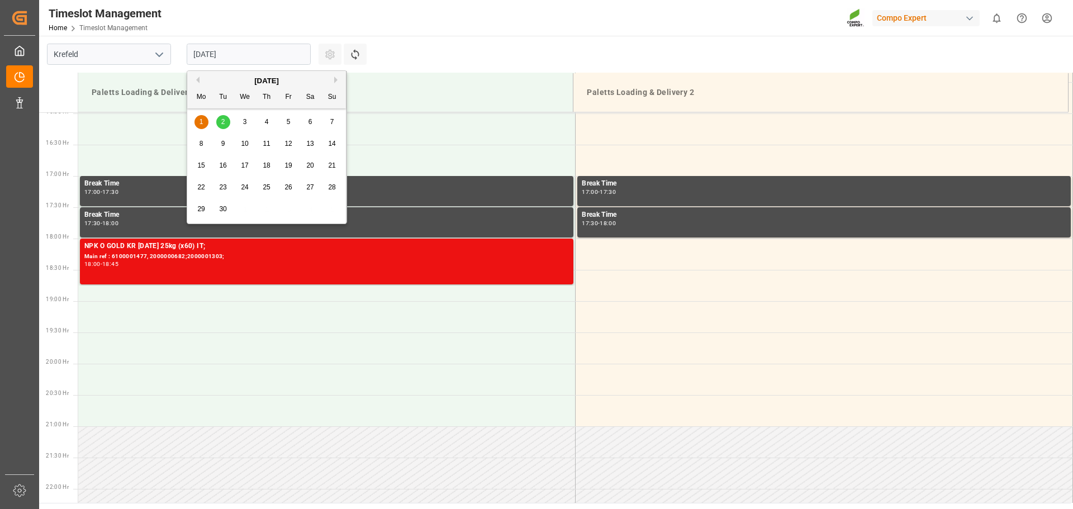
click at [227, 121] on div "2" at bounding box center [223, 122] width 14 height 13
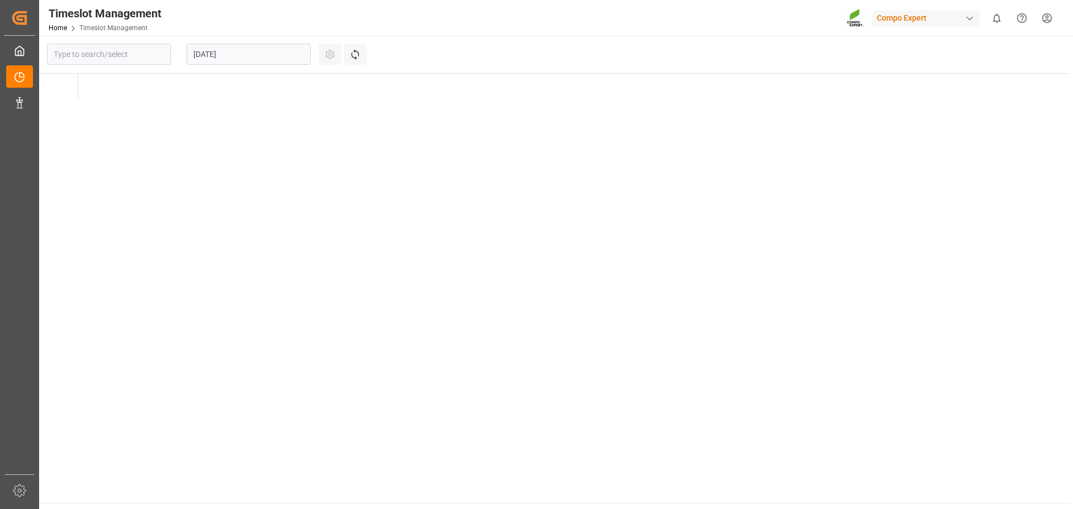
type input "Krefeld"
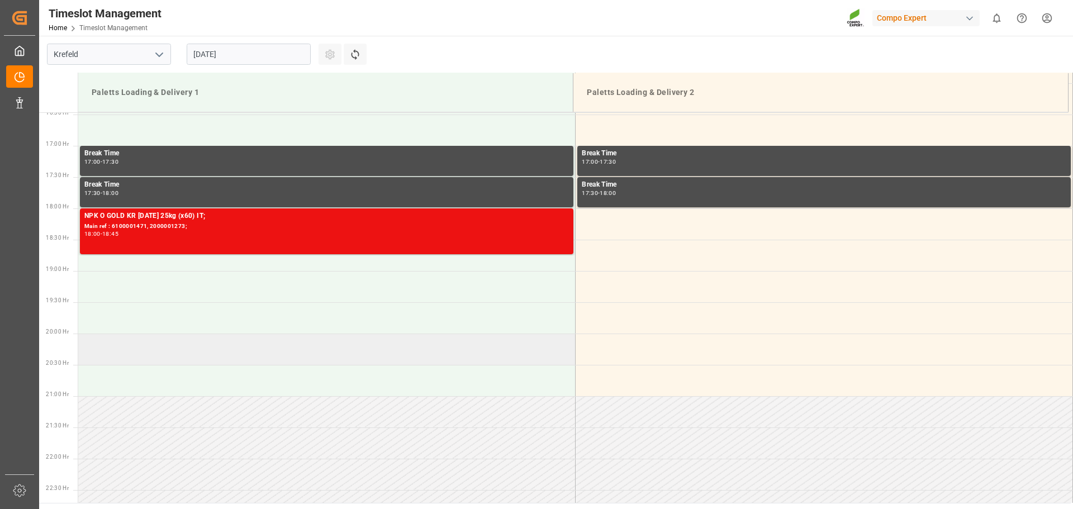
scroll to position [1099, 0]
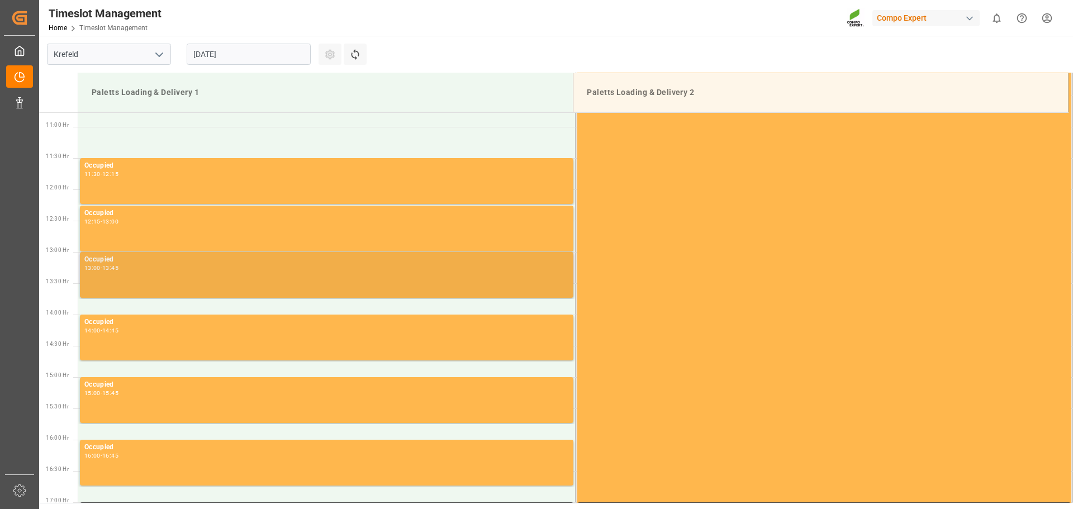
scroll to position [681, 0]
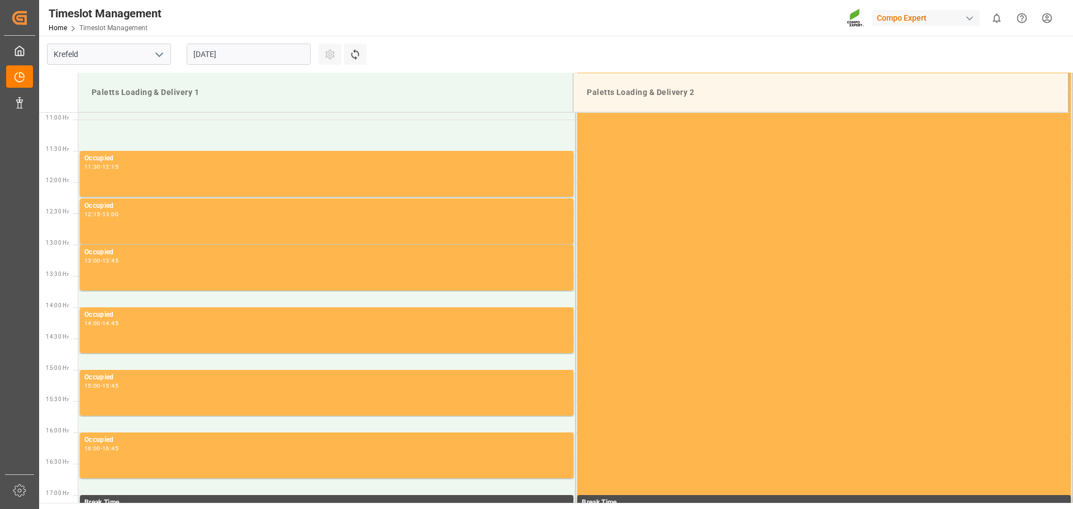
click at [259, 55] on input "[DATE]" at bounding box center [249, 54] width 124 height 21
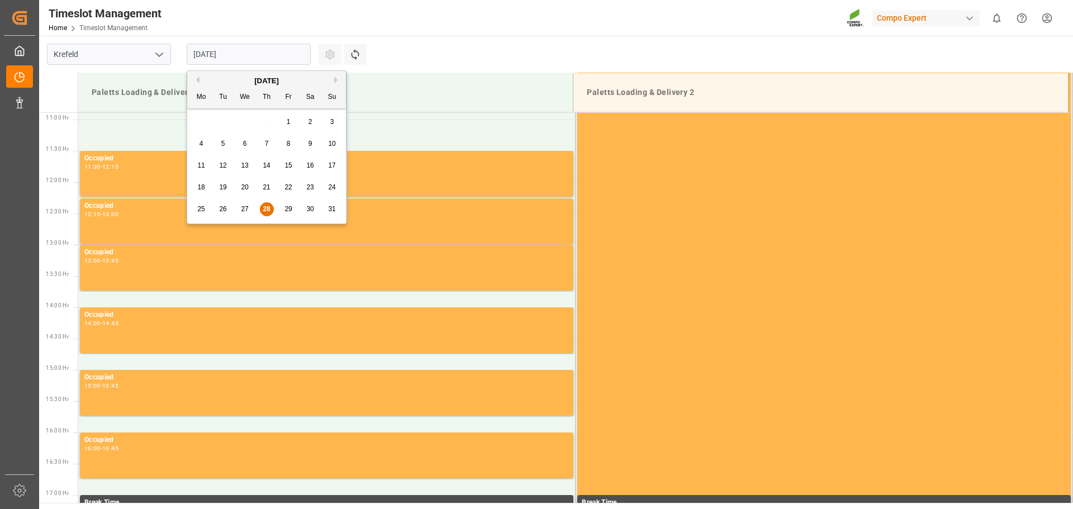
click at [289, 209] on span "29" at bounding box center [287, 209] width 7 height 8
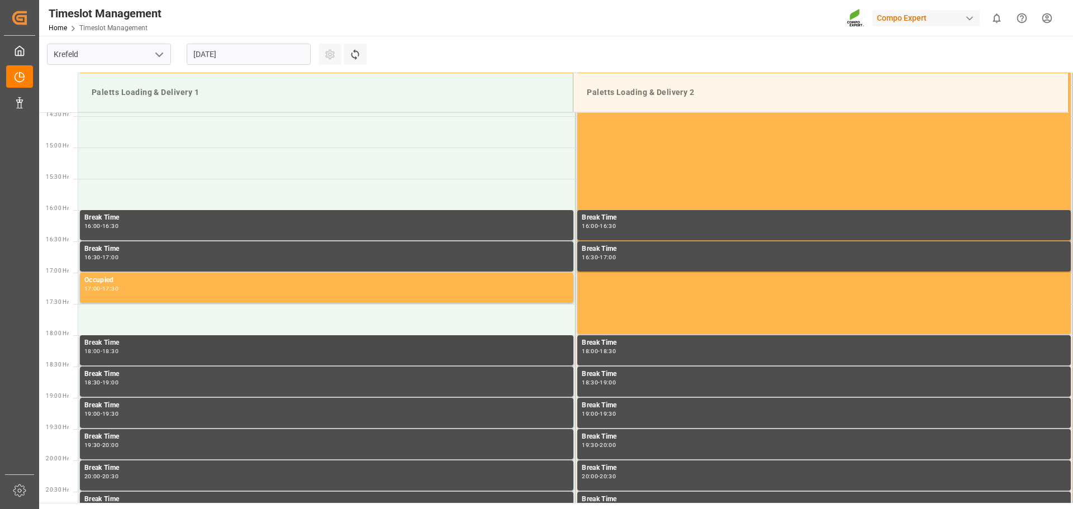
scroll to position [905, 0]
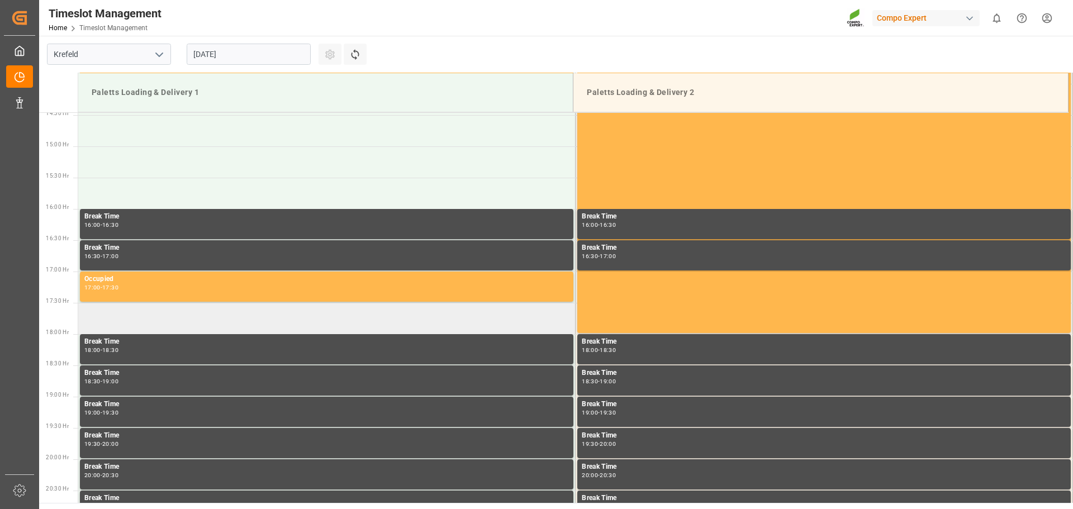
click at [193, 317] on td at bounding box center [326, 318] width 497 height 31
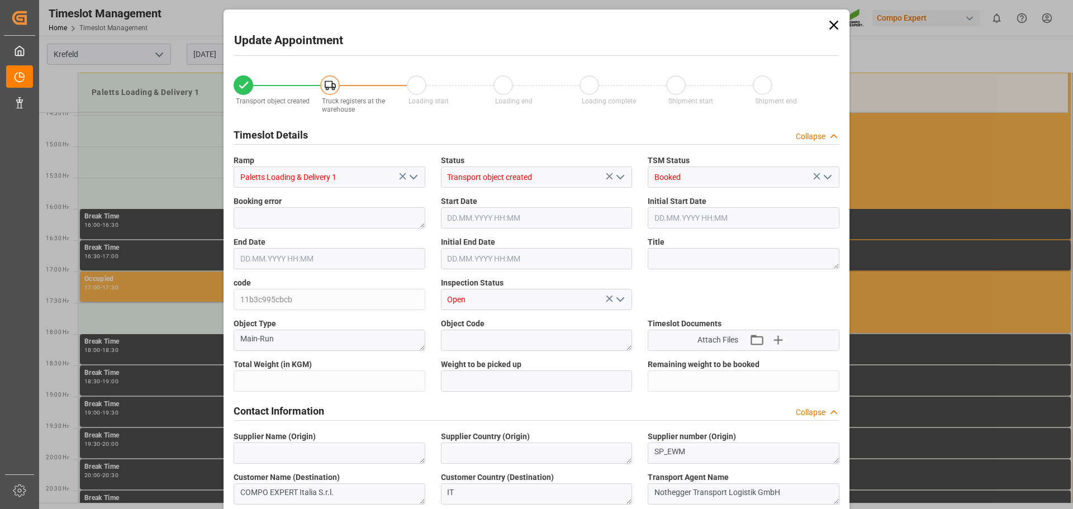
type input "27324"
type input "0"
type input "29.08.2025 17:30"
type input "29.08.2025 18:00"
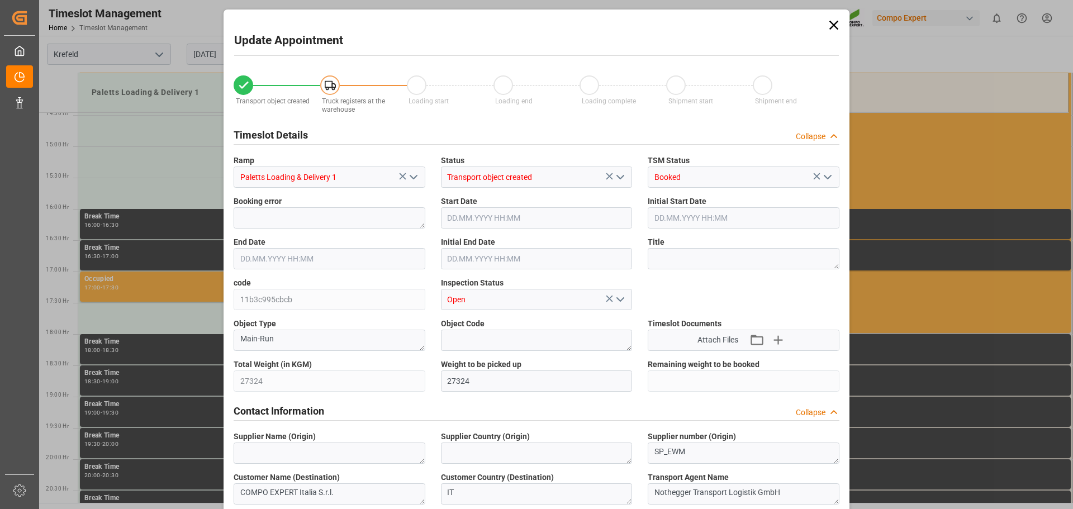
type input "27.08.2025 17:35"
type input "28.08.2025 11:31"
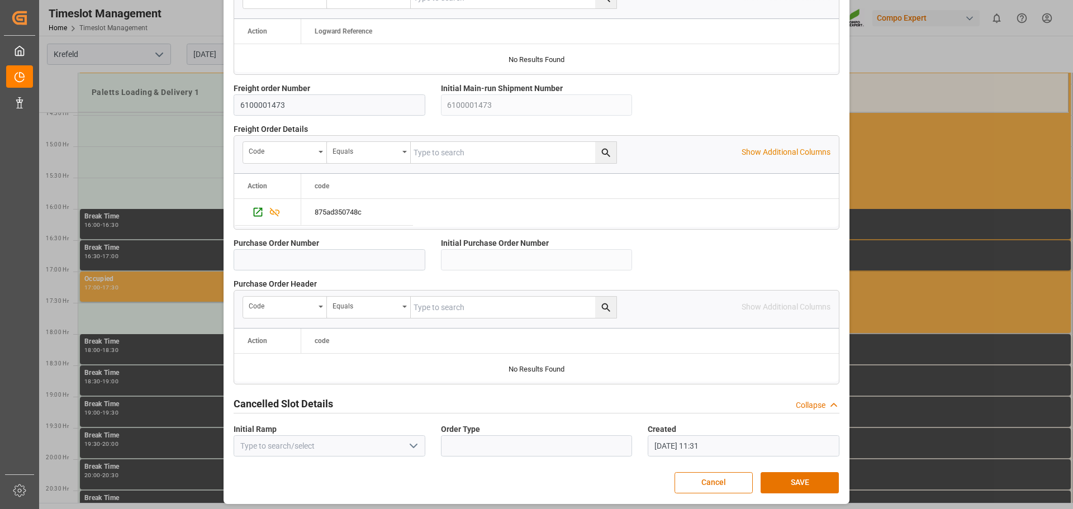
scroll to position [967, 0]
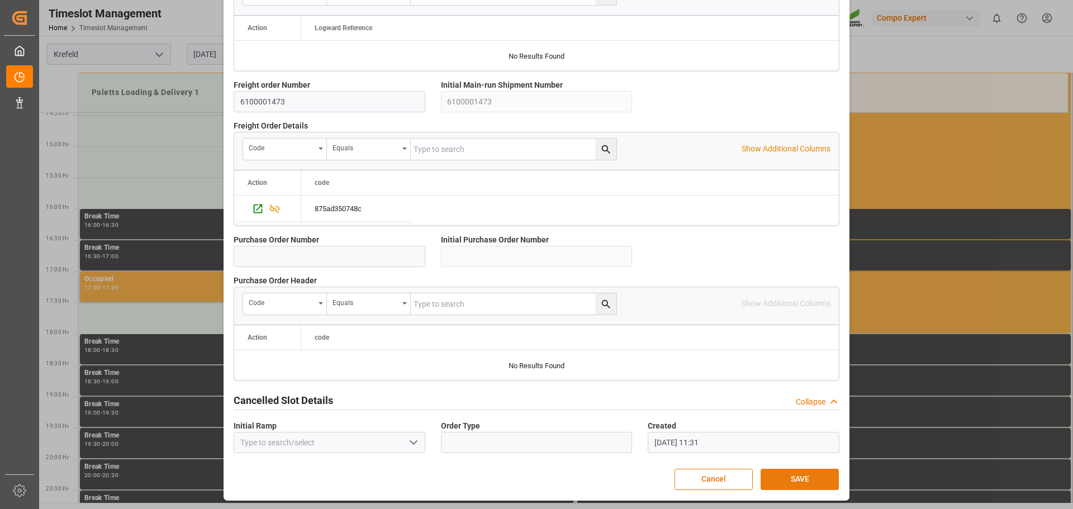
click at [802, 476] on button "SAVE" at bounding box center [800, 479] width 78 height 21
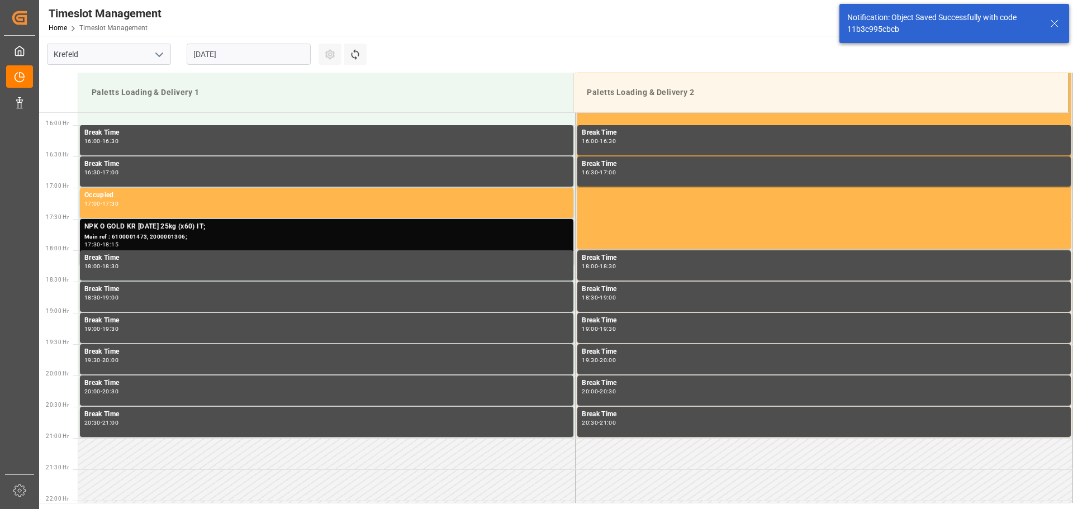
scroll to position [994, 0]
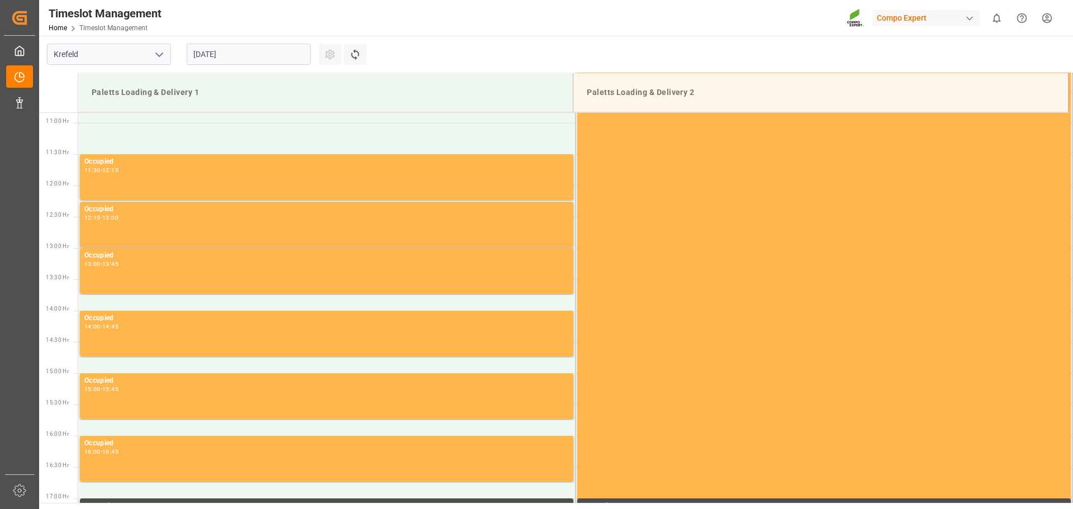
scroll to position [681, 0]
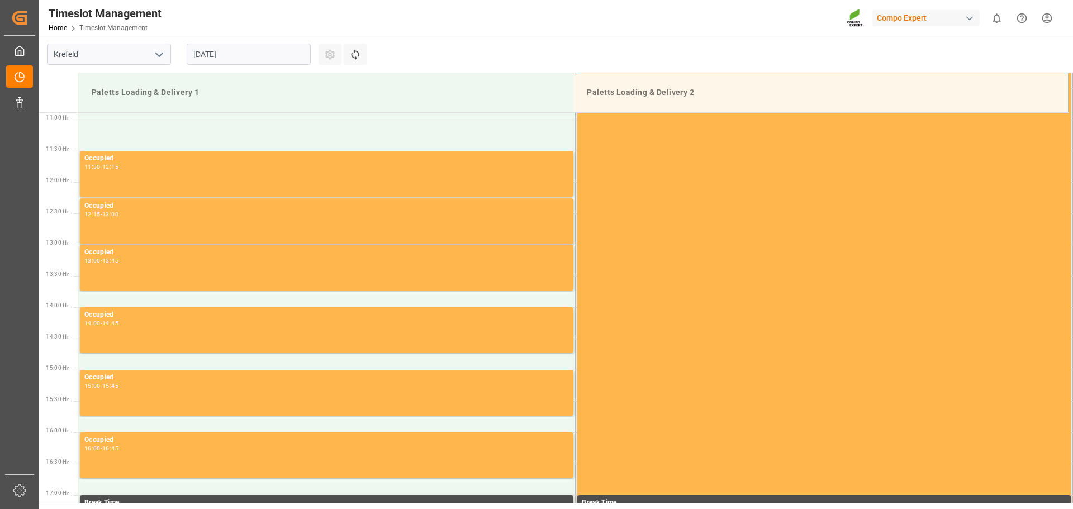
click at [257, 57] on input "[DATE]" at bounding box center [249, 54] width 124 height 21
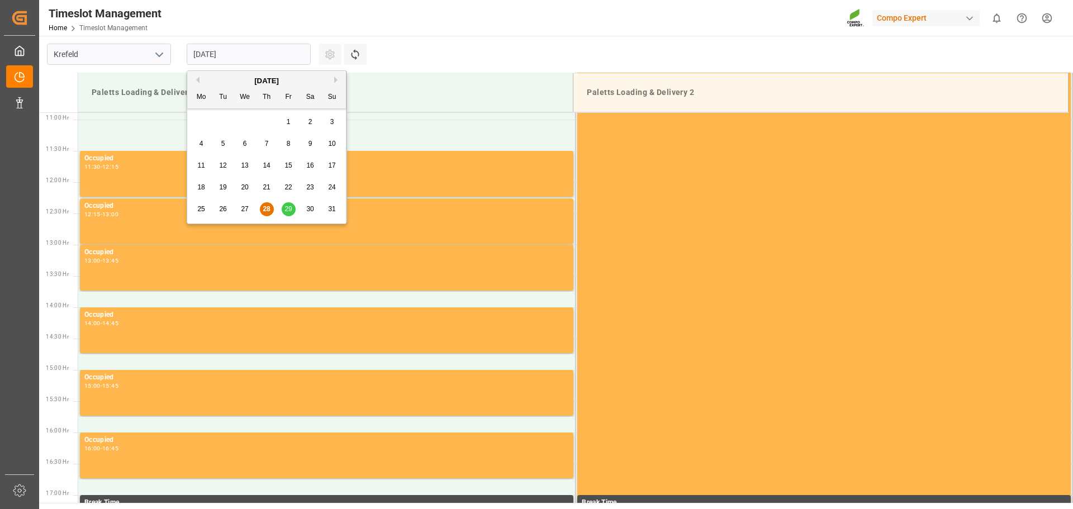
click at [287, 206] on span "29" at bounding box center [287, 209] width 7 height 8
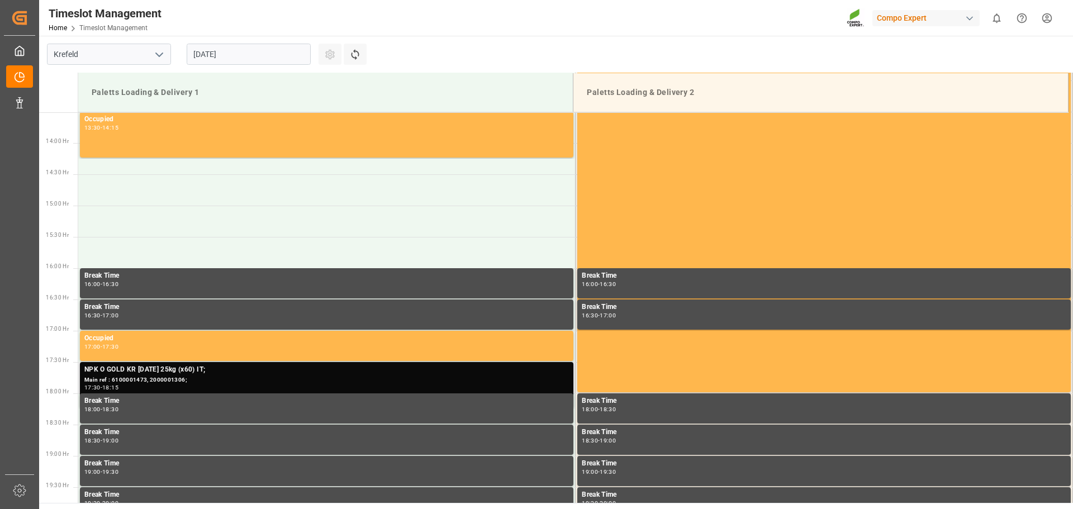
scroll to position [905, 0]
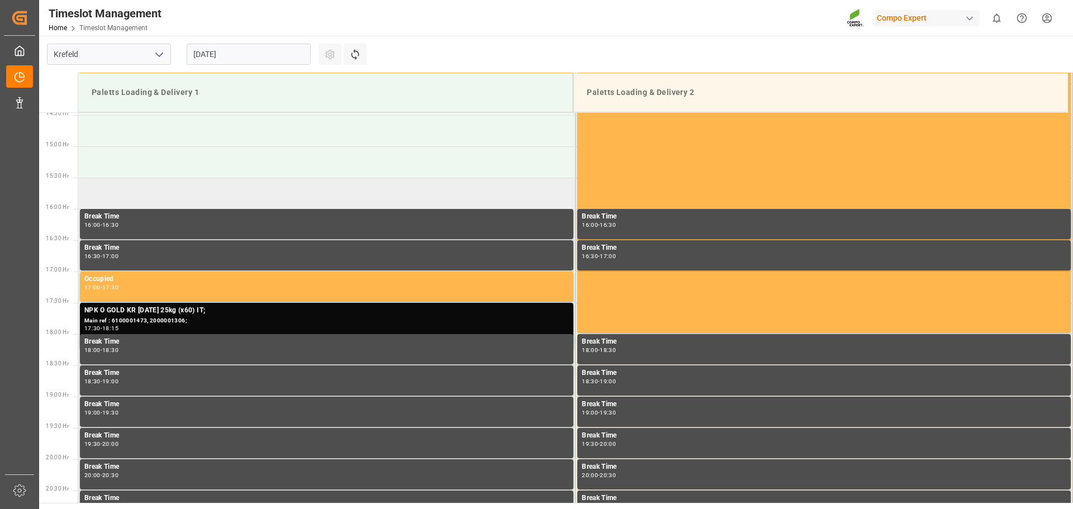
click at [137, 198] on td at bounding box center [326, 193] width 497 height 31
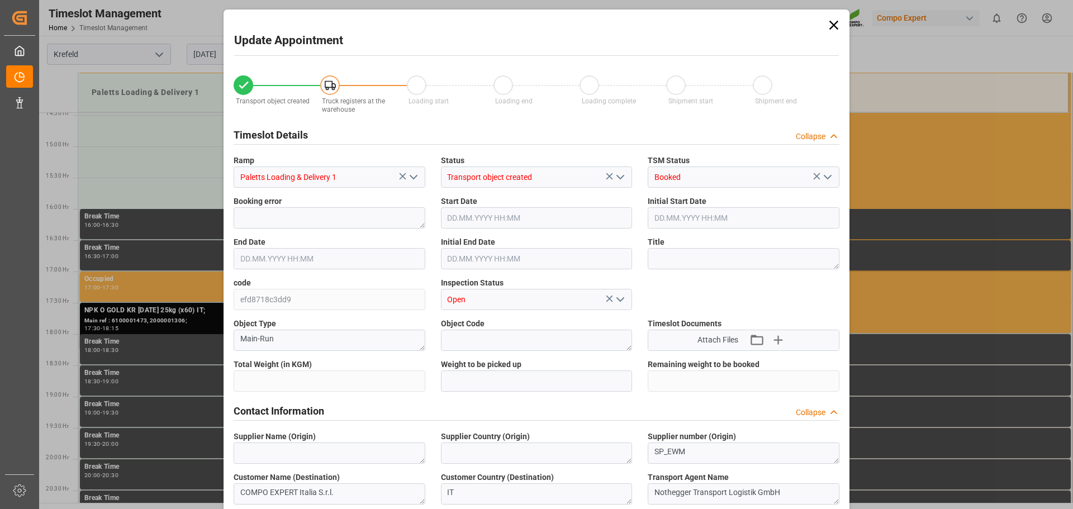
type input "27324"
type input "0"
type input "29.08.2025 15:30"
type input "29.08.2025 16:00"
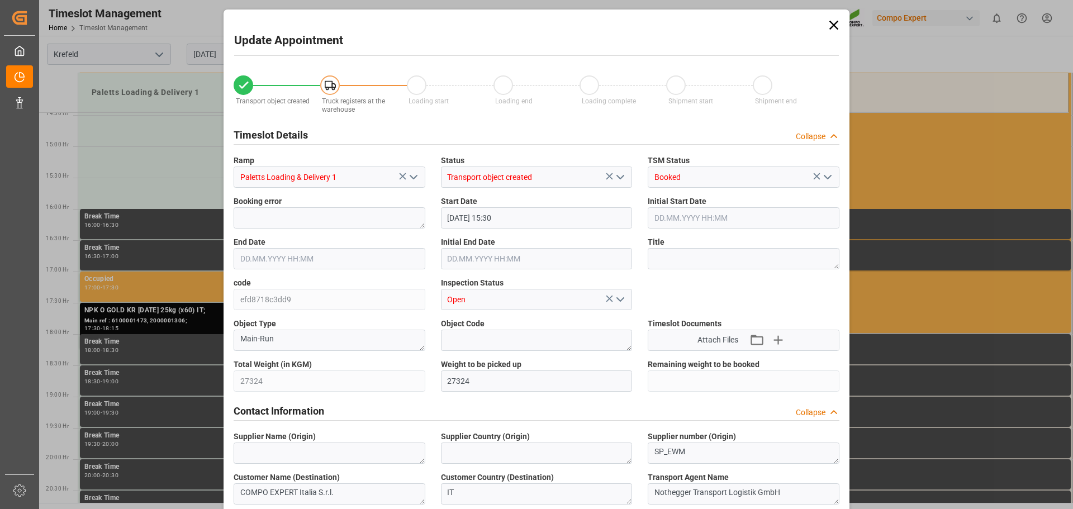
type input "27.08.2025 17:16"
type input "28.08.2025 11:32"
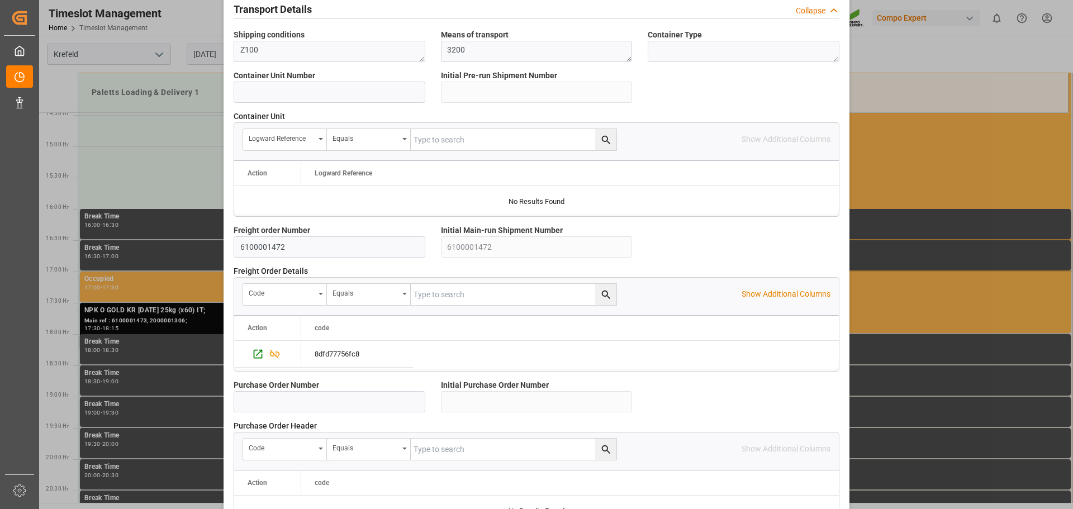
scroll to position [950, 0]
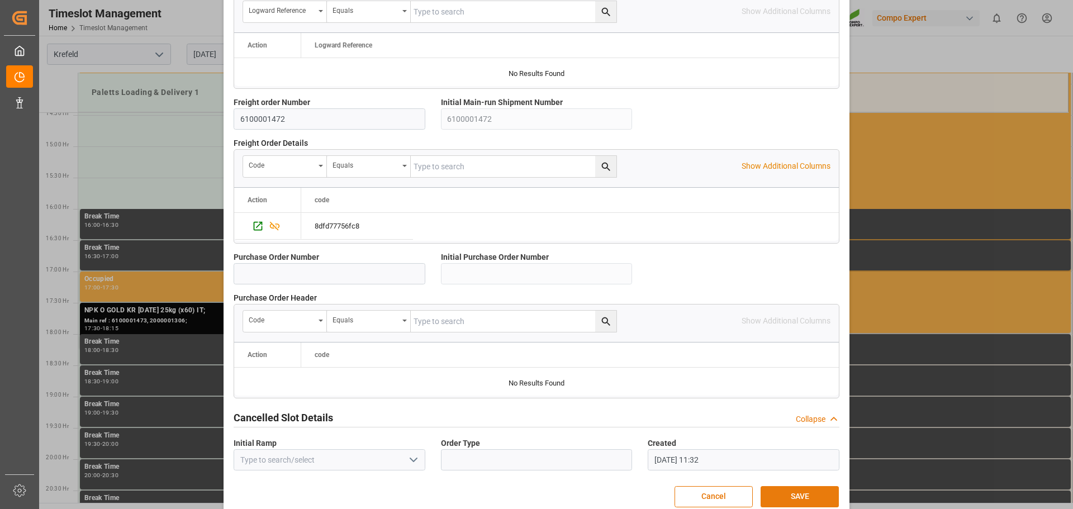
click at [791, 488] on button "SAVE" at bounding box center [800, 496] width 78 height 21
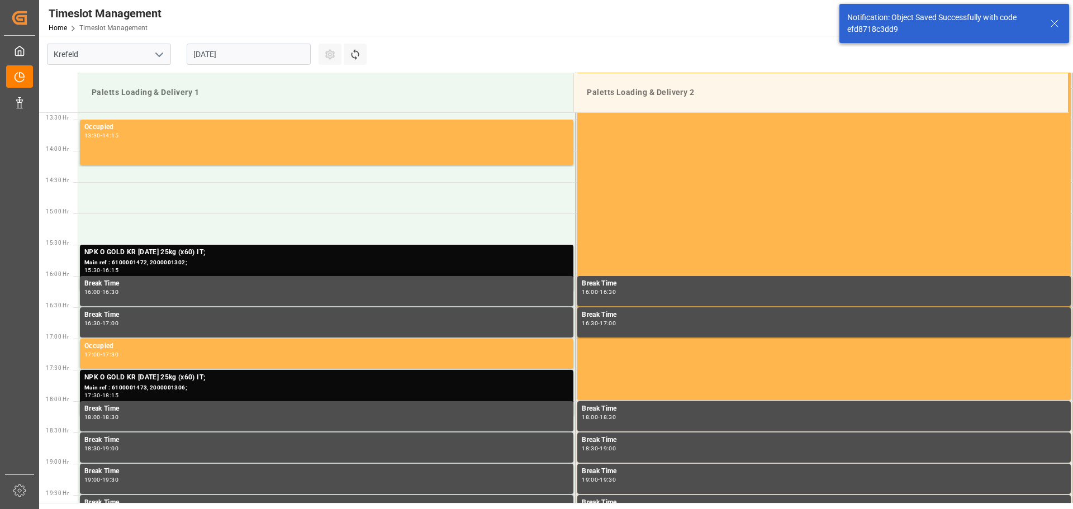
scroll to position [869, 0]
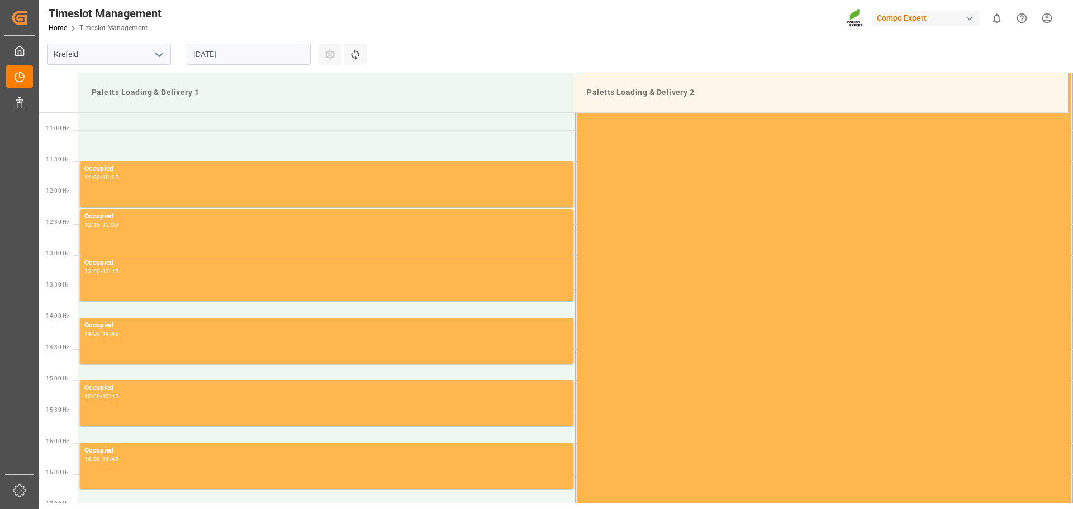
click at [240, 57] on input "[DATE]" at bounding box center [249, 54] width 124 height 21
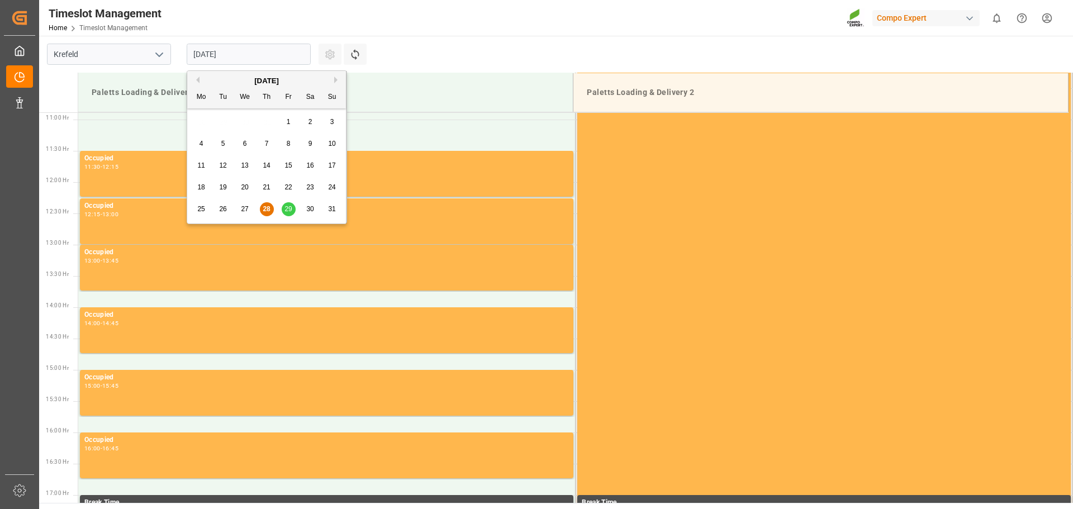
click at [335, 80] on button "Next Month" at bounding box center [337, 80] width 7 height 7
click at [222, 119] on span "2" at bounding box center [223, 122] width 4 height 8
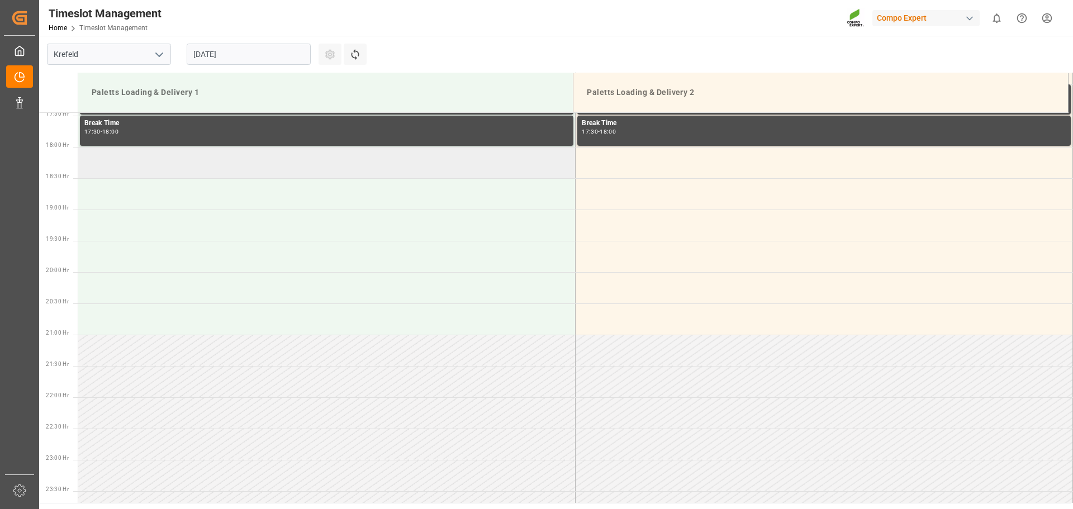
scroll to position [1056, 0]
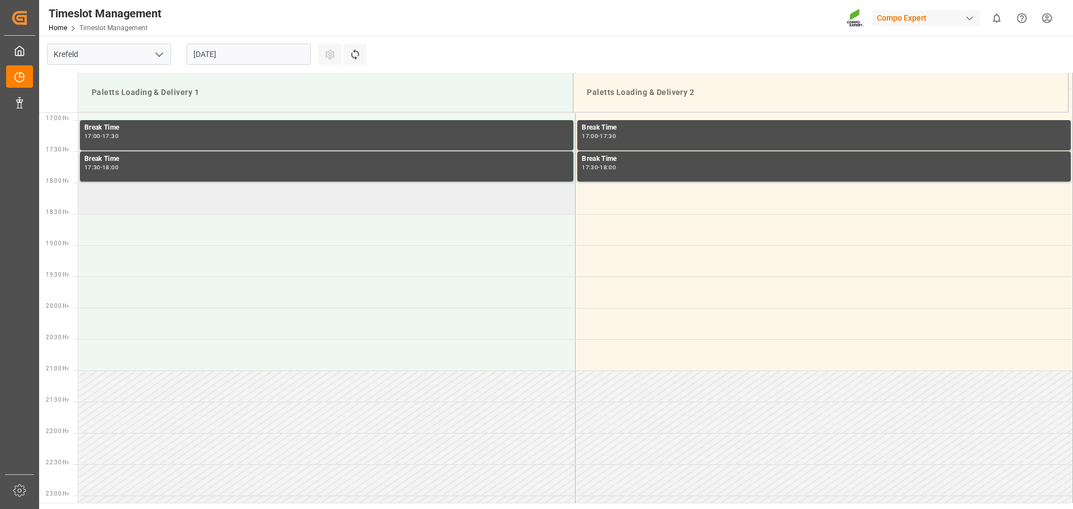
click at [134, 199] on td at bounding box center [326, 198] width 497 height 31
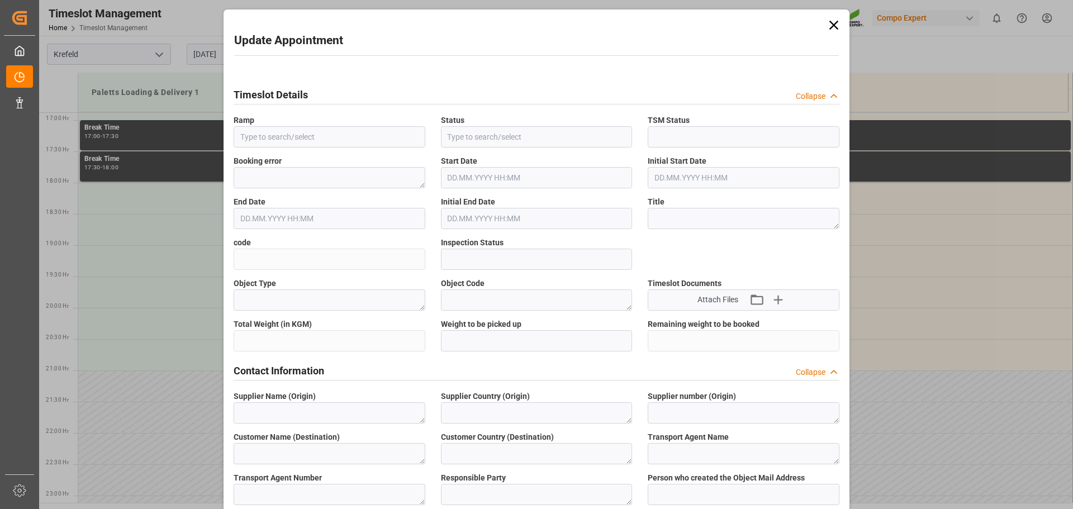
type input "Paletts Loading & Delivery 1"
type input "Transport object created"
type input "Booked"
type input "8d4a2ff5491f"
type input "Open"
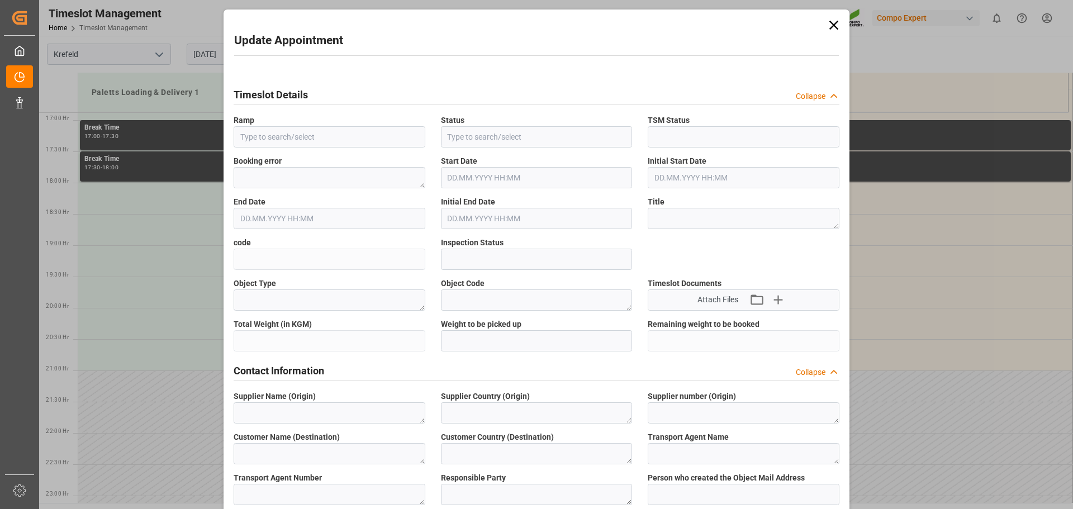
type textarea "Main-Run"
type textarea "SP_EWM"
type textarea "COMPO EXPERT Italia S.r.l."
type textarea "IT"
type textarea "Nothegger Transport Logistik GmbH"
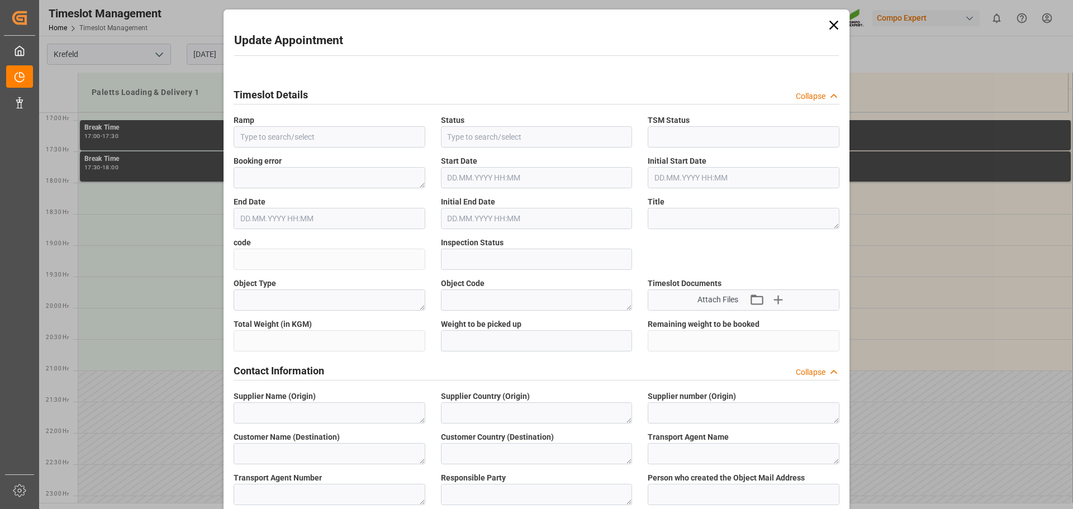
type textarea "6601142"
type textarea "Logistics Service Provider"
type input "[PERSON_NAME][EMAIL_ADDRESS][DOMAIN_NAME]"
type textarea "6100001471"
type textarea "2000001273;"
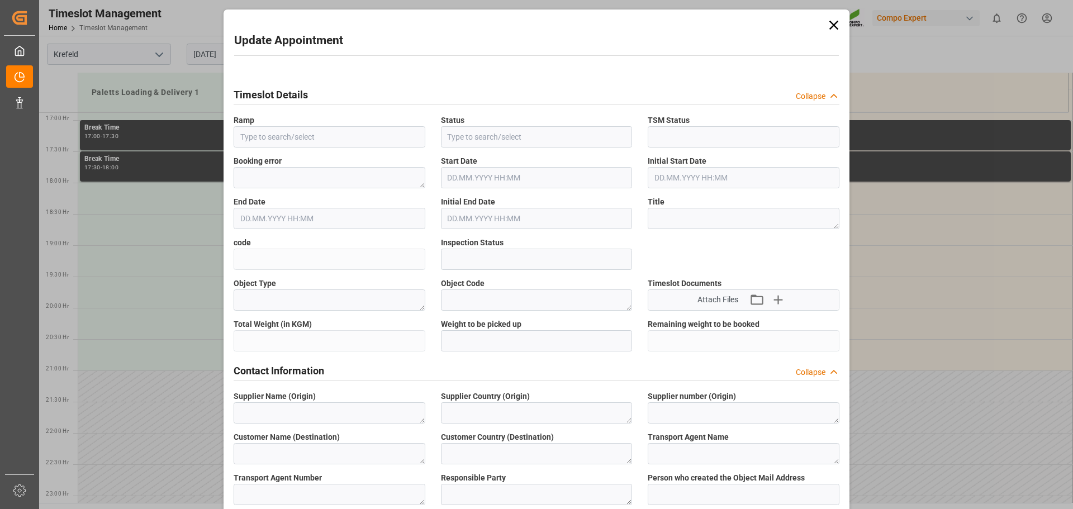
type textarea "4100004399;"
type textarea "NPK O GOLD KR [DATE] 25kg (x60) IT;"
type textarea "4414002899;"
type textarea "Z100"
type textarea "3200"
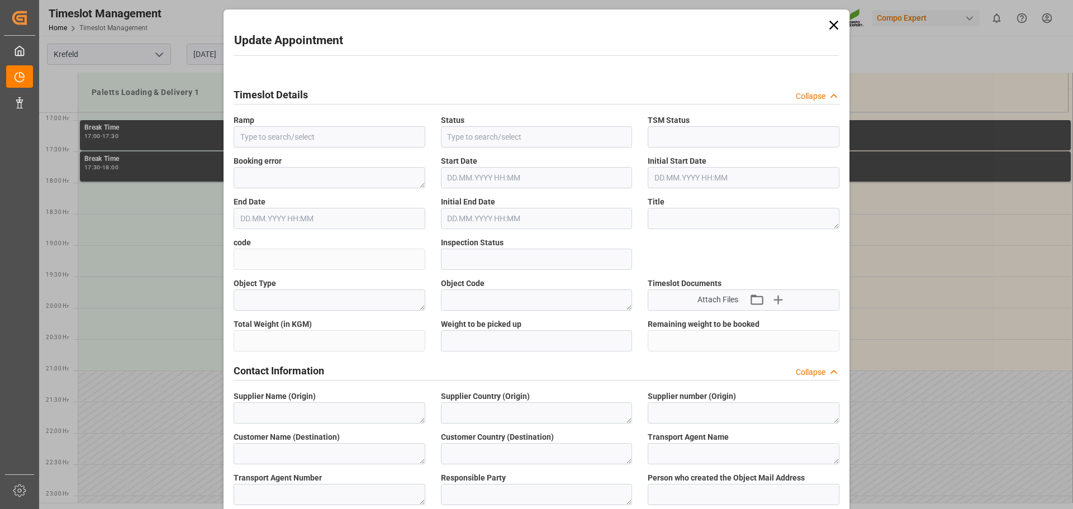
type input "6100001471"
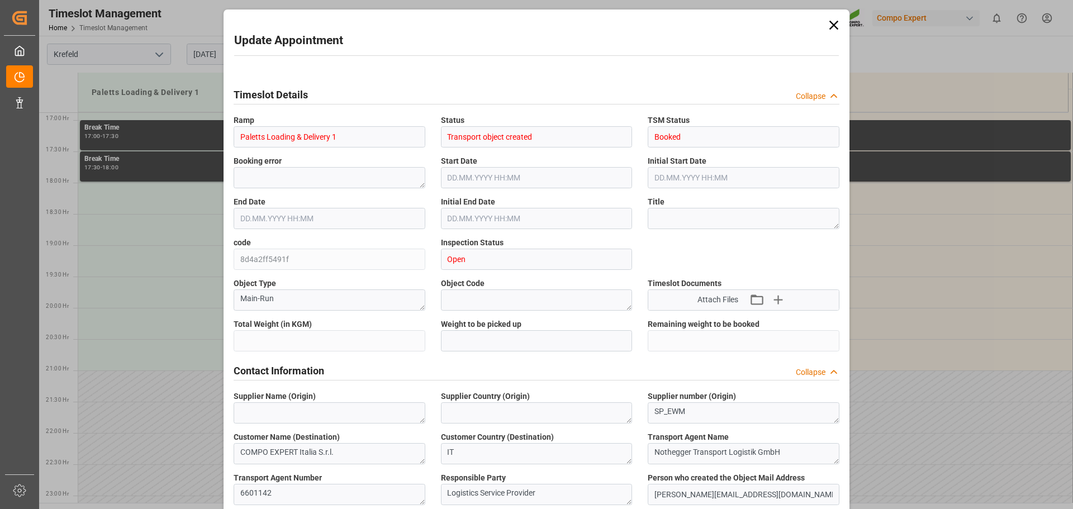
type input "27324"
type input "0"
type input "02.09.2025 18:00"
type input "02.09.2025 18:30"
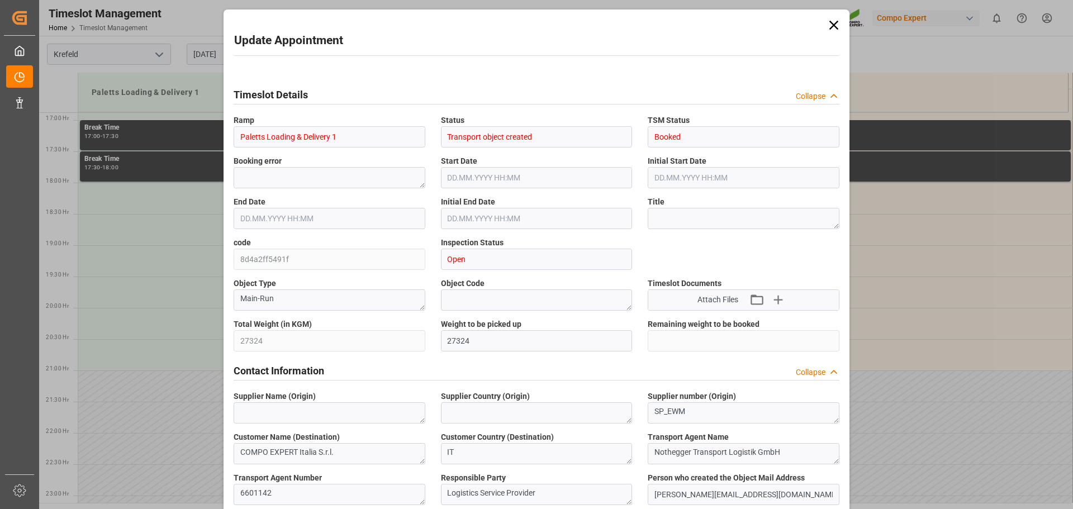
type input "27.08.2025 16:33"
type input "28.08.2025 11:33"
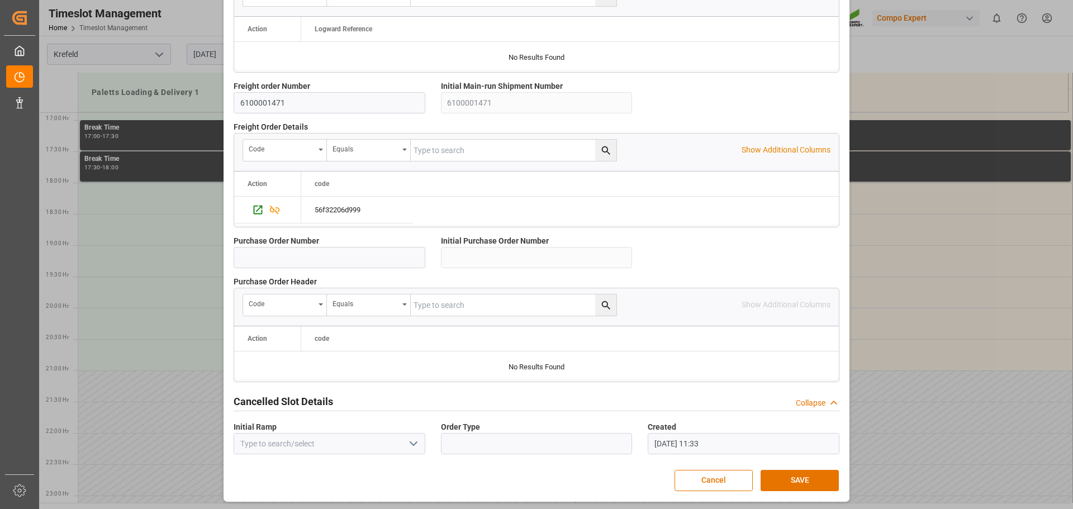
scroll to position [967, 0]
drag, startPoint x: 790, startPoint y: 477, endPoint x: 554, endPoint y: 430, distance: 241.0
click at [790, 477] on button "SAVE" at bounding box center [800, 479] width 78 height 21
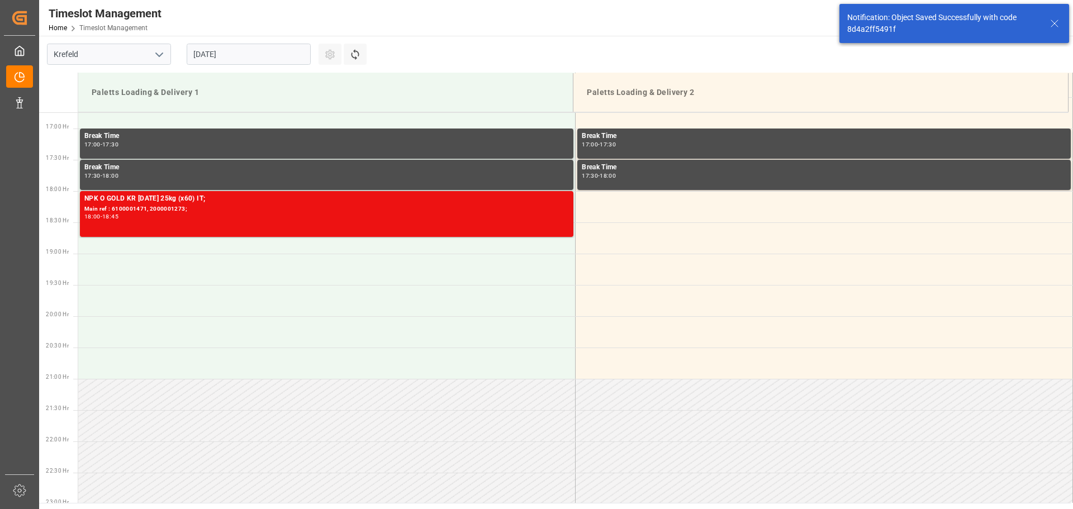
scroll to position [1057, 0]
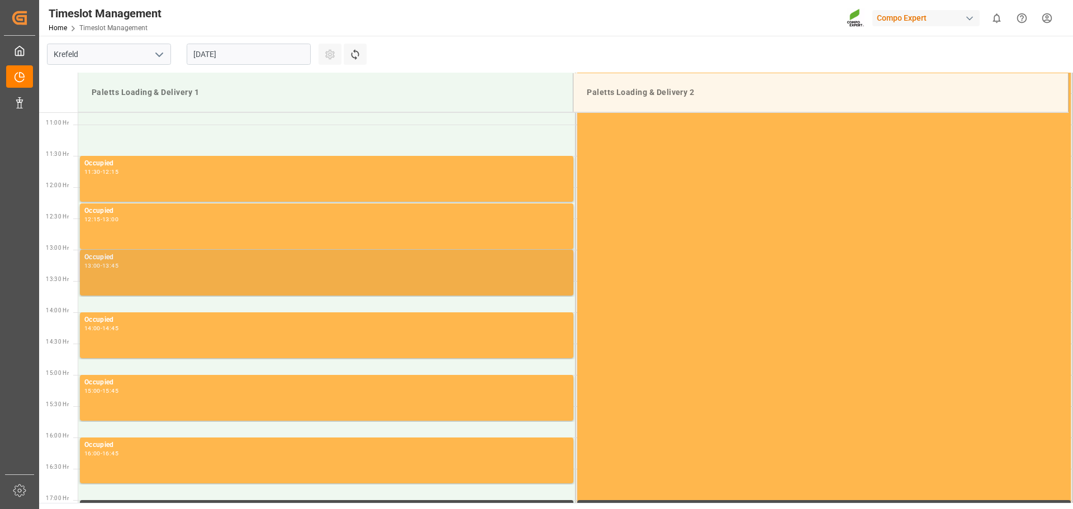
scroll to position [681, 0]
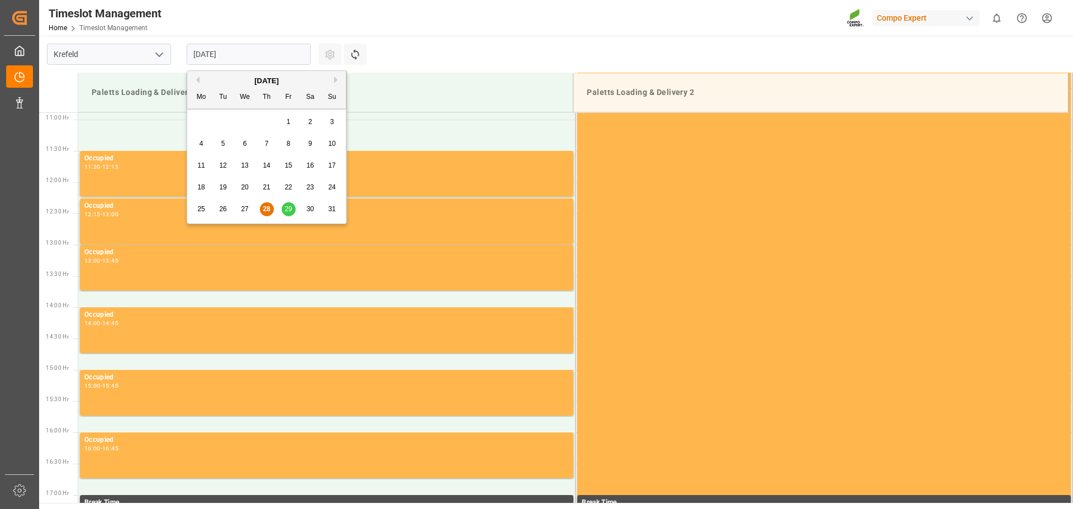
drag, startPoint x: 236, startPoint y: 58, endPoint x: 249, endPoint y: 59, distance: 12.9
click at [235, 59] on input "[DATE]" at bounding box center [249, 54] width 124 height 21
click at [334, 81] on button "Next Month" at bounding box center [337, 80] width 7 height 7
click at [205, 124] on div "1" at bounding box center [201, 122] width 14 height 13
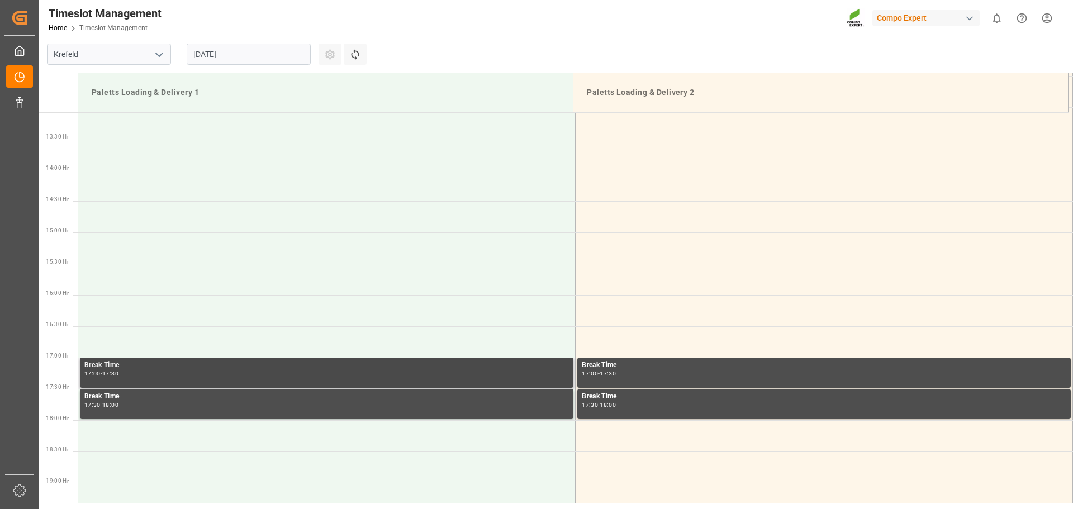
scroll to position [905, 0]
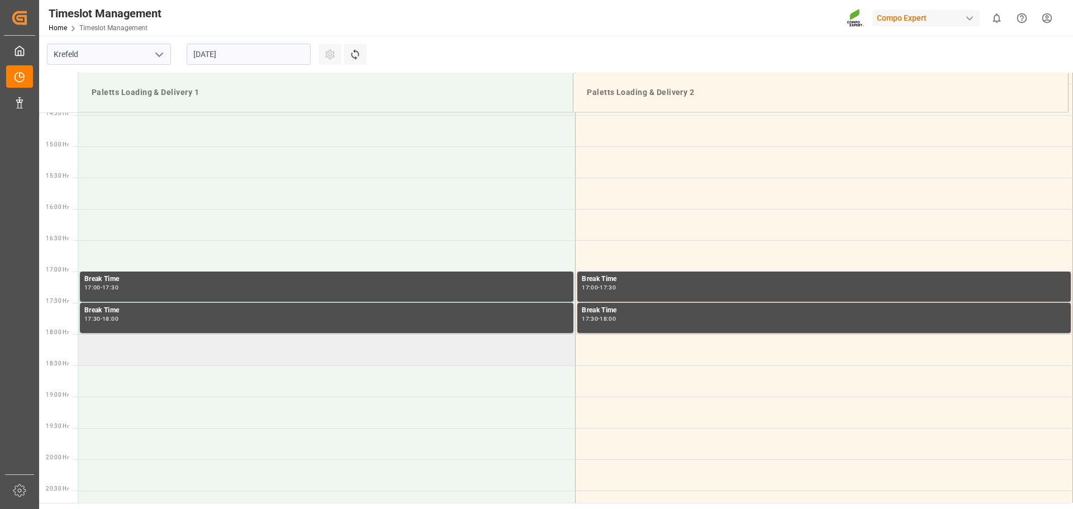
click at [123, 351] on td at bounding box center [326, 349] width 497 height 31
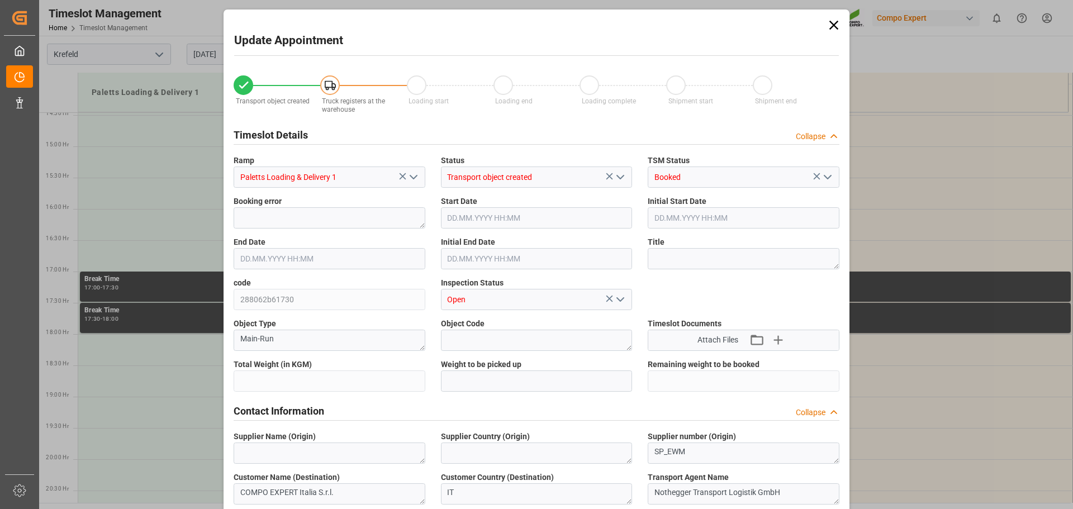
type input "54648"
type input "0"
type input "[DATE] 18:00"
type input "[DATE] 18:30"
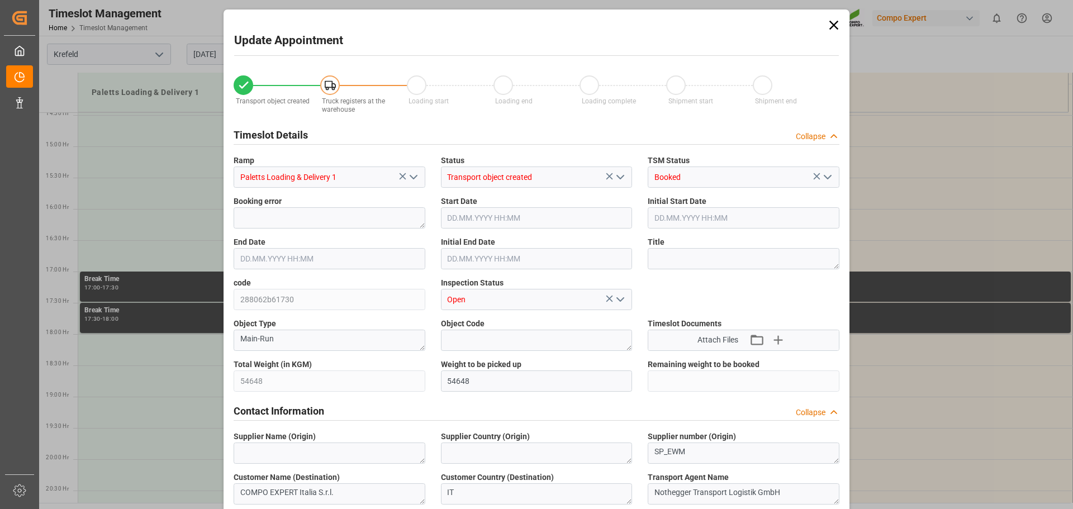
type input "[DATE] 19:25"
type input "[DATE] 11:34"
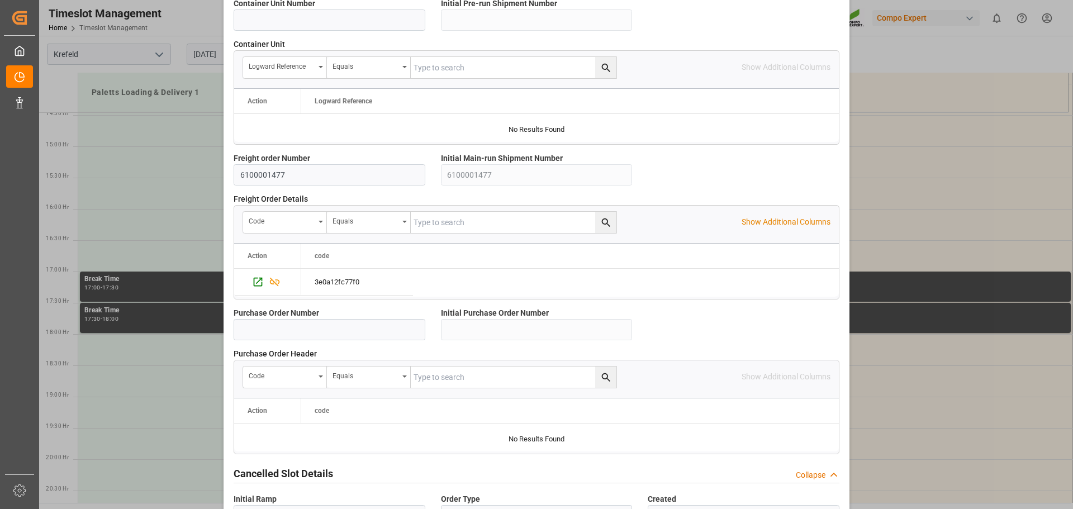
scroll to position [967, 0]
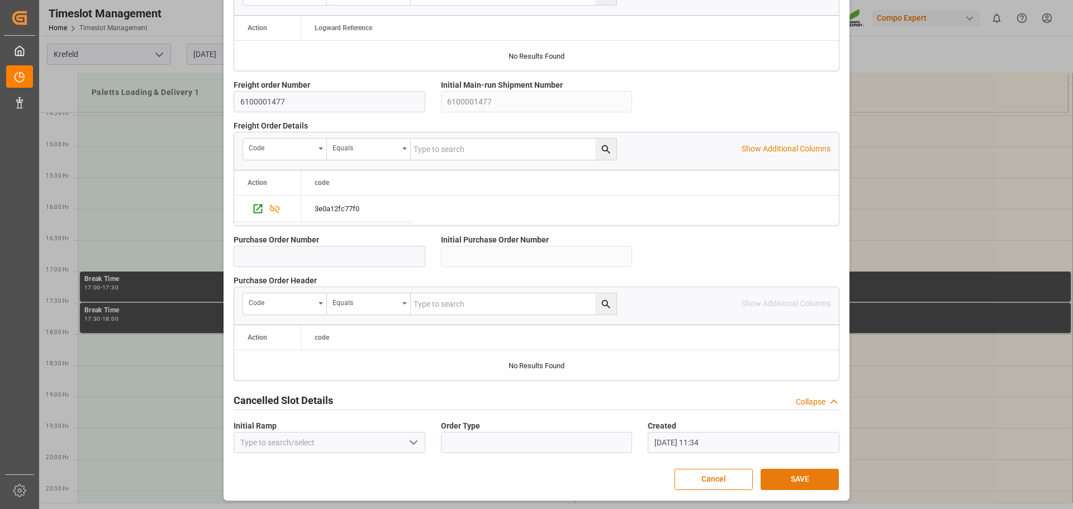
click at [771, 477] on button "SAVE" at bounding box center [800, 479] width 78 height 21
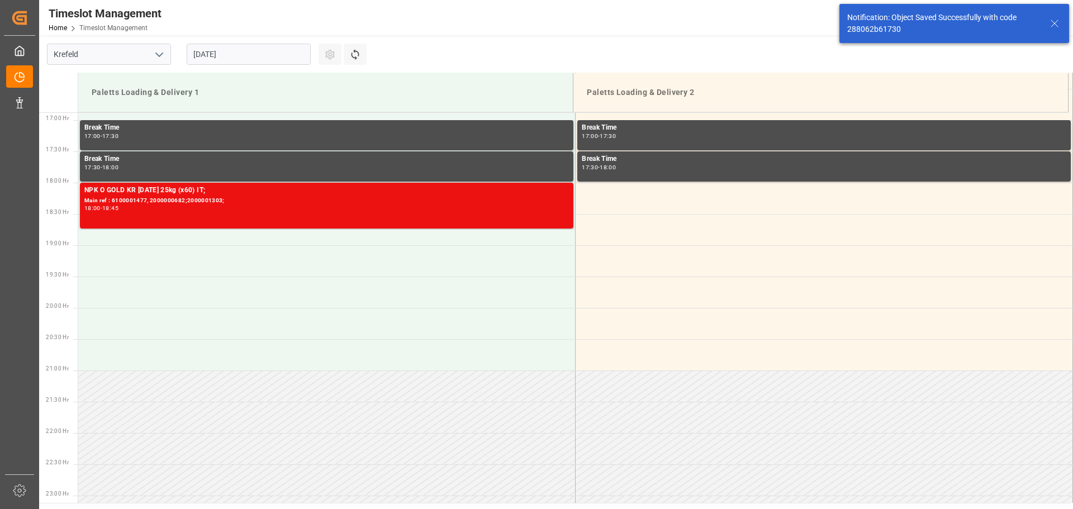
scroll to position [1057, 0]
